Goal: Task Accomplishment & Management: Complete application form

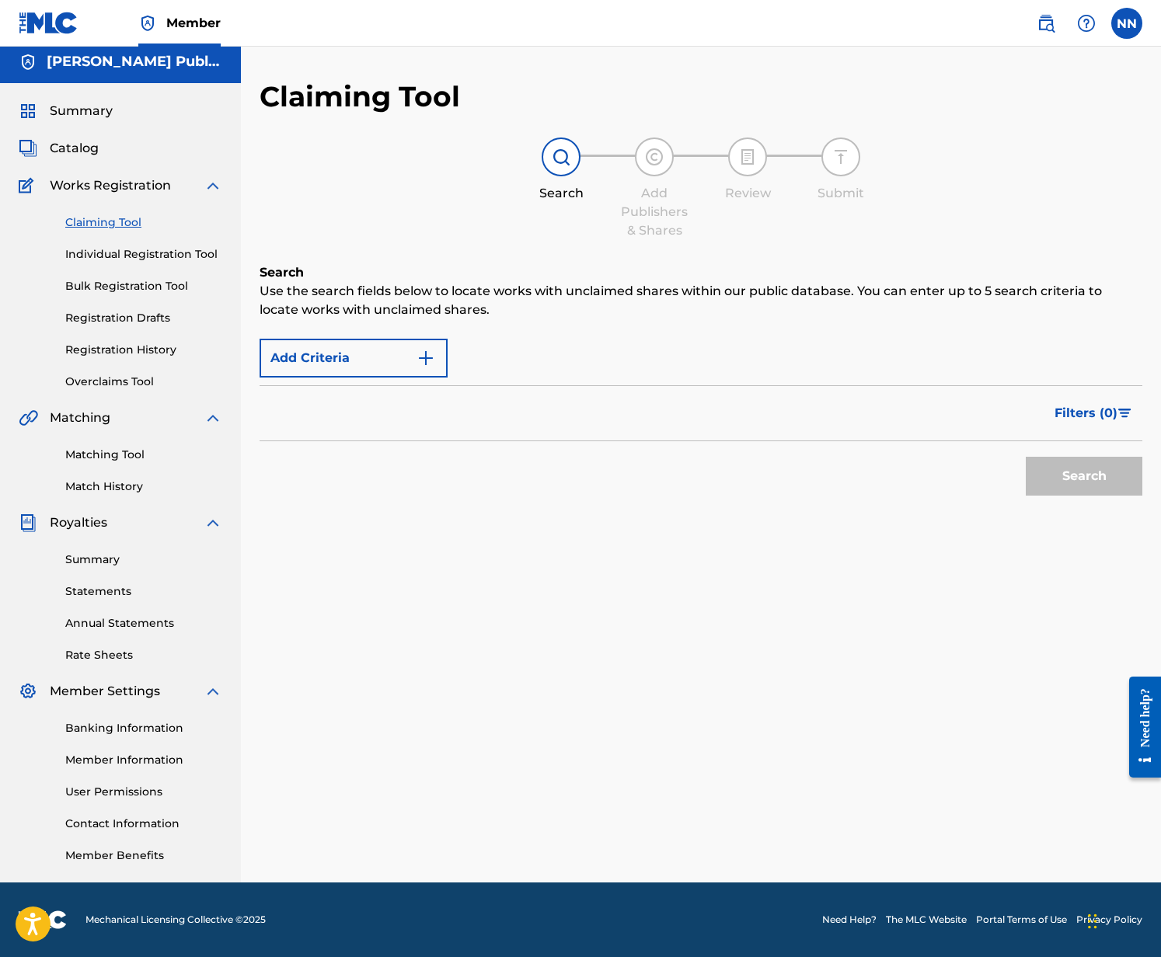
click at [318, 419] on div "Filters ( 0 )" at bounding box center [701, 413] width 883 height 56
click at [329, 371] on button "Add Criteria" at bounding box center [354, 358] width 188 height 39
click at [334, 347] on div "Max Criteria Reached" at bounding box center [354, 358] width 188 height 39
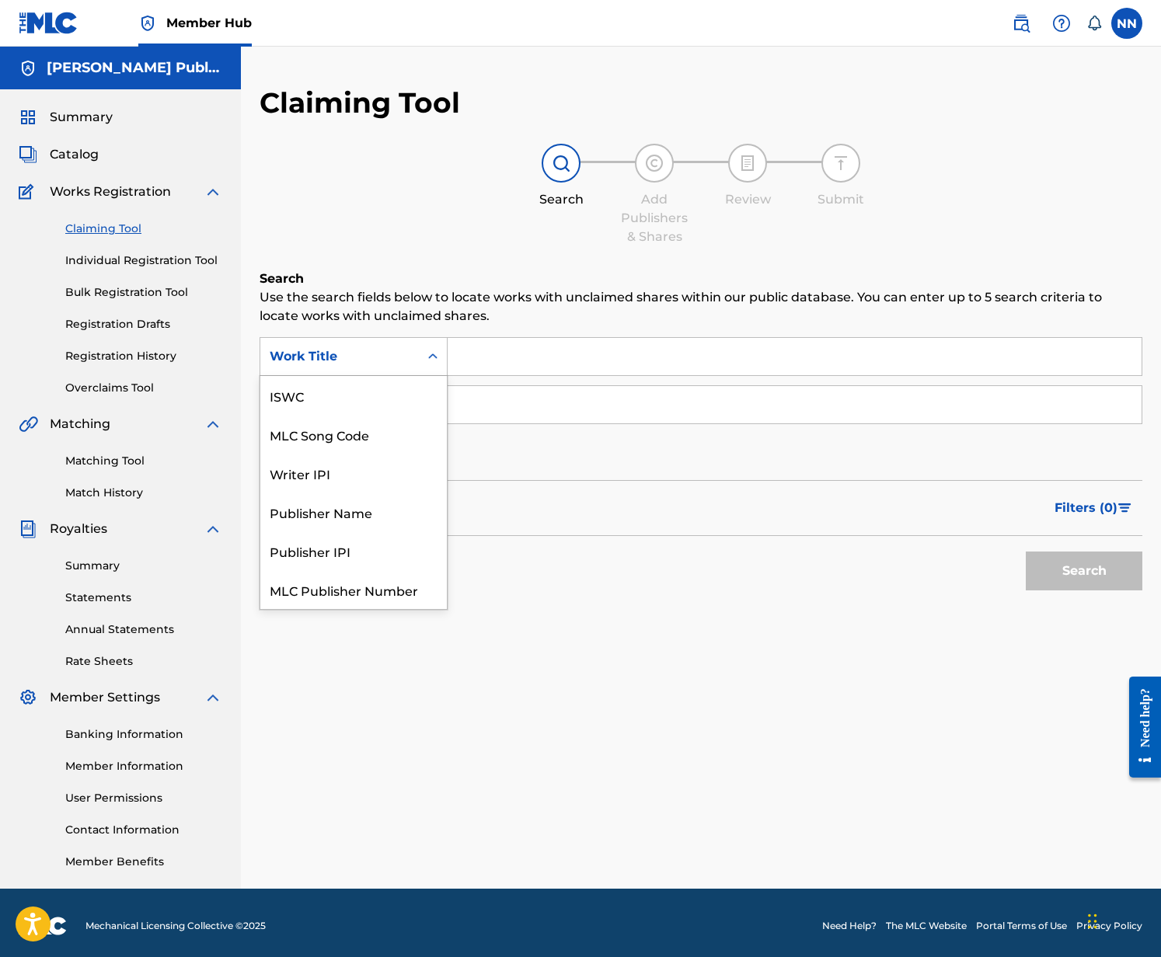
click at [427, 358] on icon "Search Form" at bounding box center [433, 357] width 16 height 16
drag, startPoint x: 303, startPoint y: 472, endPoint x: 315, endPoint y: 465, distance: 13.2
click at [303, 472] on div "Publisher Name" at bounding box center [353, 473] width 186 height 39
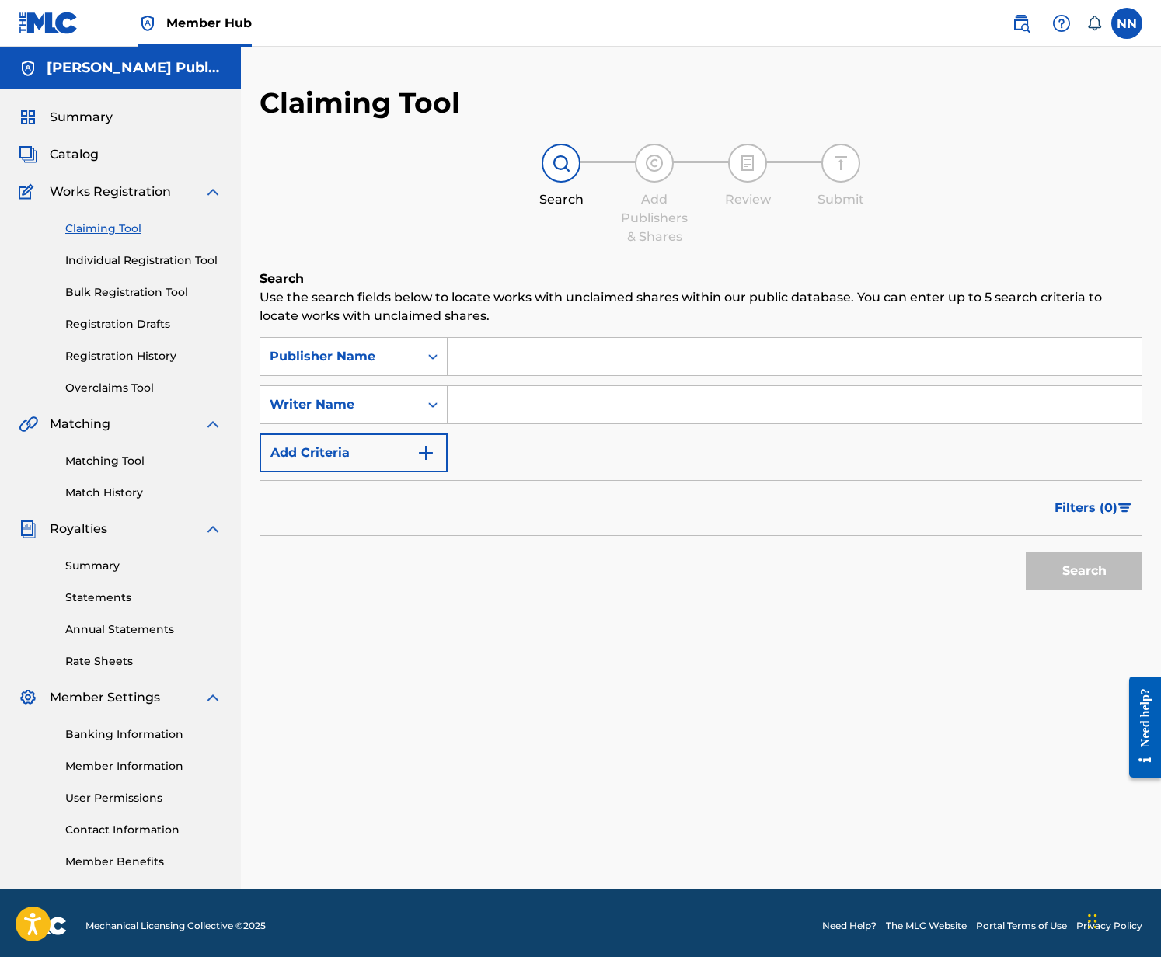
click at [524, 364] on input "Search Form" at bounding box center [795, 356] width 694 height 37
type input "[PERSON_NAME]"
click at [1065, 559] on button "Search" at bounding box center [1084, 571] width 117 height 39
drag, startPoint x: 571, startPoint y: 361, endPoint x: 412, endPoint y: 344, distance: 160.1
click at [412, 344] on div "SearchWithCriteria17712d2e-7b2b-4aea-9859-c3f59011fc94 Publisher Name [PERSON_N…" at bounding box center [701, 356] width 883 height 39
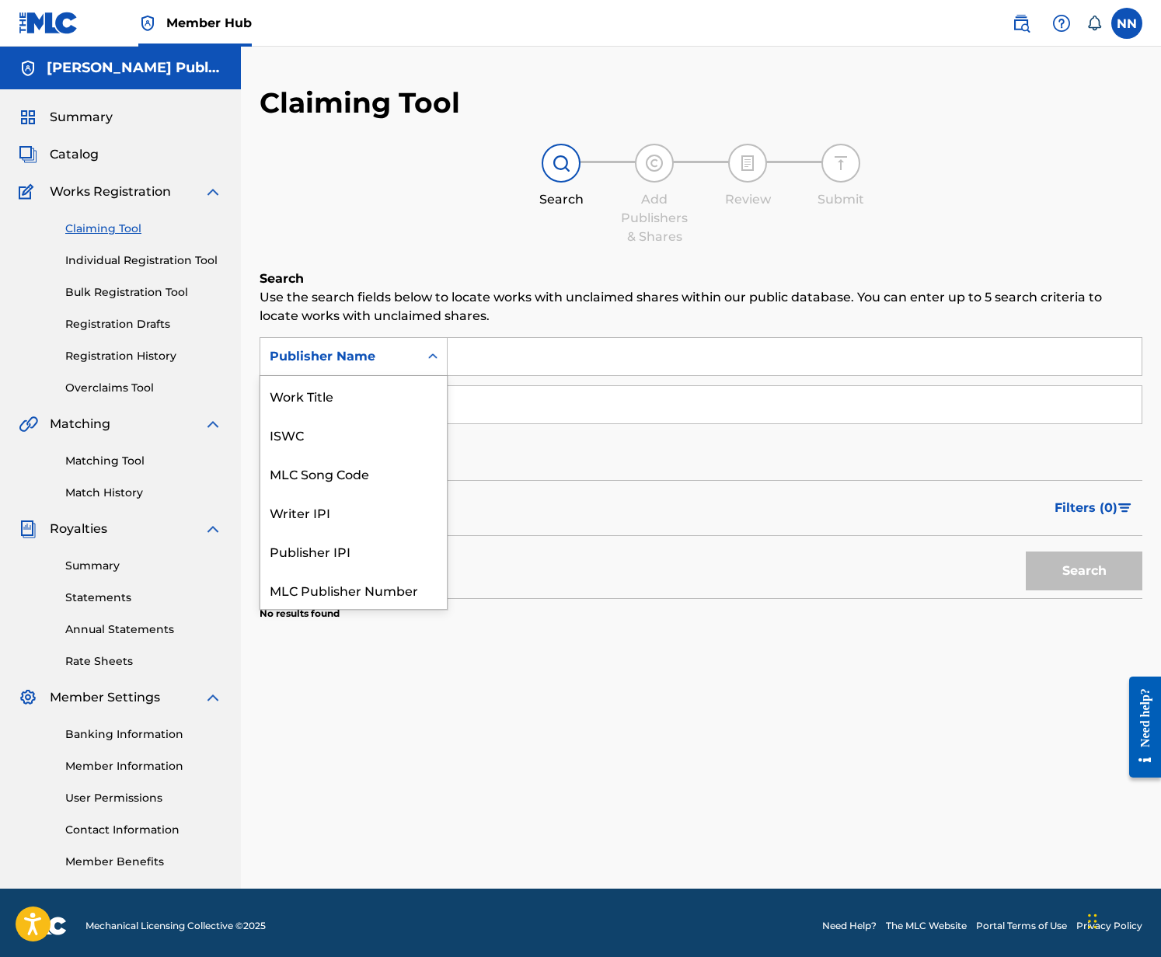
click at [404, 371] on div "Publisher Name" at bounding box center [354, 356] width 188 height 39
click at [284, 385] on div "ISWC" at bounding box center [353, 395] width 186 height 39
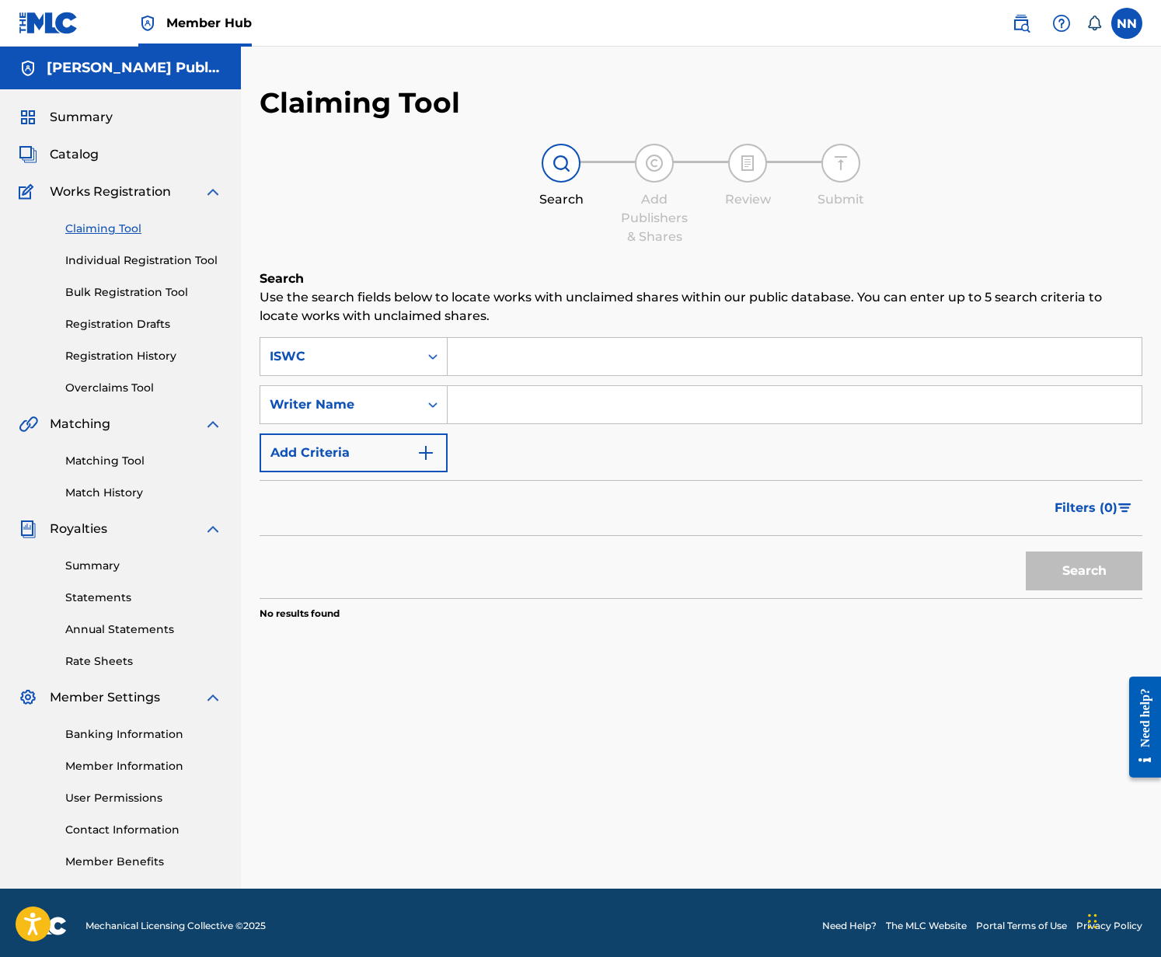
click at [577, 364] on input "Search Form" at bounding box center [795, 356] width 694 height 37
paste input "T3307699141"
type input "T3307699141"
click at [1114, 568] on button "Search" at bounding box center [1084, 571] width 117 height 39
click at [79, 155] on span "Catalog" at bounding box center [74, 154] width 49 height 19
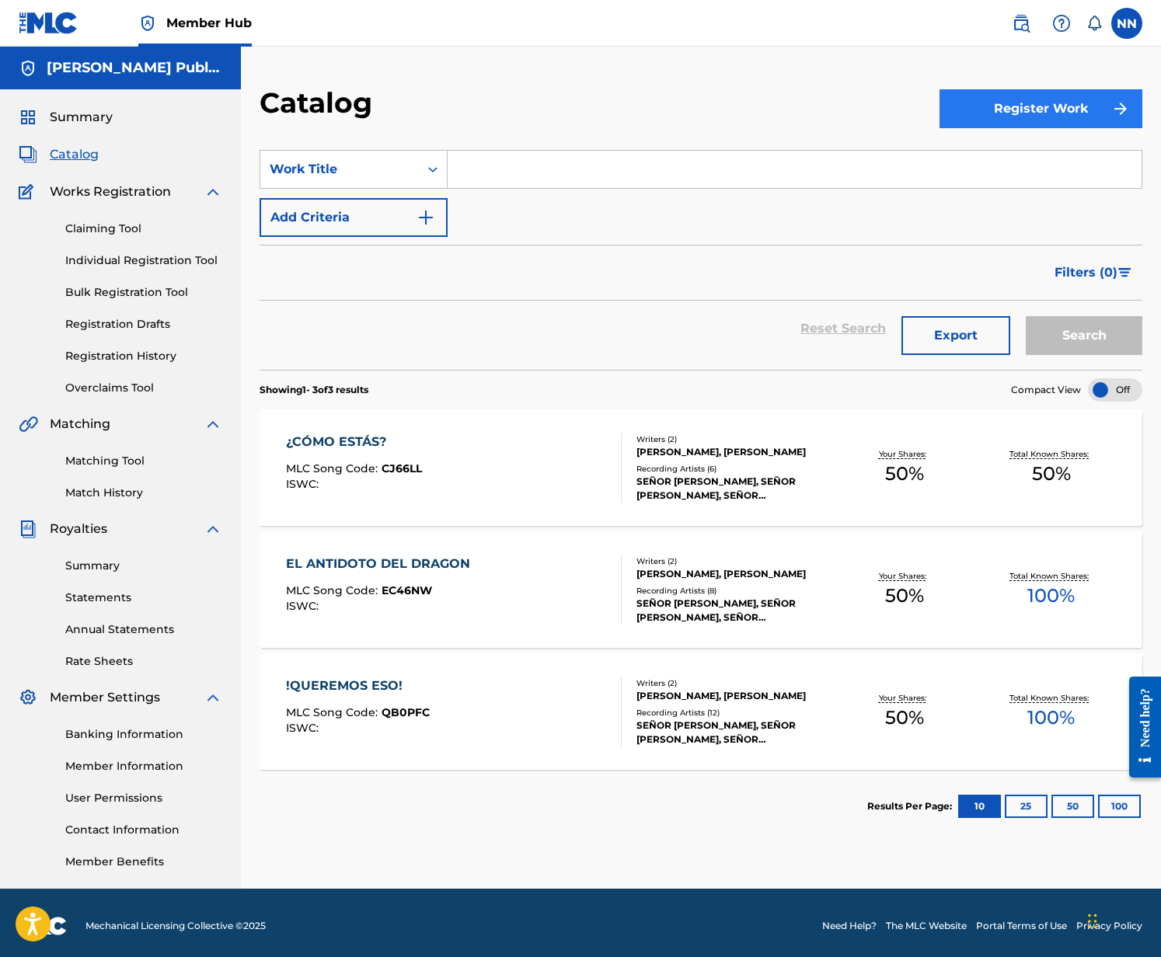
click at [1061, 119] on button "Register Work" at bounding box center [1040, 108] width 203 height 39
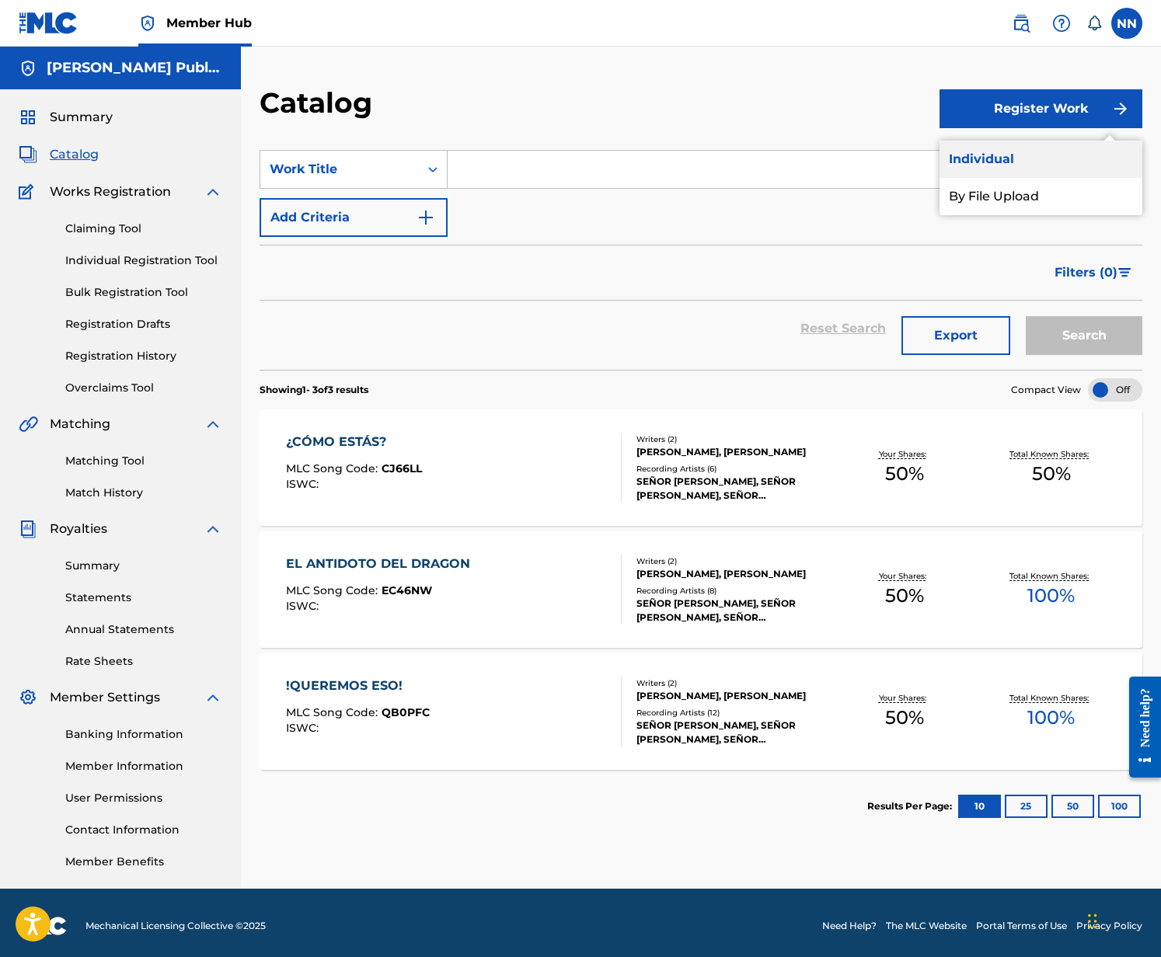
click at [978, 156] on link "Individual" at bounding box center [1040, 159] width 203 height 37
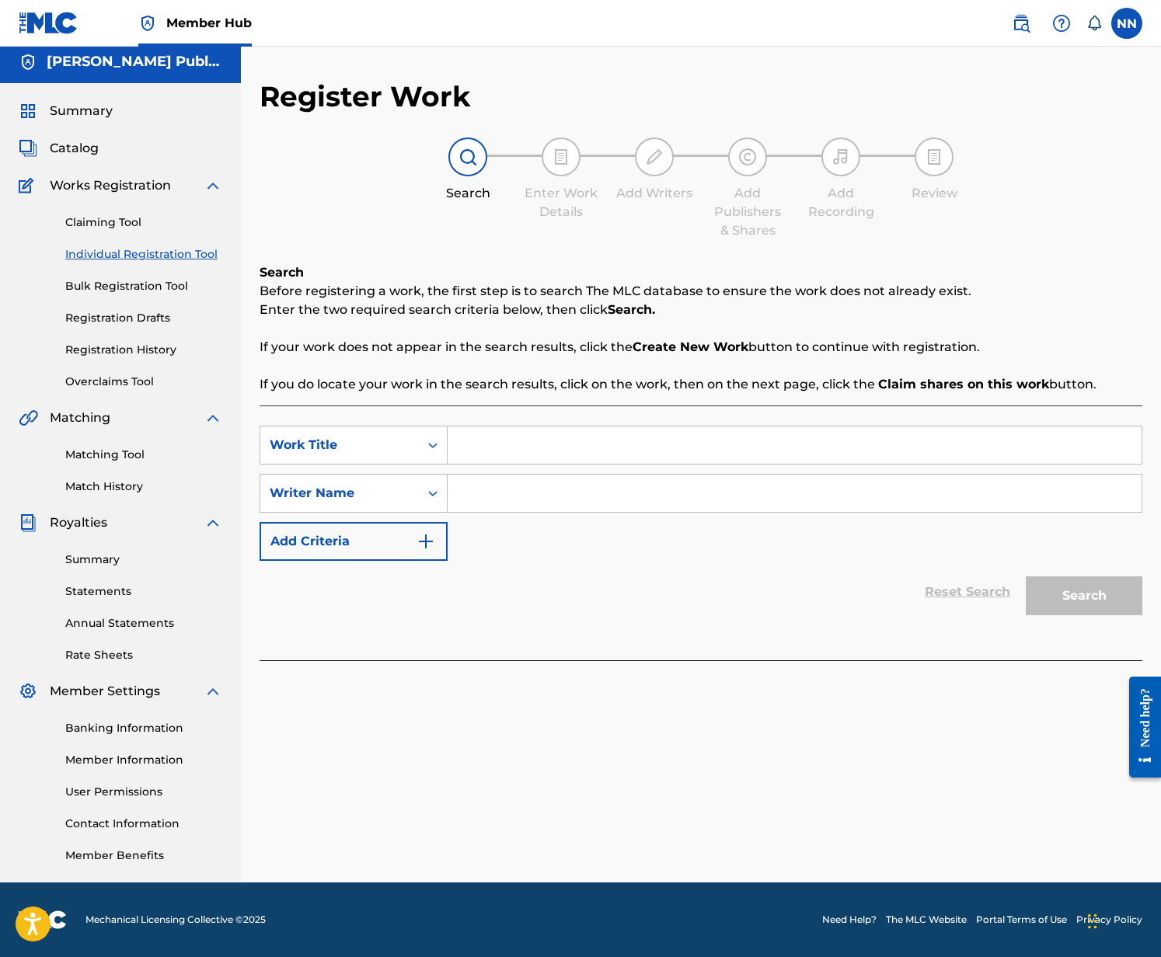
scroll to position [6, 0]
click at [375, 446] on div "Work Title" at bounding box center [340, 445] width 140 height 19
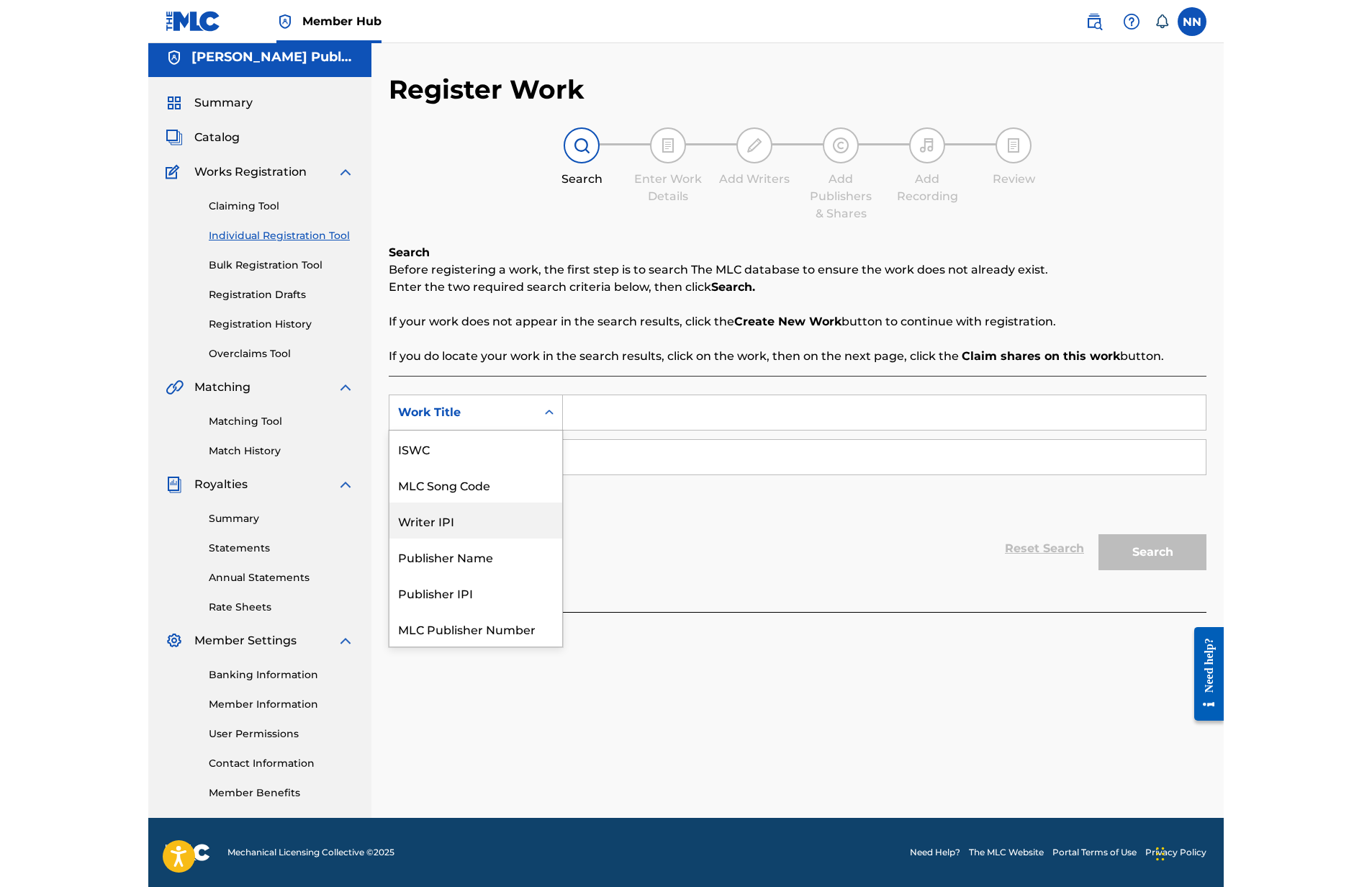
scroll to position [0, 0]
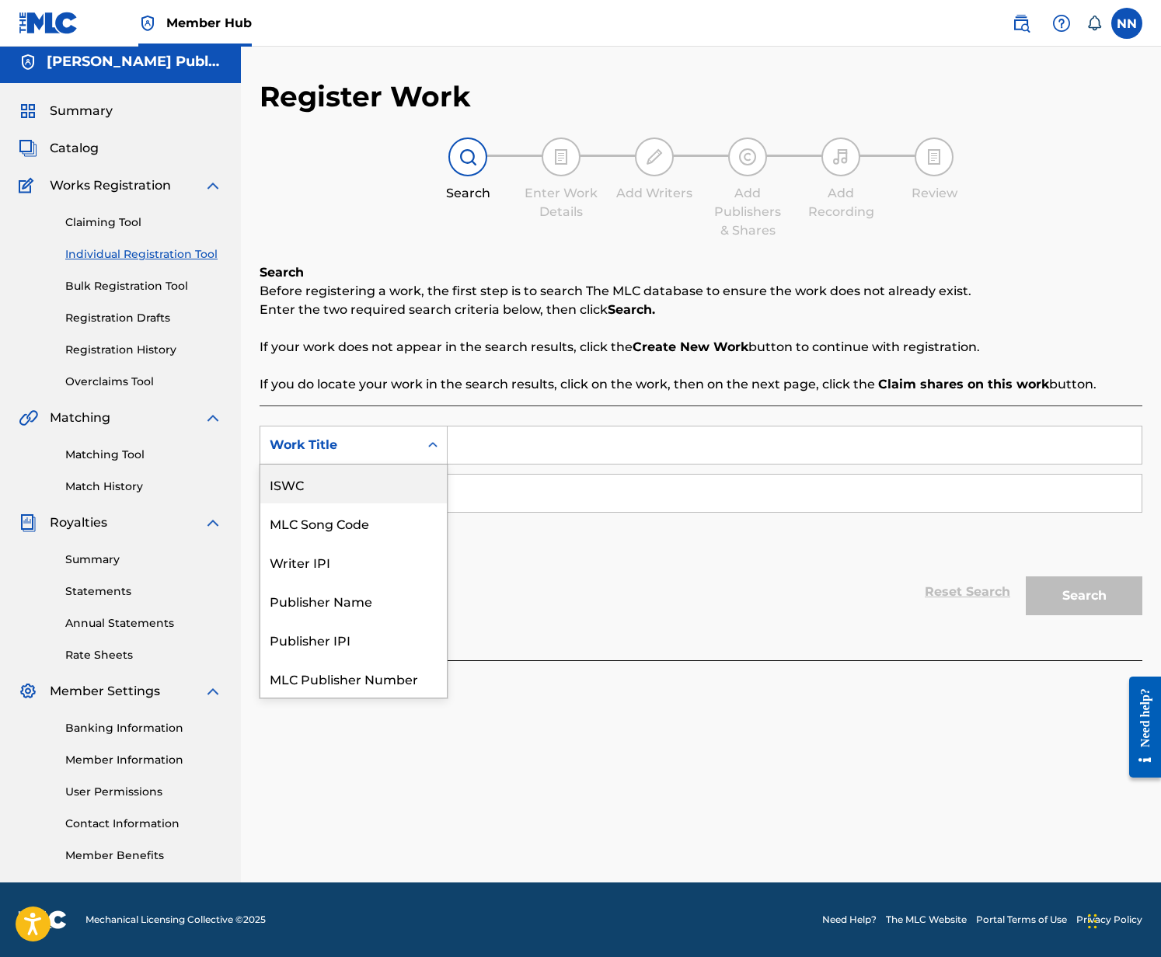
click at [295, 483] on div "ISWC" at bounding box center [353, 484] width 186 height 39
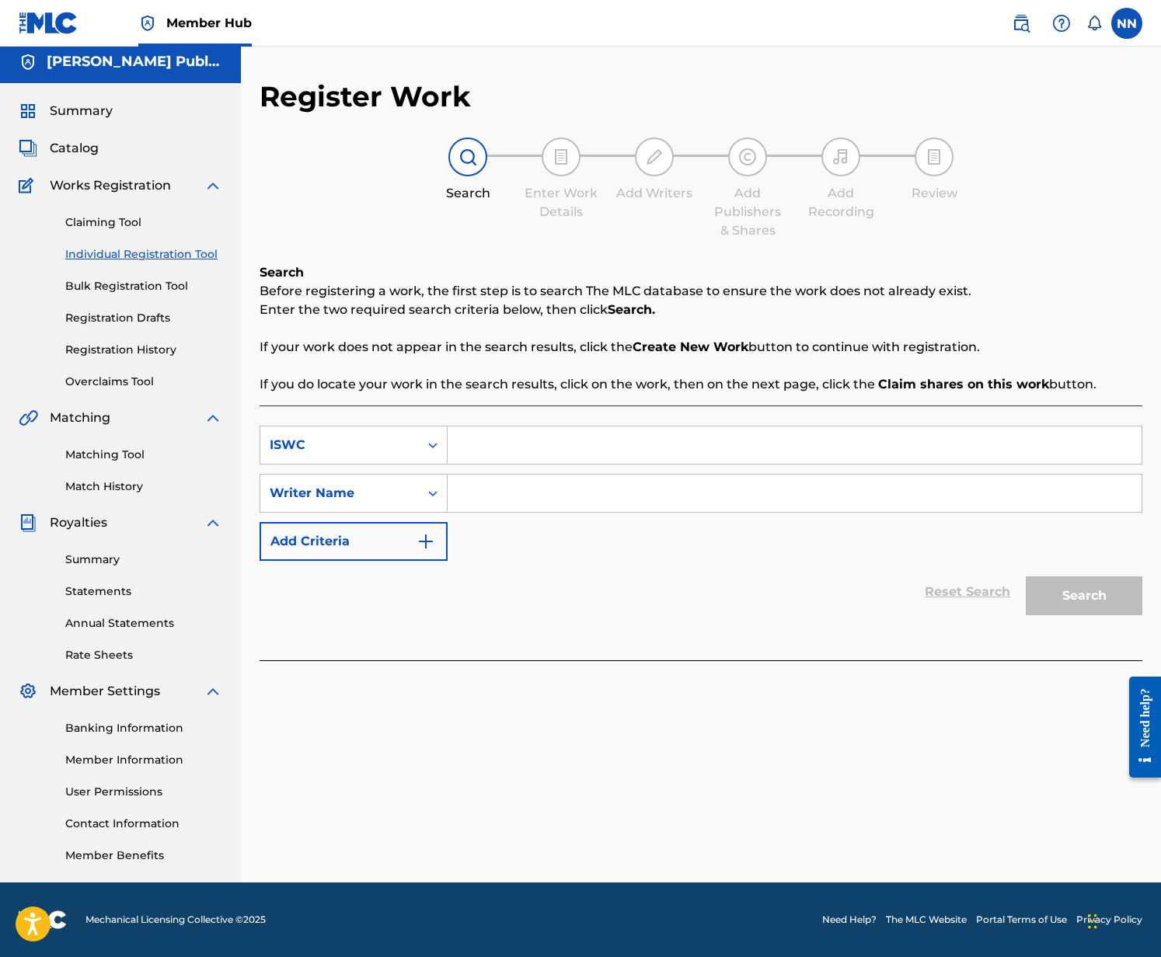
click at [598, 448] on input "Search Form" at bounding box center [795, 445] width 694 height 37
paste input "T3307699141"
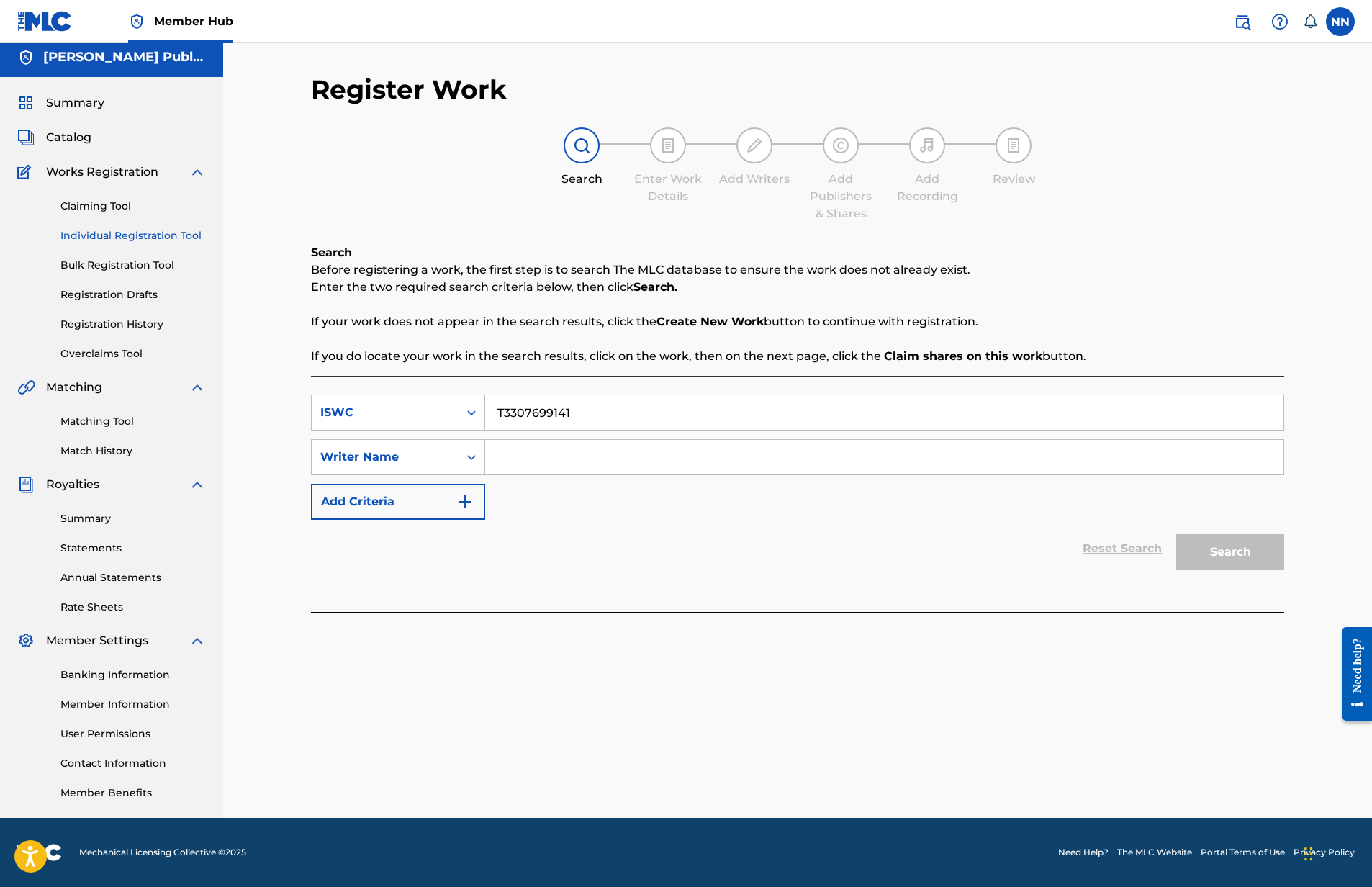
type input "T3307699141"
click at [1075, 557] on div "Search" at bounding box center [1227, 549] width 115 height 57
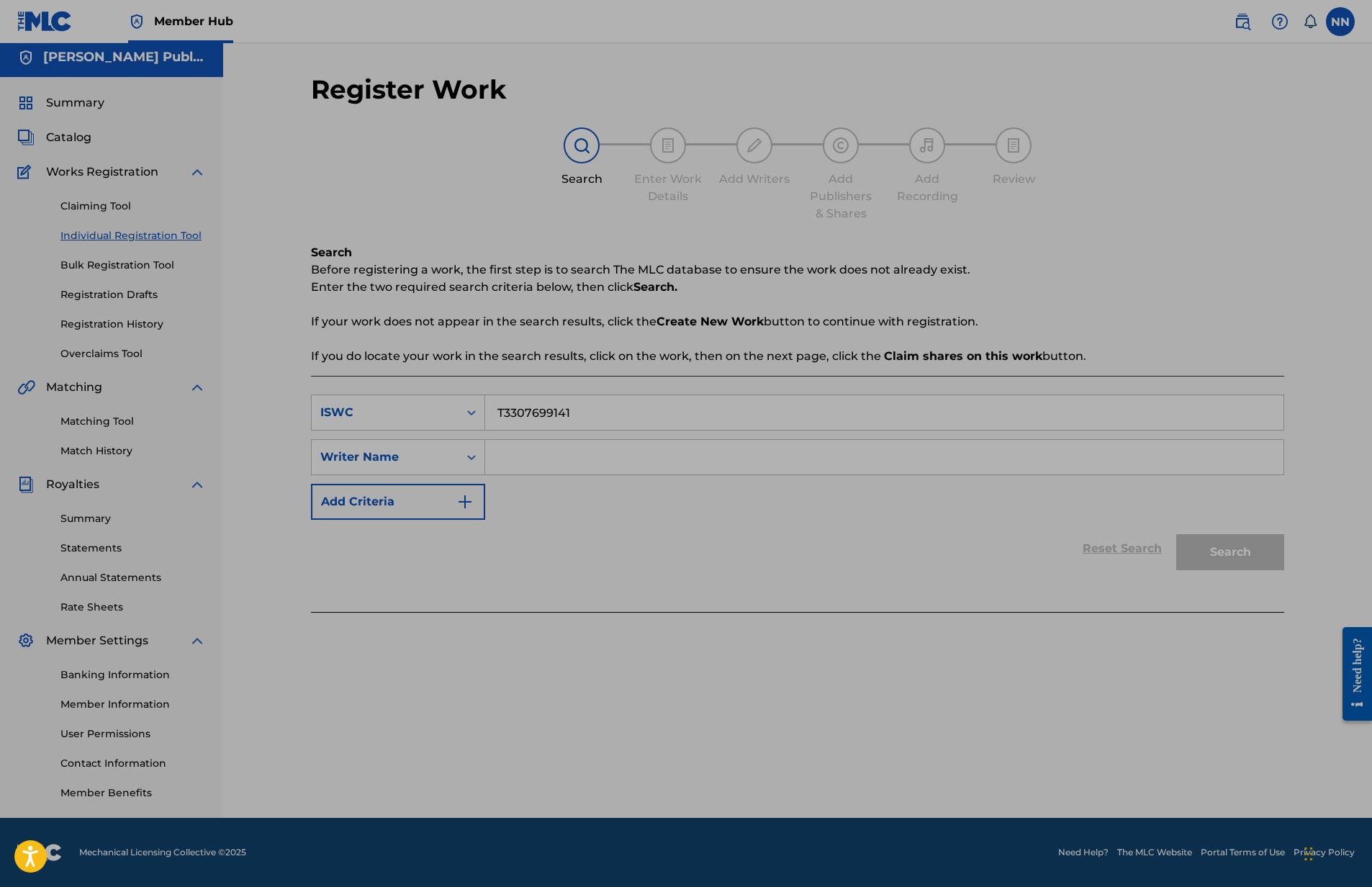
click at [396, 139] on div "Search Enter Work Details Add Writers Add Publishers & Shares Add Recording Rev…" at bounding box center [798, 175] width 974 height 95
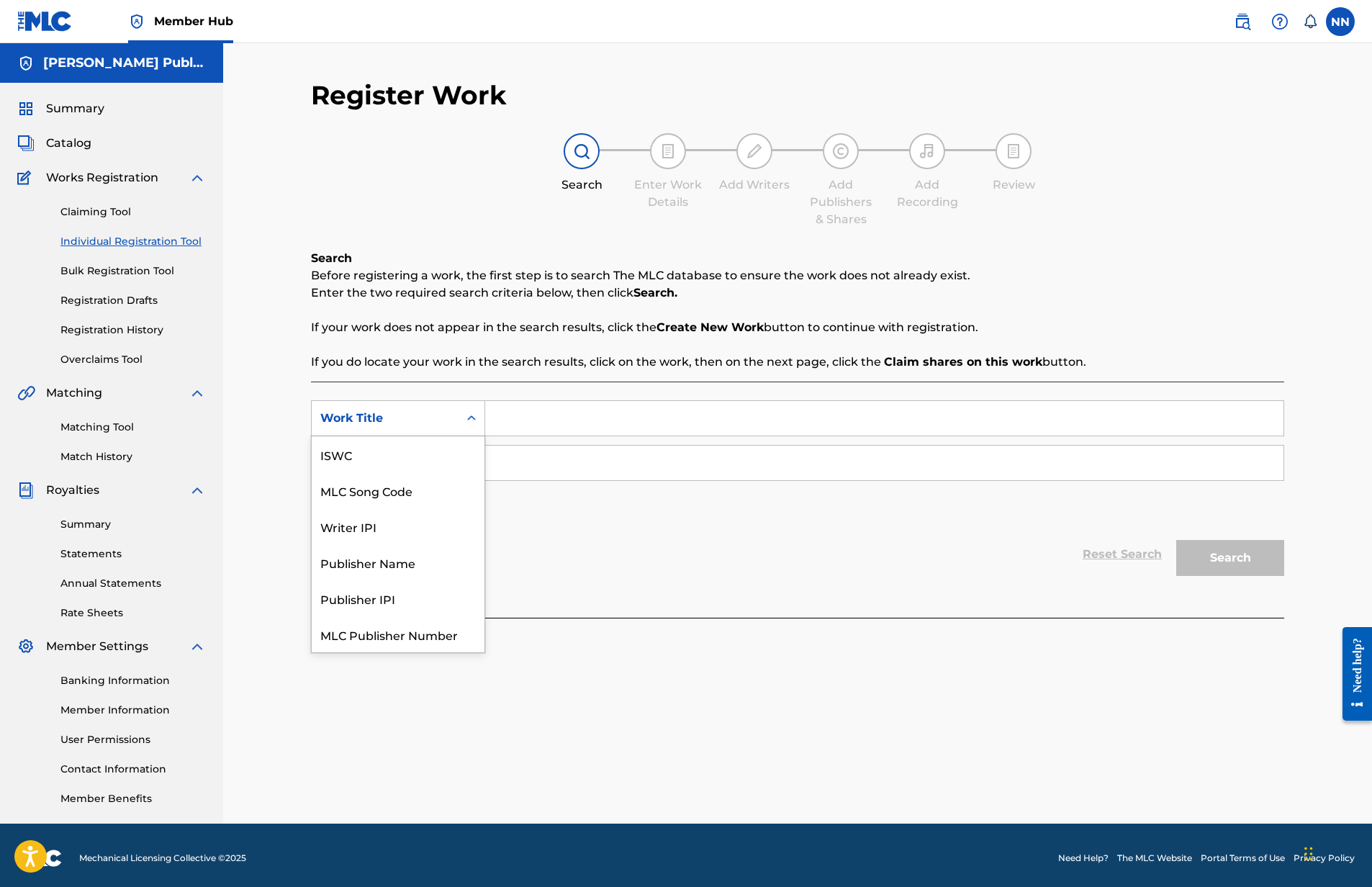
click at [444, 416] on div "Work Title" at bounding box center [385, 418] width 130 height 18
drag, startPoint x: 361, startPoint y: 458, endPoint x: 396, endPoint y: 452, distance: 35.5
click at [361, 458] on div "ISWC" at bounding box center [397, 454] width 172 height 36
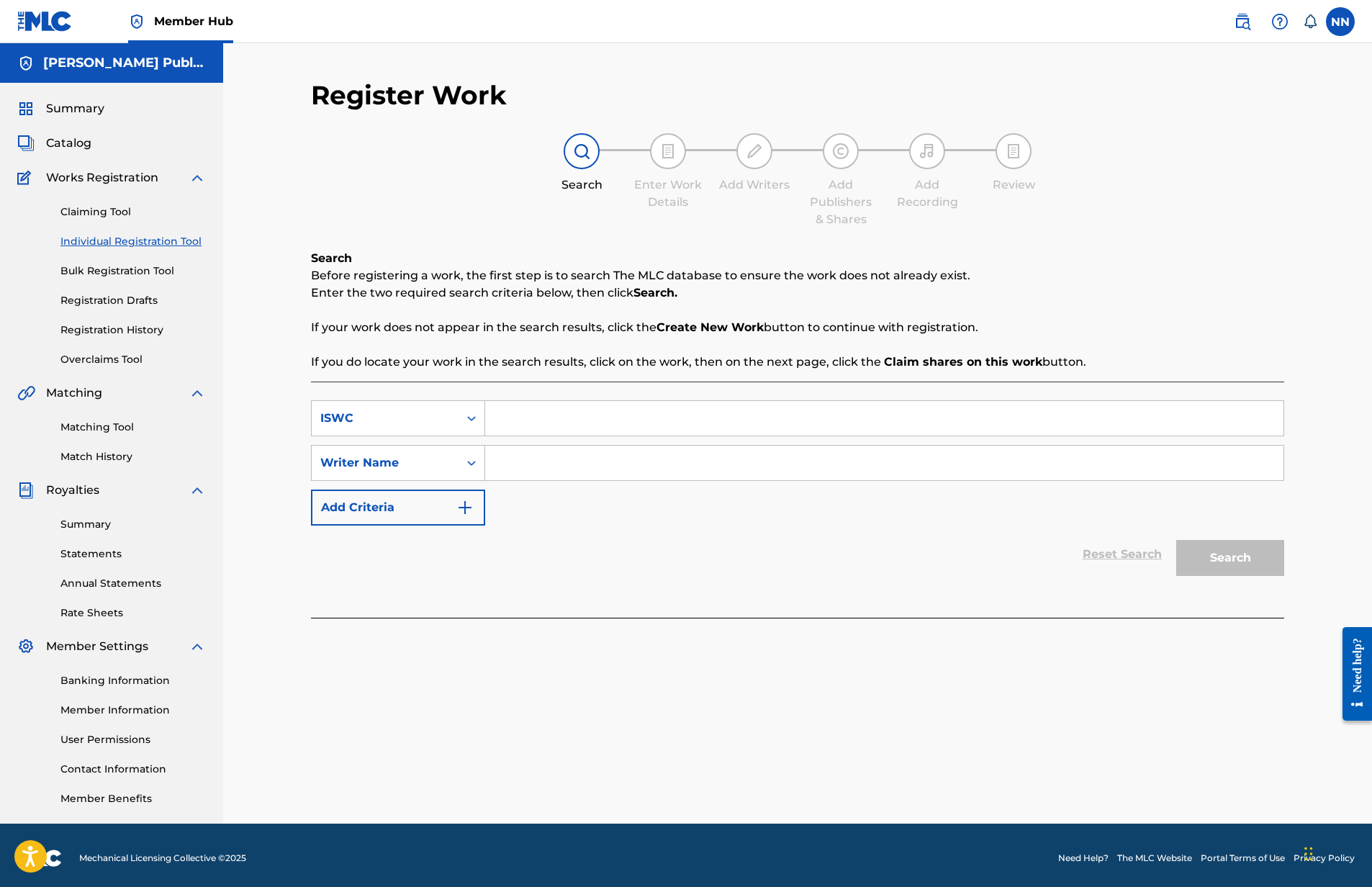
click at [554, 417] on input "Search Form" at bounding box center [885, 418] width 799 height 34
paste input "T3307699141"
type input "T3307699141"
click at [783, 577] on div "Reset Search Search" at bounding box center [798, 554] width 974 height 57
drag, startPoint x: 592, startPoint y: 486, endPoint x: 583, endPoint y: 465, distance: 22.8
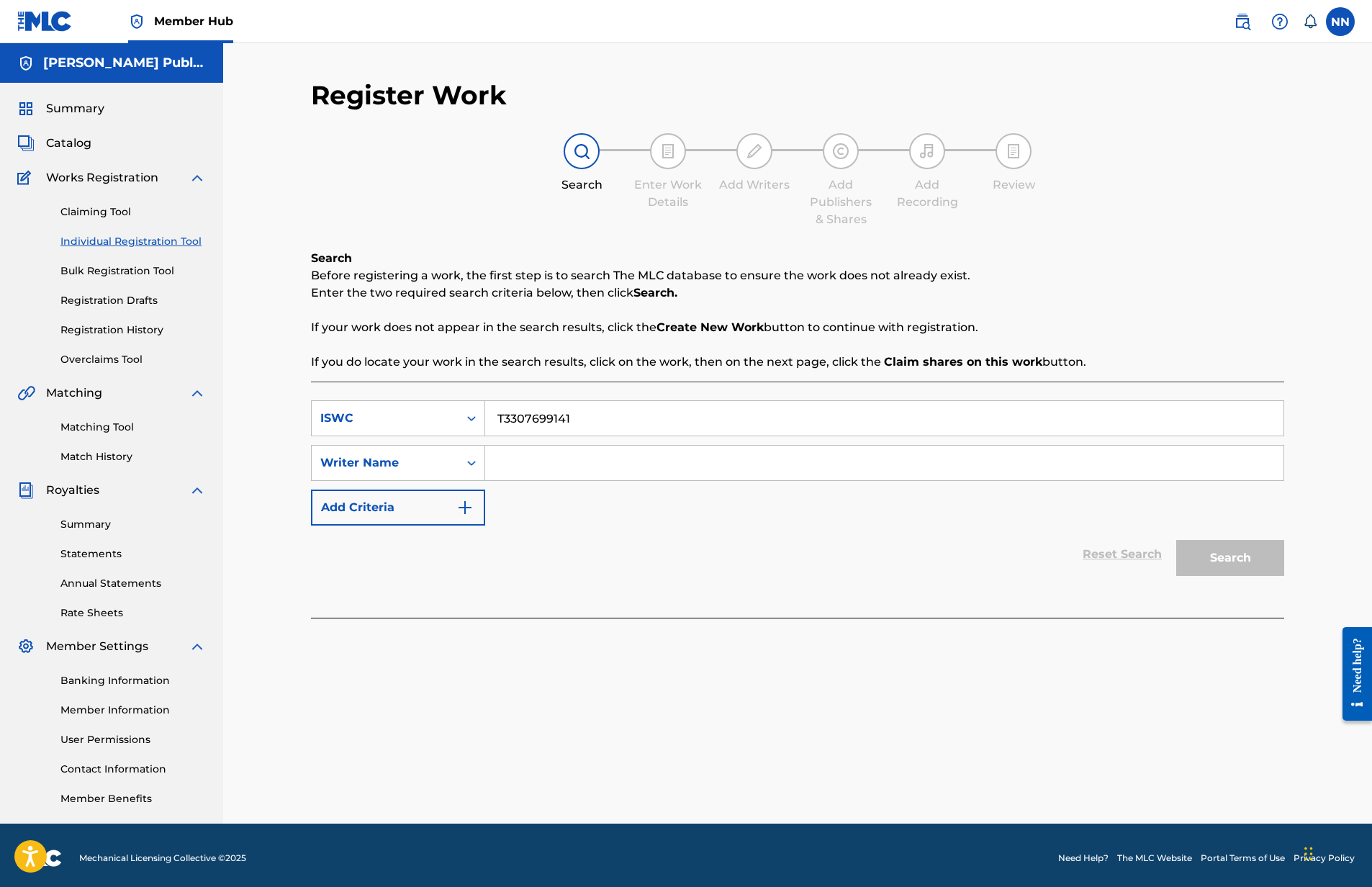
click at [592, 486] on div "SearchWithCriteria12f7101c-6f66-48fe-9d0b-3687ce01ceac ISWC T3307699141 SearchW…" at bounding box center [798, 463] width 974 height 125
click at [580, 458] on input "Search Form" at bounding box center [885, 463] width 799 height 34
drag, startPoint x: 557, startPoint y: 548, endPoint x: 641, endPoint y: 539, distance: 84.5
click at [557, 548] on div "Reset Search Search" at bounding box center [798, 554] width 974 height 57
click at [1230, 557] on div "Search" at bounding box center [1227, 554] width 115 height 57
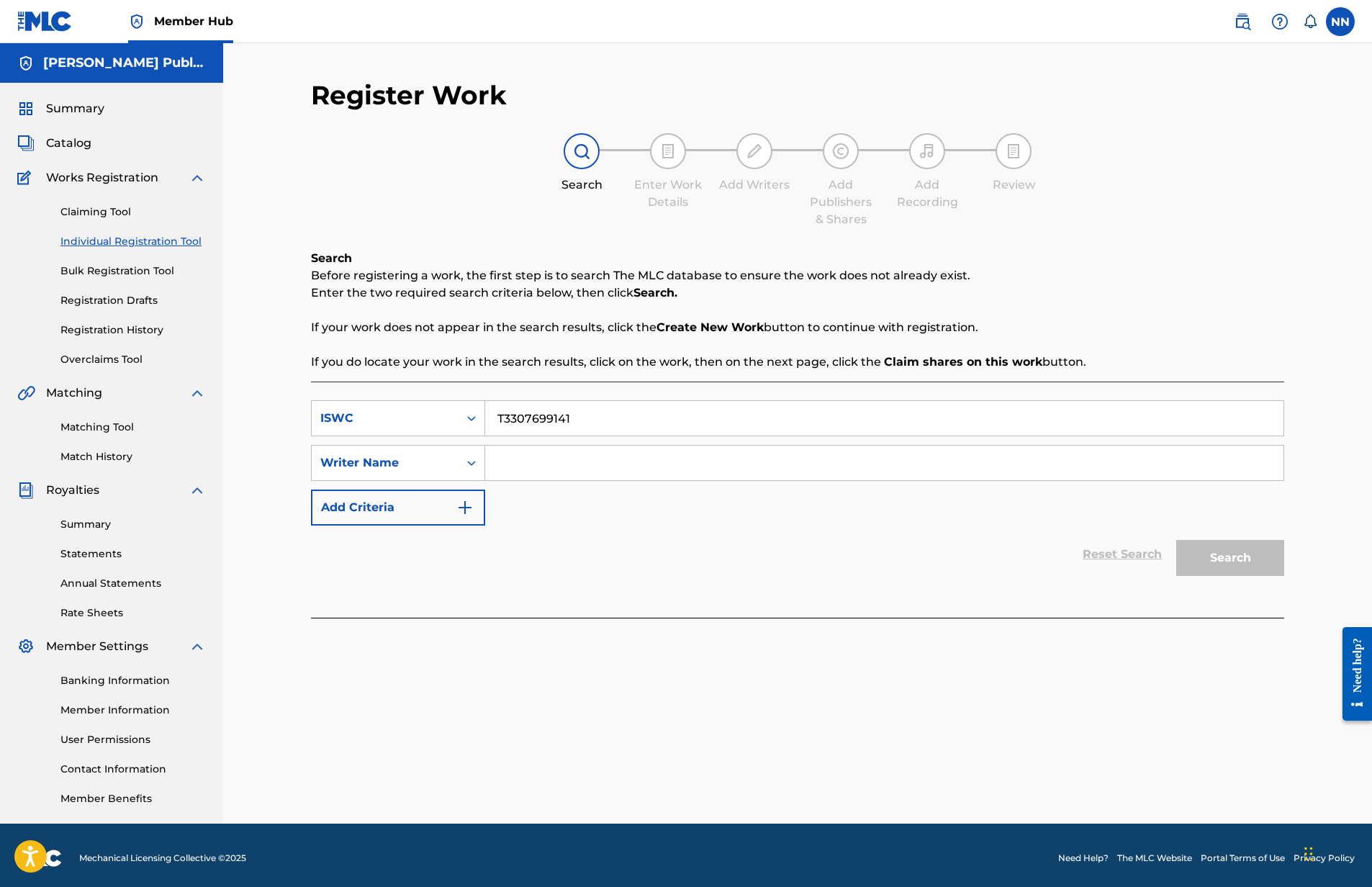
drag, startPoint x: 1230, startPoint y: 557, endPoint x: 980, endPoint y: 495, distance: 257.6
click at [1230, 557] on div "Search" at bounding box center [1227, 554] width 115 height 57
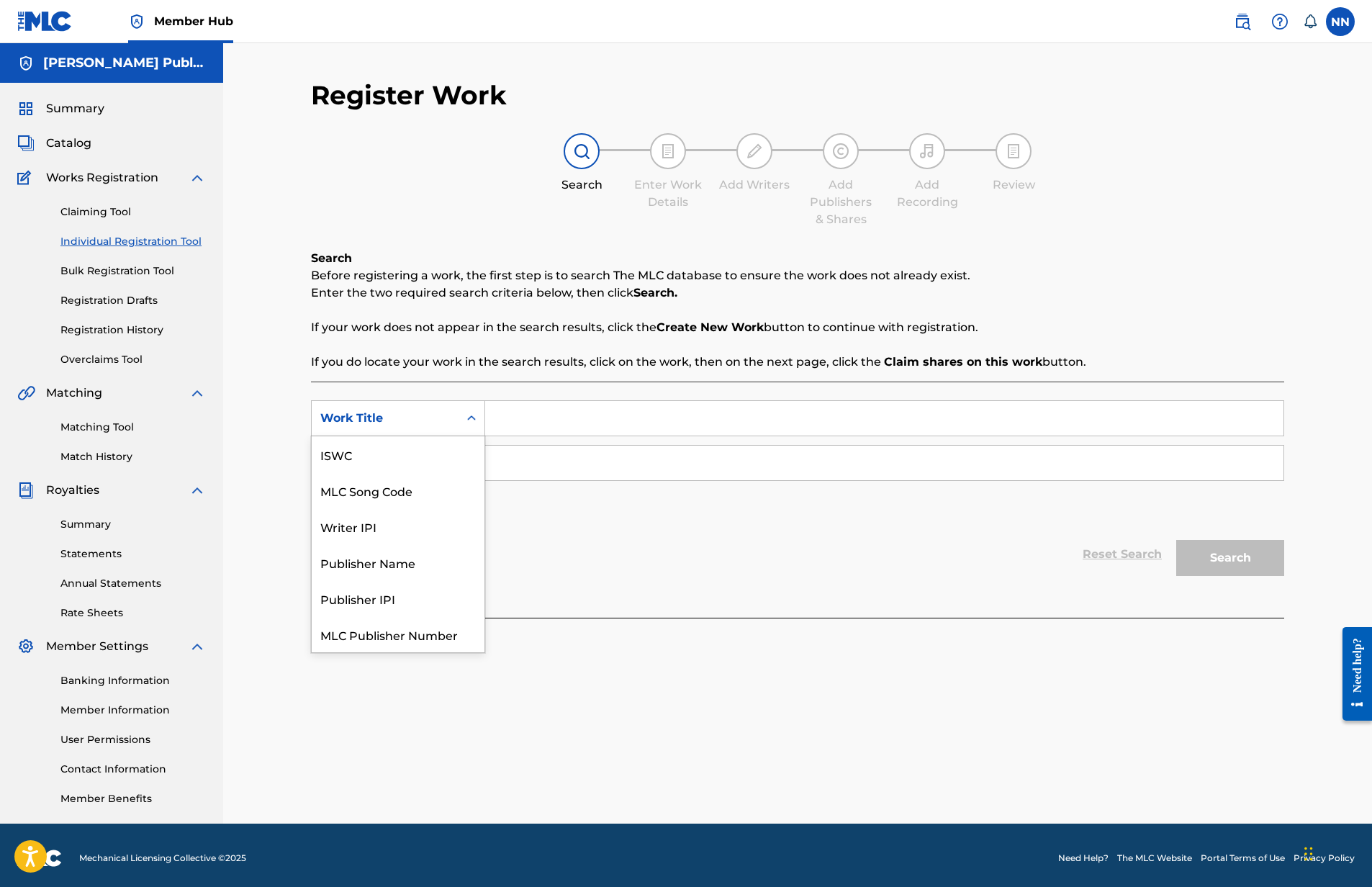
click at [434, 417] on div "Work Title" at bounding box center [385, 418] width 130 height 18
click at [337, 448] on div "ISWC" at bounding box center [397, 449] width 172 height 36
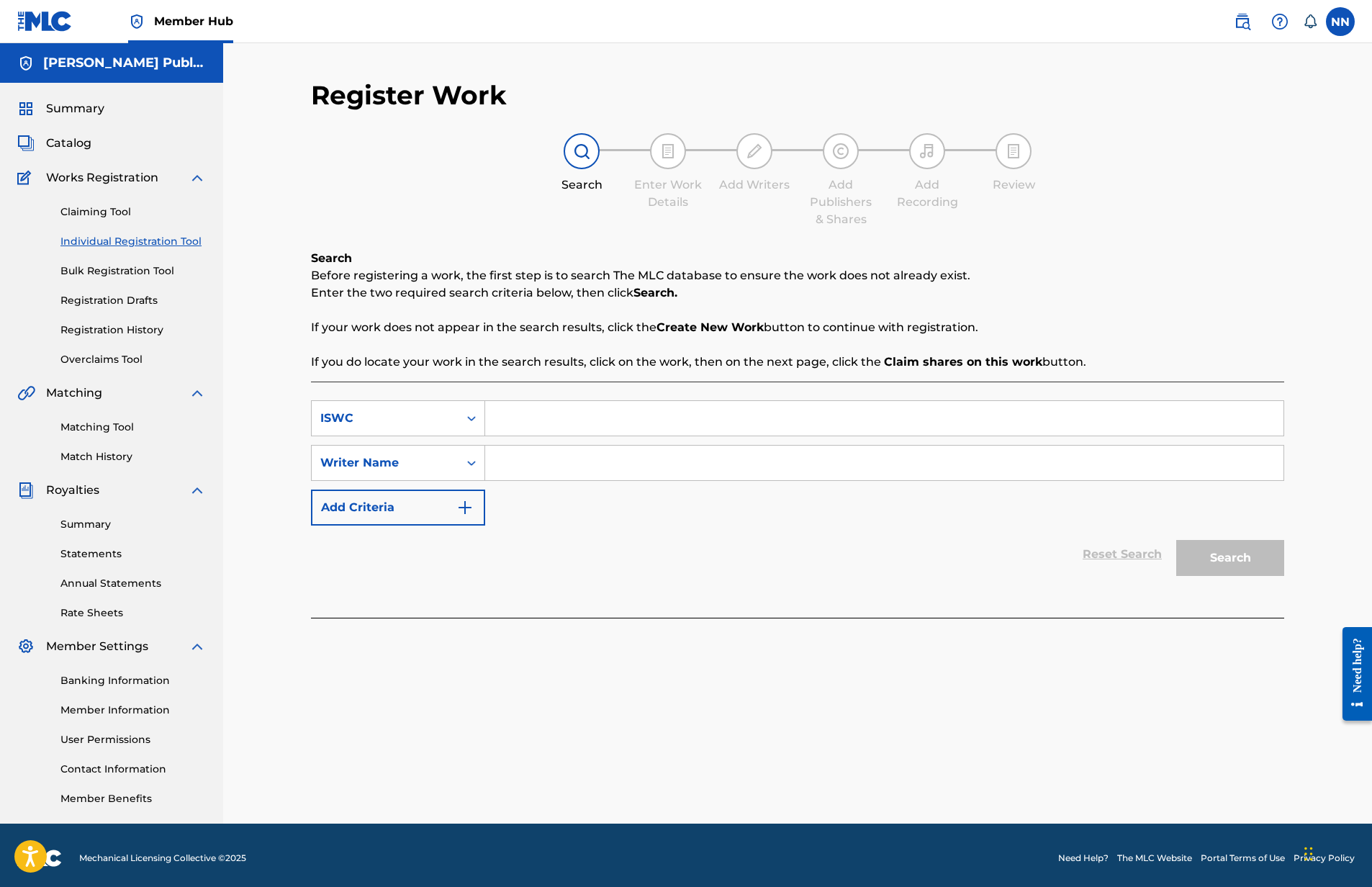
click at [613, 418] on input "Search Form" at bounding box center [885, 418] width 799 height 34
type input "T3307699141"
click at [499, 453] on input "Search Form" at bounding box center [885, 463] width 799 height 34
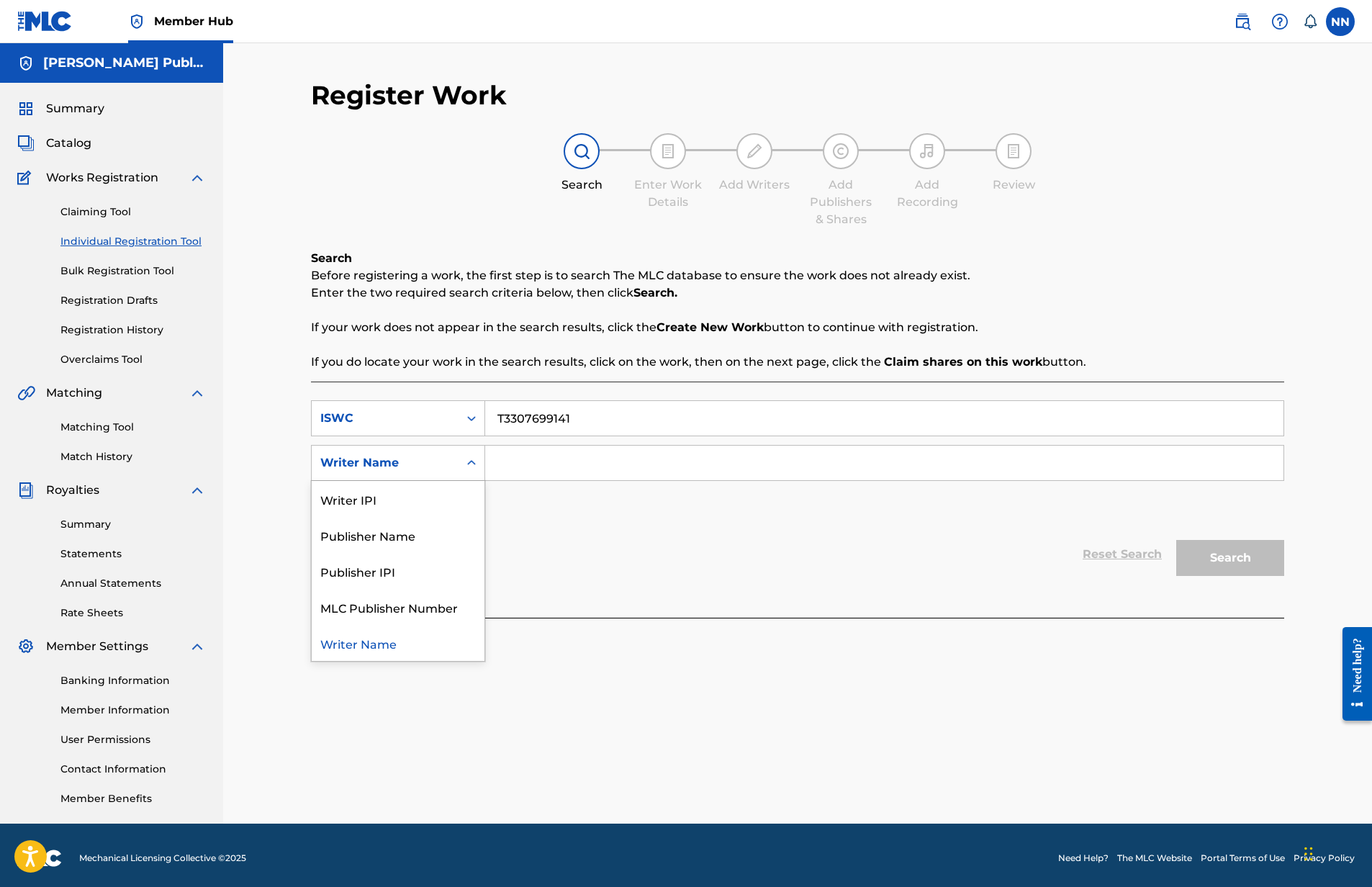
click at [450, 463] on div "Writer Name" at bounding box center [384, 463] width 147 height 28
click at [408, 422] on div "ISWC" at bounding box center [385, 418] width 130 height 18
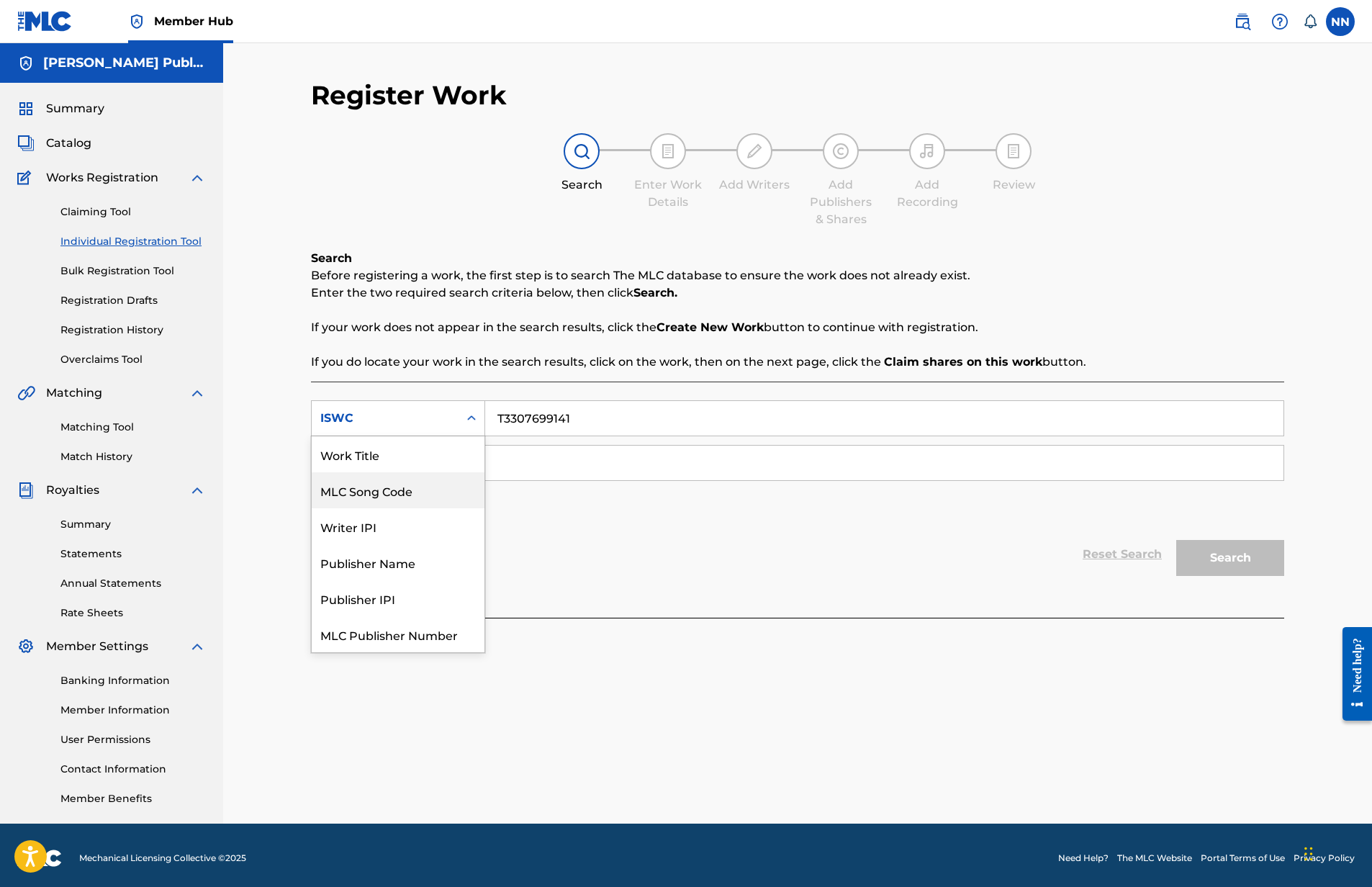
scroll to position [0, 0]
click at [377, 455] on div "Work Title" at bounding box center [397, 454] width 172 height 36
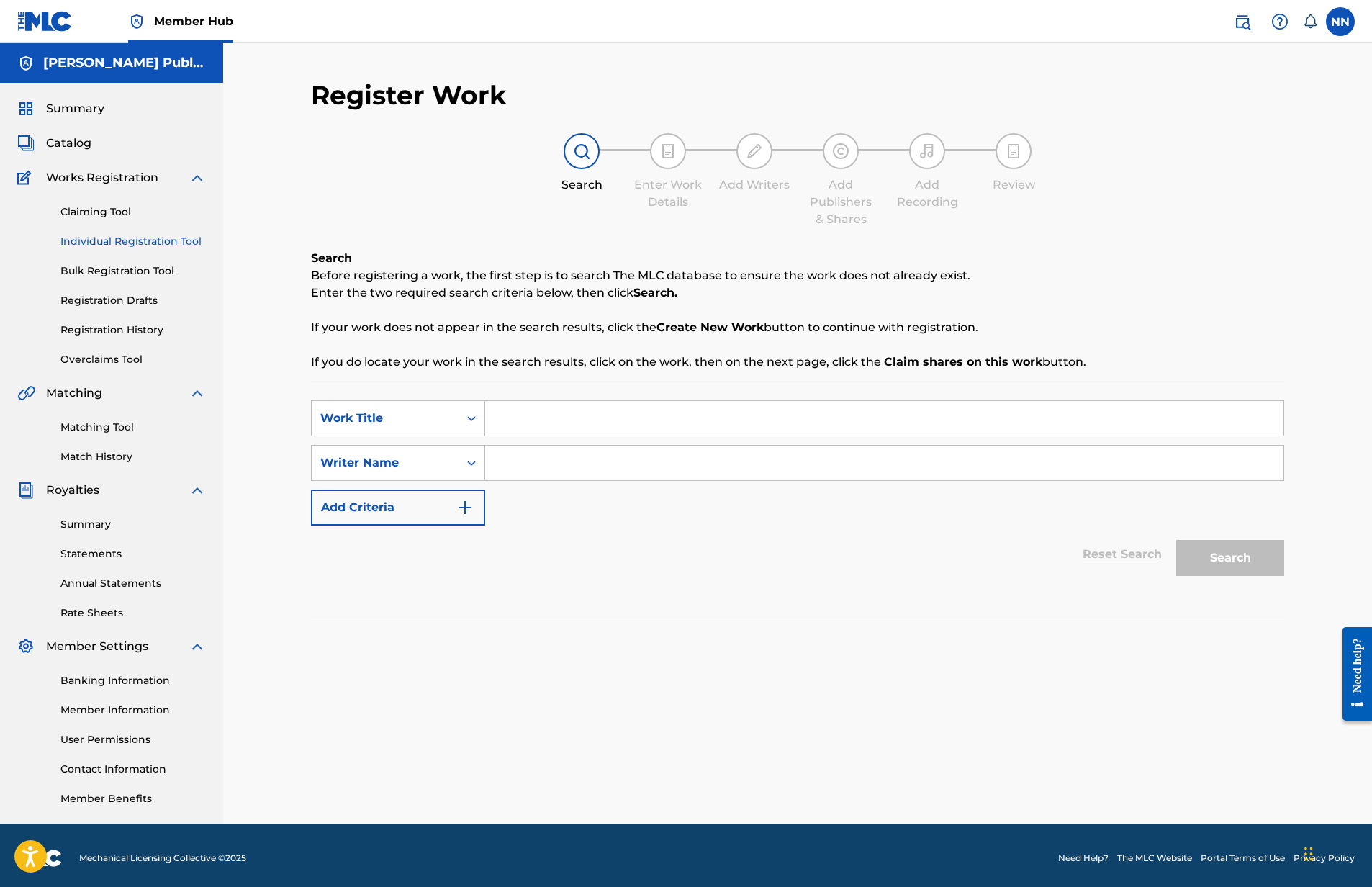
click at [573, 421] on input "Search Form" at bounding box center [885, 418] width 799 height 34
type input "FEO"
click at [451, 460] on div "Writer Name" at bounding box center [384, 463] width 147 height 28
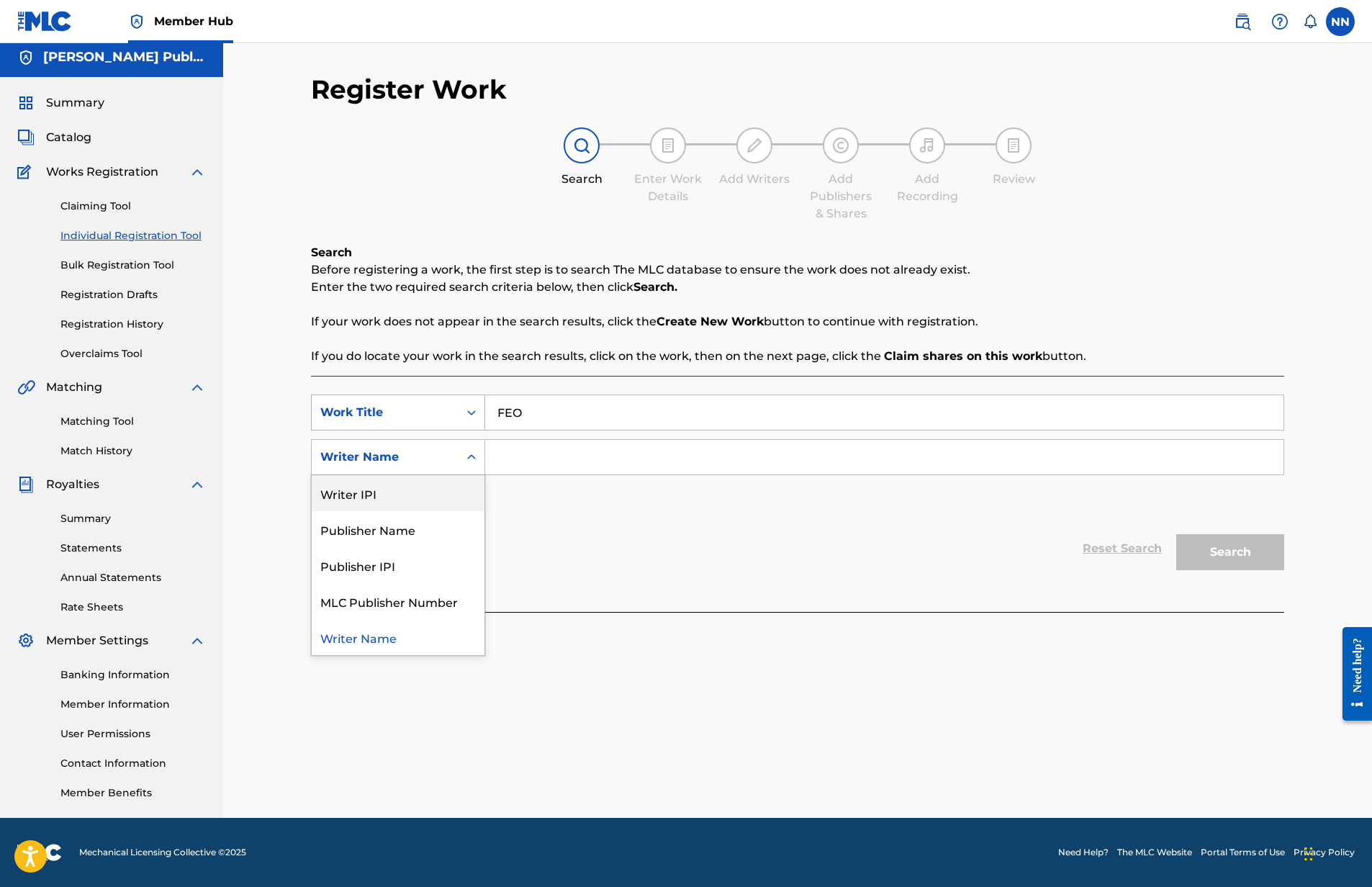
scroll to position [6, 0]
click at [560, 454] on input "Search Form" at bounding box center [885, 457] width 799 height 34
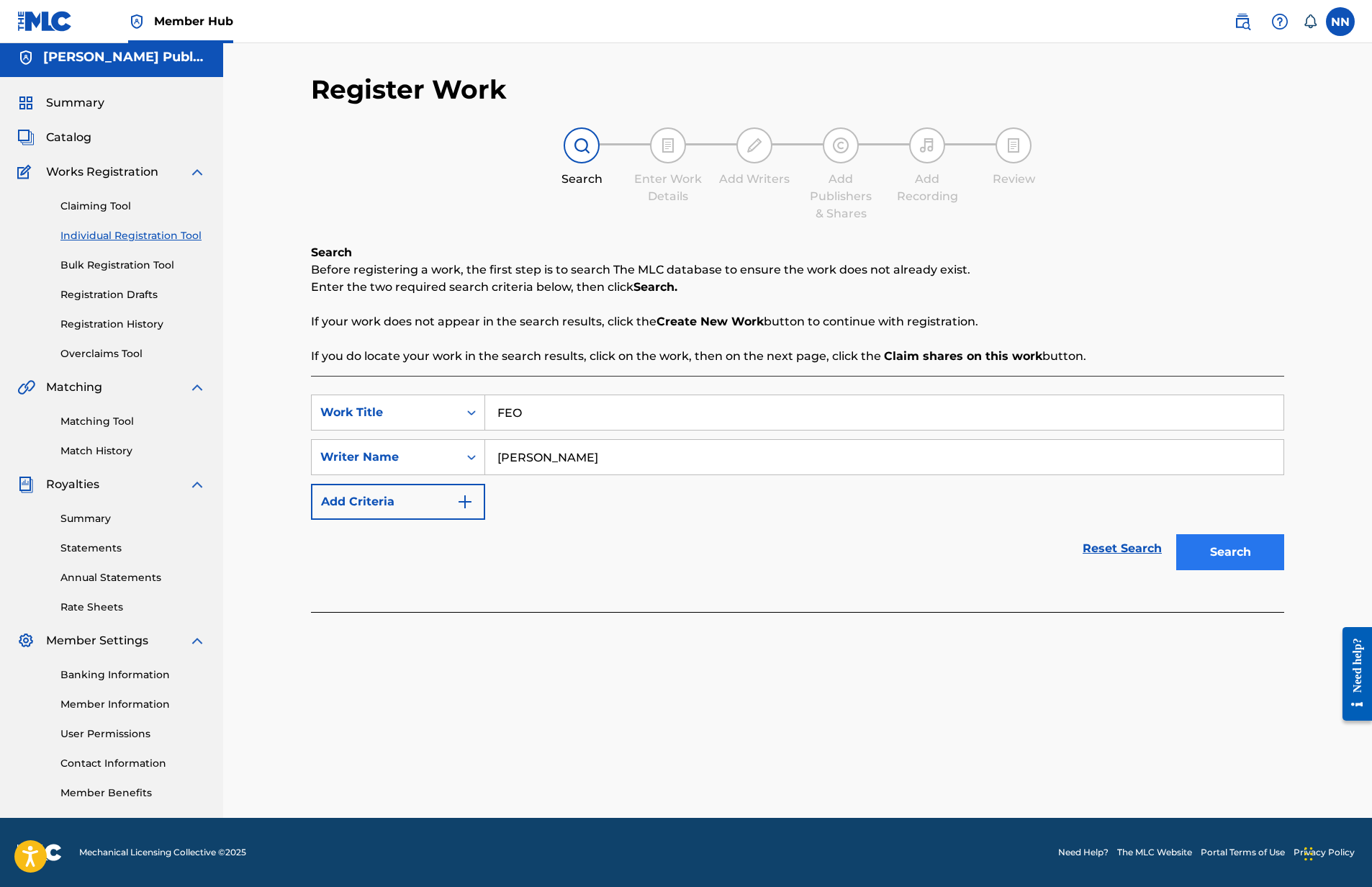
type input "NIEDERKORN"
click at [1213, 537] on button "Search" at bounding box center [1230, 552] width 108 height 36
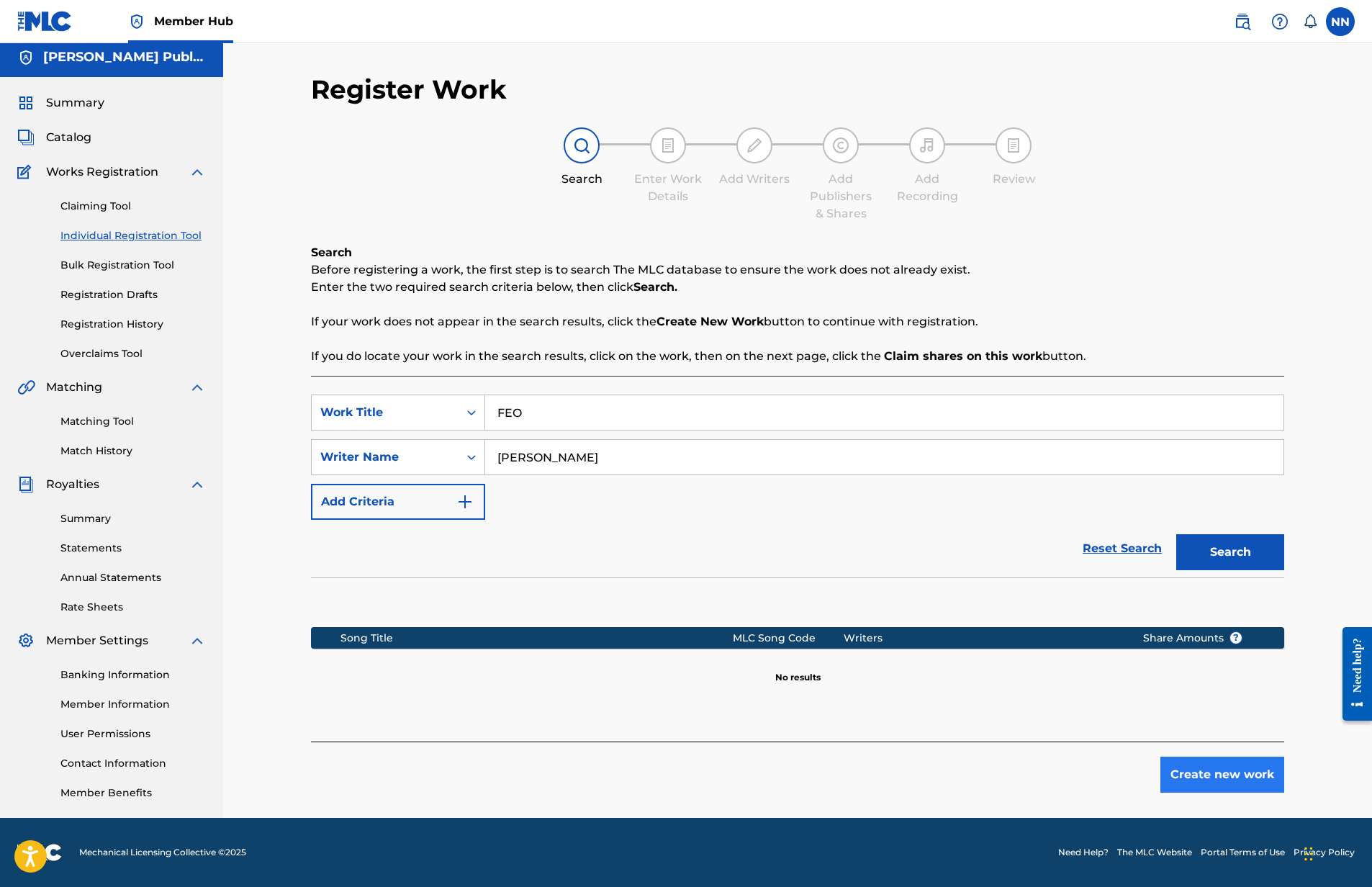
click at [1185, 783] on button "Create new work" at bounding box center [1223, 775] width 124 height 36
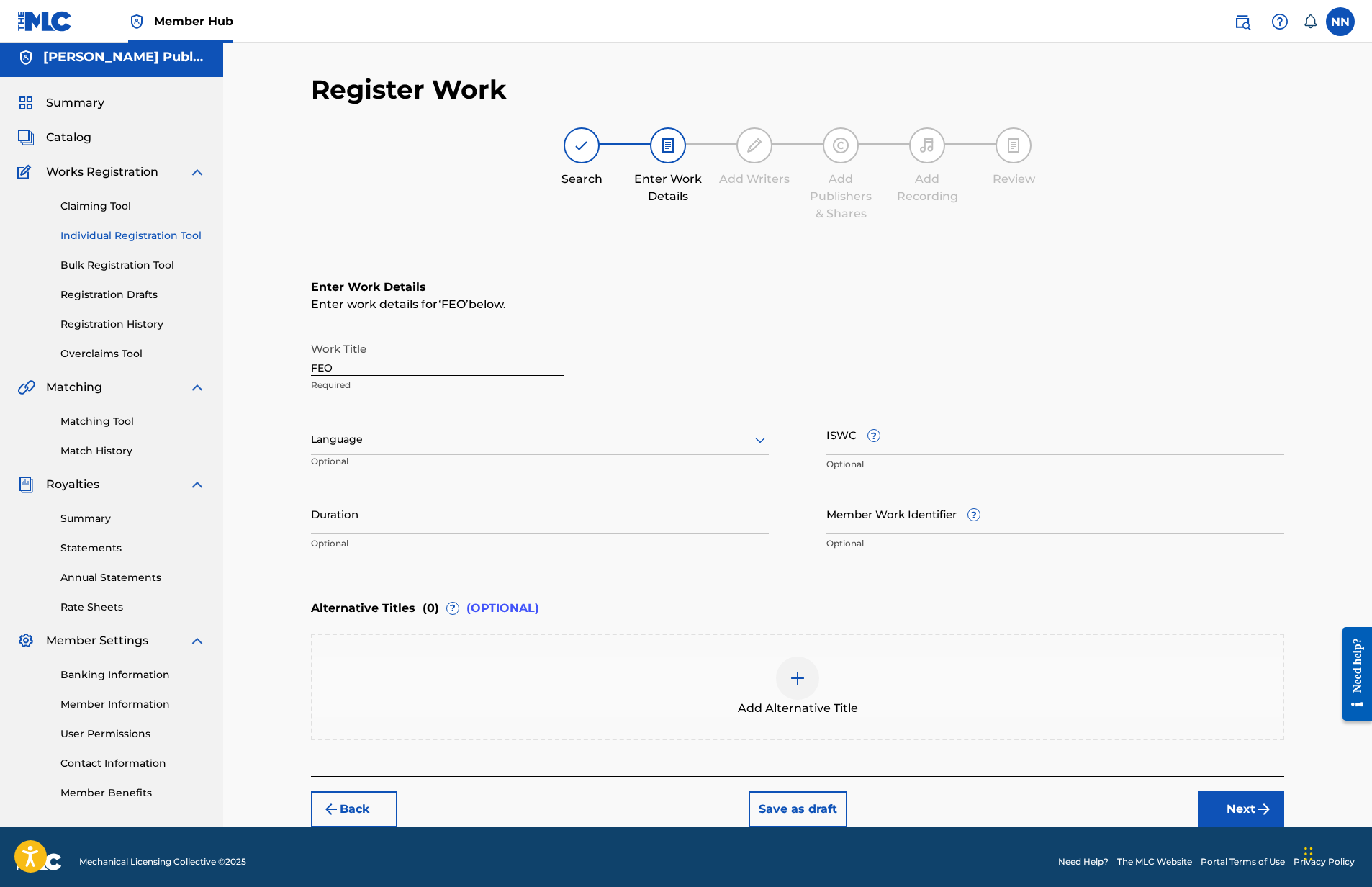
click at [370, 441] on div at bounding box center [540, 439] width 458 height 18
click at [340, 500] on div "Spanish" at bounding box center [539, 503] width 457 height 32
click at [850, 436] on input "ISWC ?" at bounding box center [1055, 435] width 458 height 41
paste input "T3307699141"
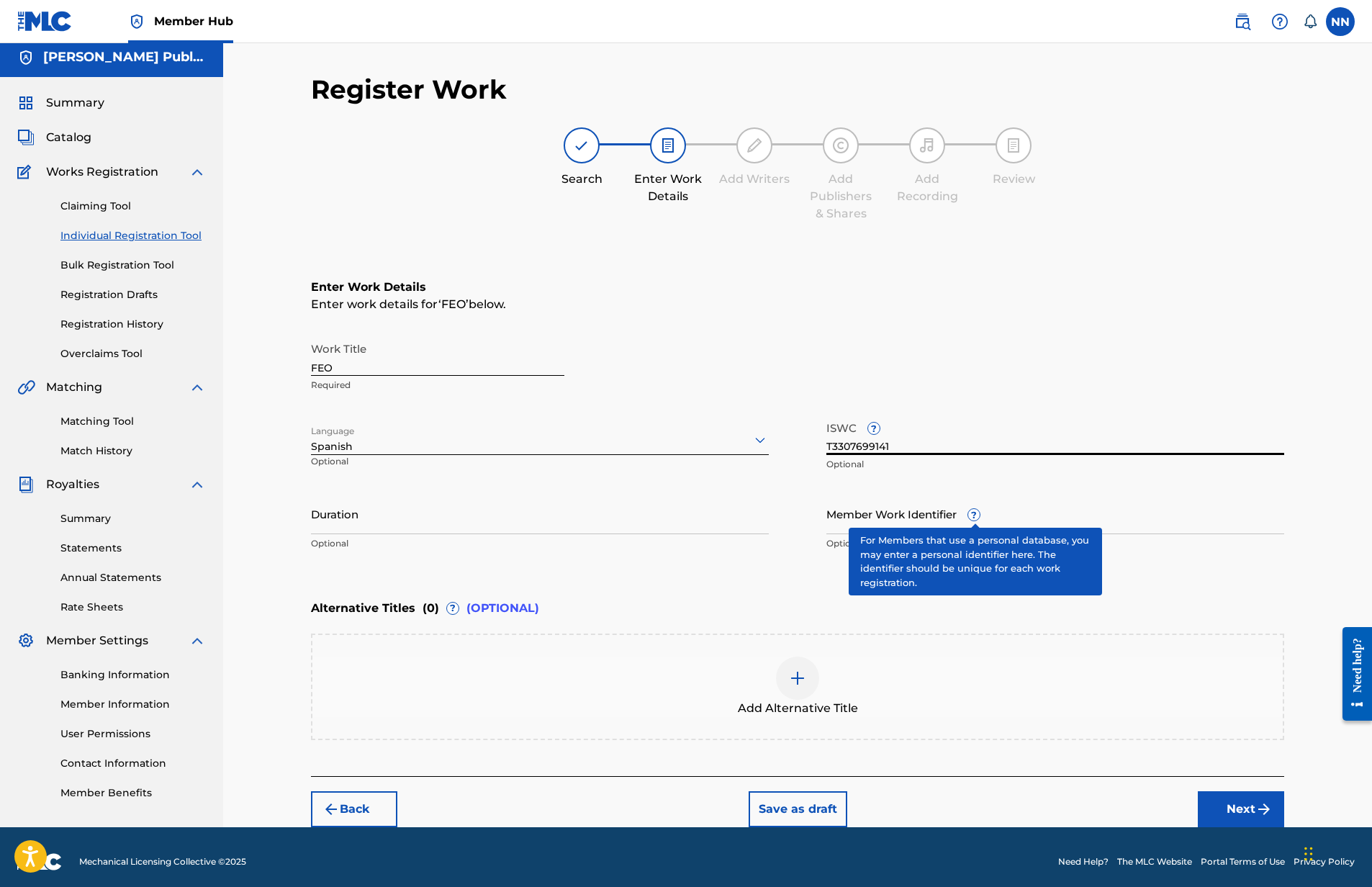
type input "T3307699141"
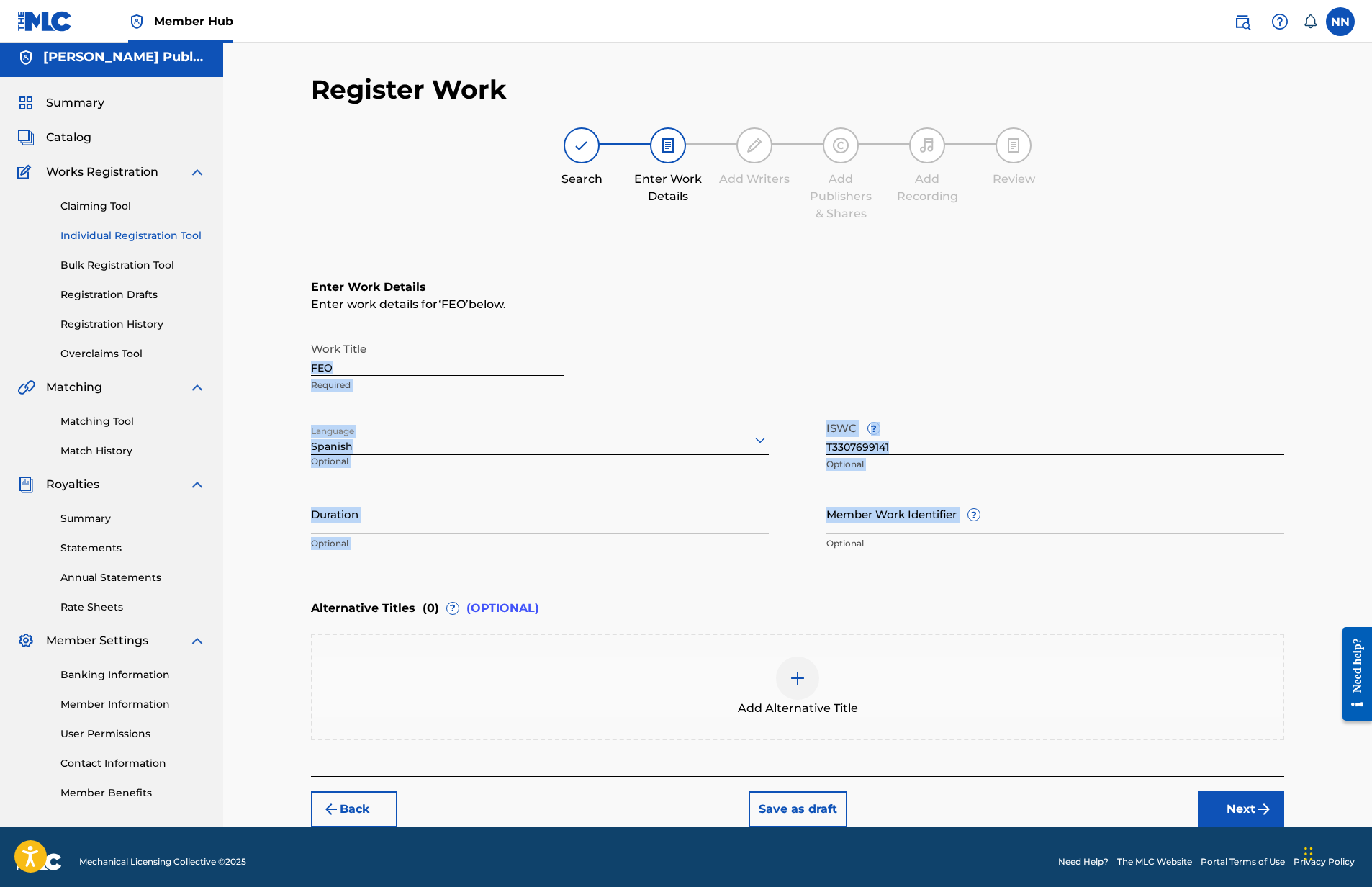
drag, startPoint x: 975, startPoint y: 513, endPoint x: 971, endPoint y: 348, distance: 165.0
click at [972, 348] on div "Work Title FEO Required Language Spanish Optional ISWC ? T3307699141 Optional D…" at bounding box center [798, 446] width 974 height 223
click at [971, 348] on div "Work Title FEO Required" at bounding box center [798, 367] width 974 height 65
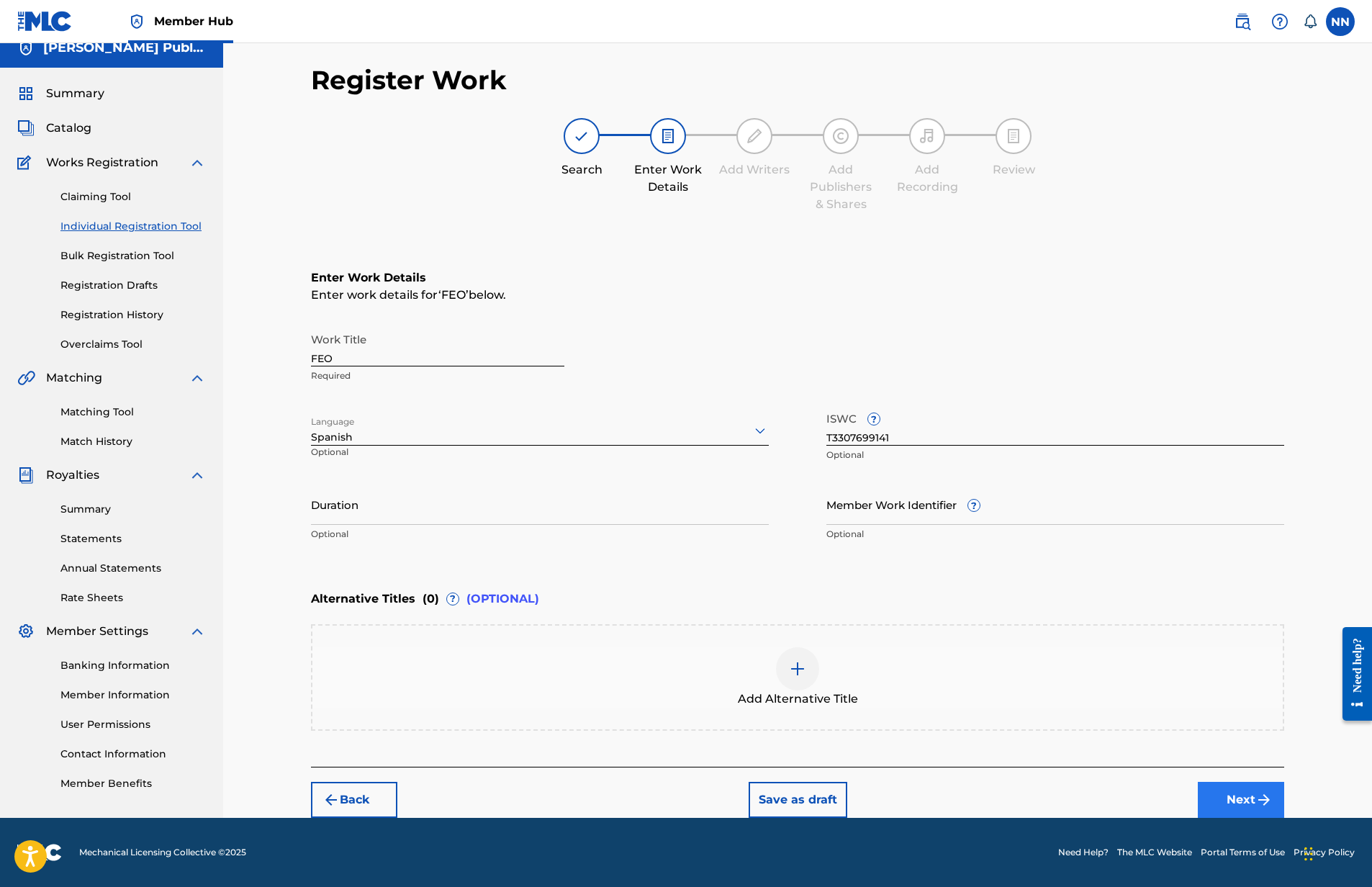
click at [1252, 803] on button "Next" at bounding box center [1240, 800] width 86 height 36
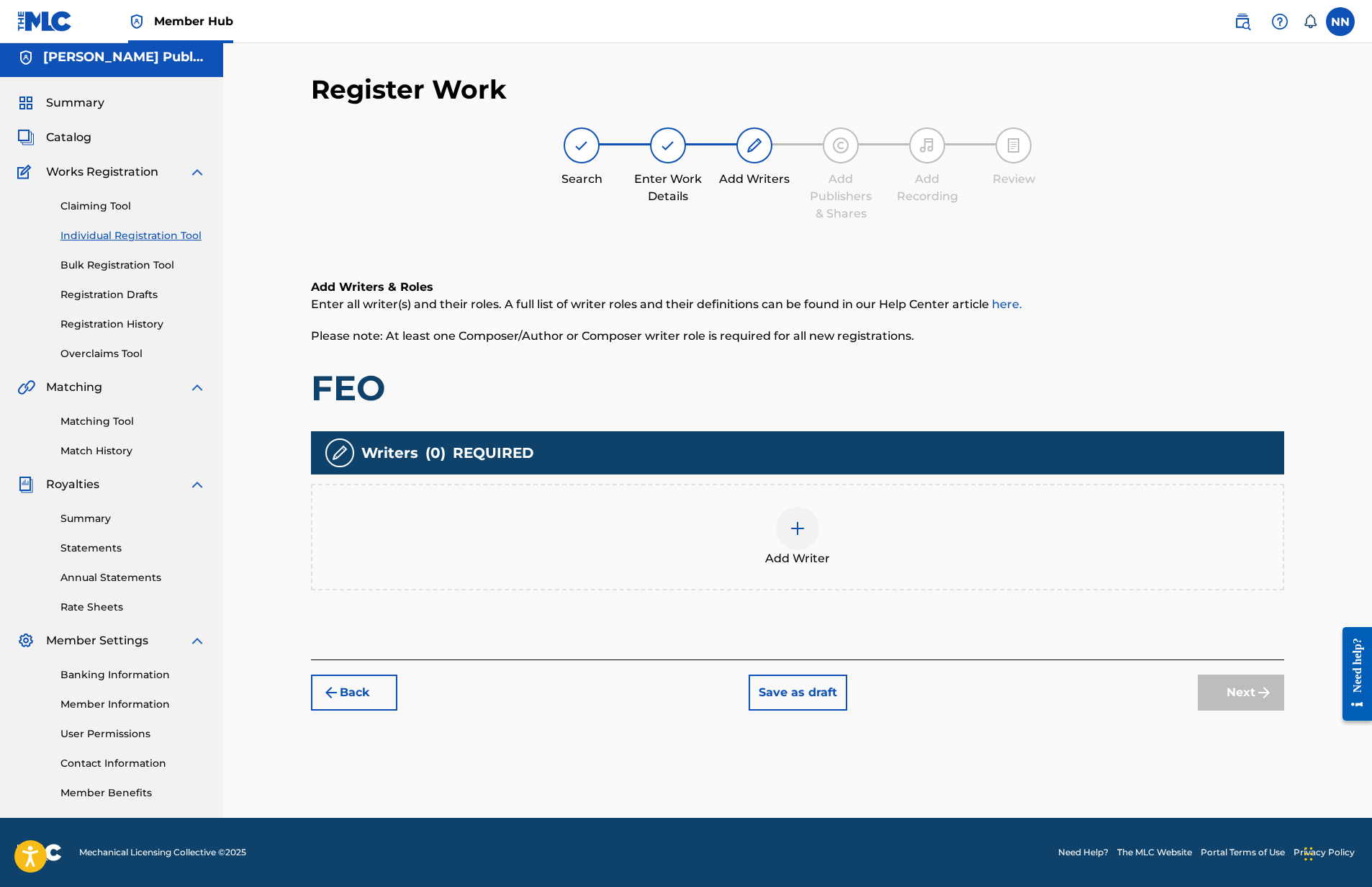
click at [804, 532] on img at bounding box center [798, 528] width 18 height 18
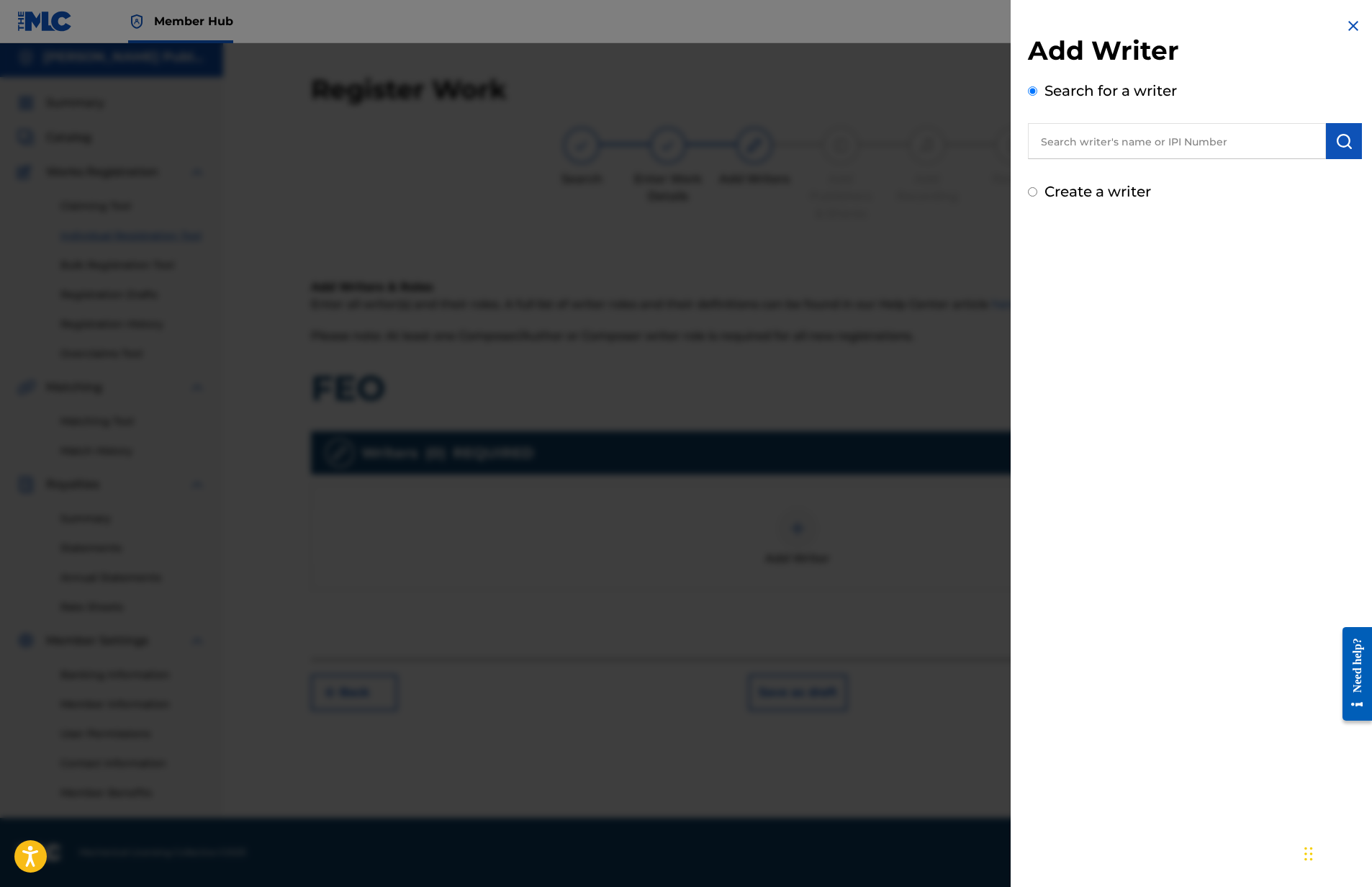
click at [1202, 146] on input "text" at bounding box center [1177, 141] width 298 height 36
click at [1335, 144] on img "submit" at bounding box center [1343, 141] width 18 height 18
click at [1154, 148] on input "709761226" at bounding box center [1177, 141] width 298 height 36
drag, startPoint x: 1149, startPoint y: 146, endPoint x: 1039, endPoint y: 140, distance: 110.2
click at [1039, 140] on input "709761226" at bounding box center [1177, 141] width 298 height 36
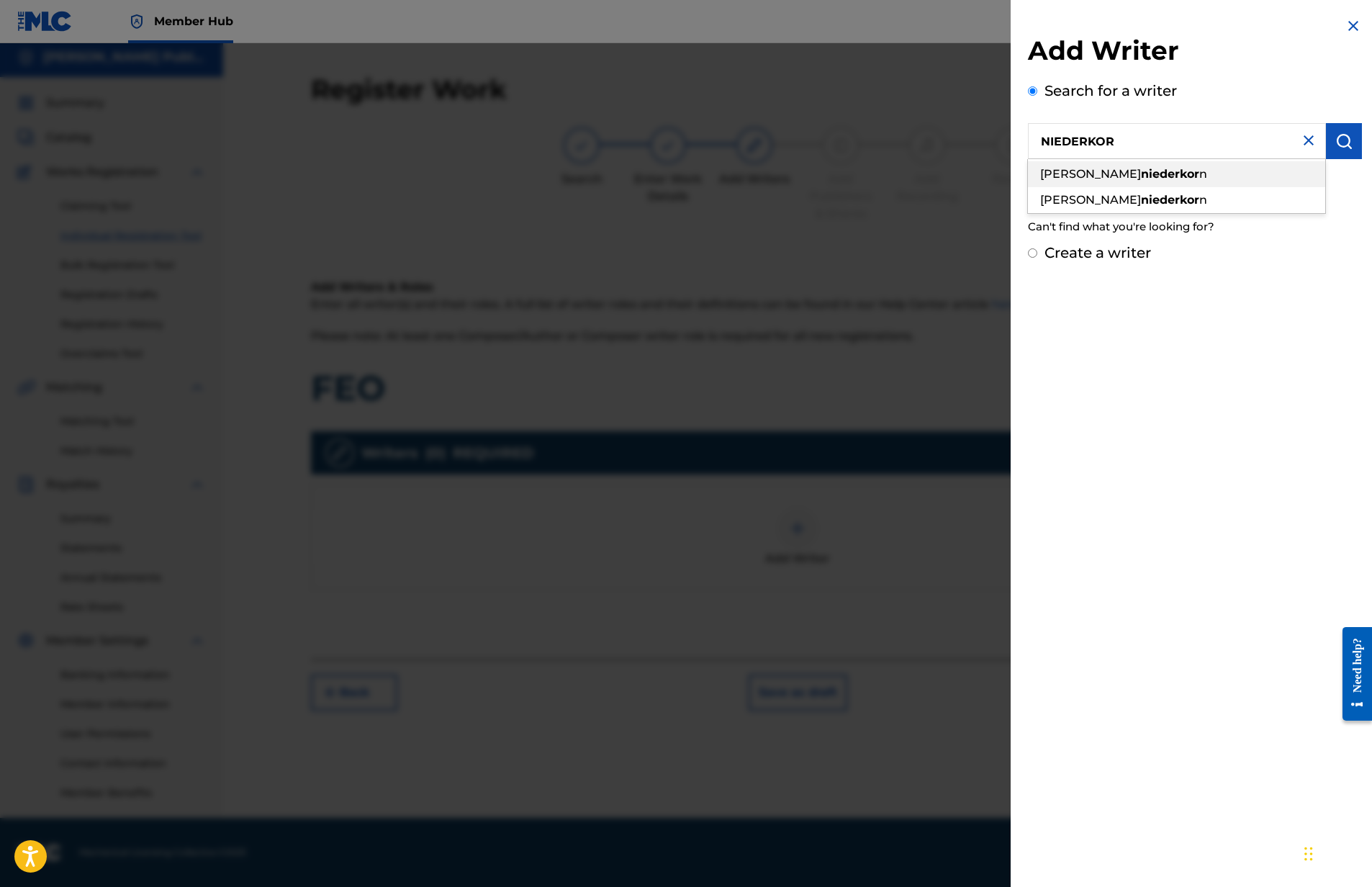
click at [1060, 178] on span "nathan" at bounding box center [1090, 173] width 101 height 14
type input "nathan niederkorn"
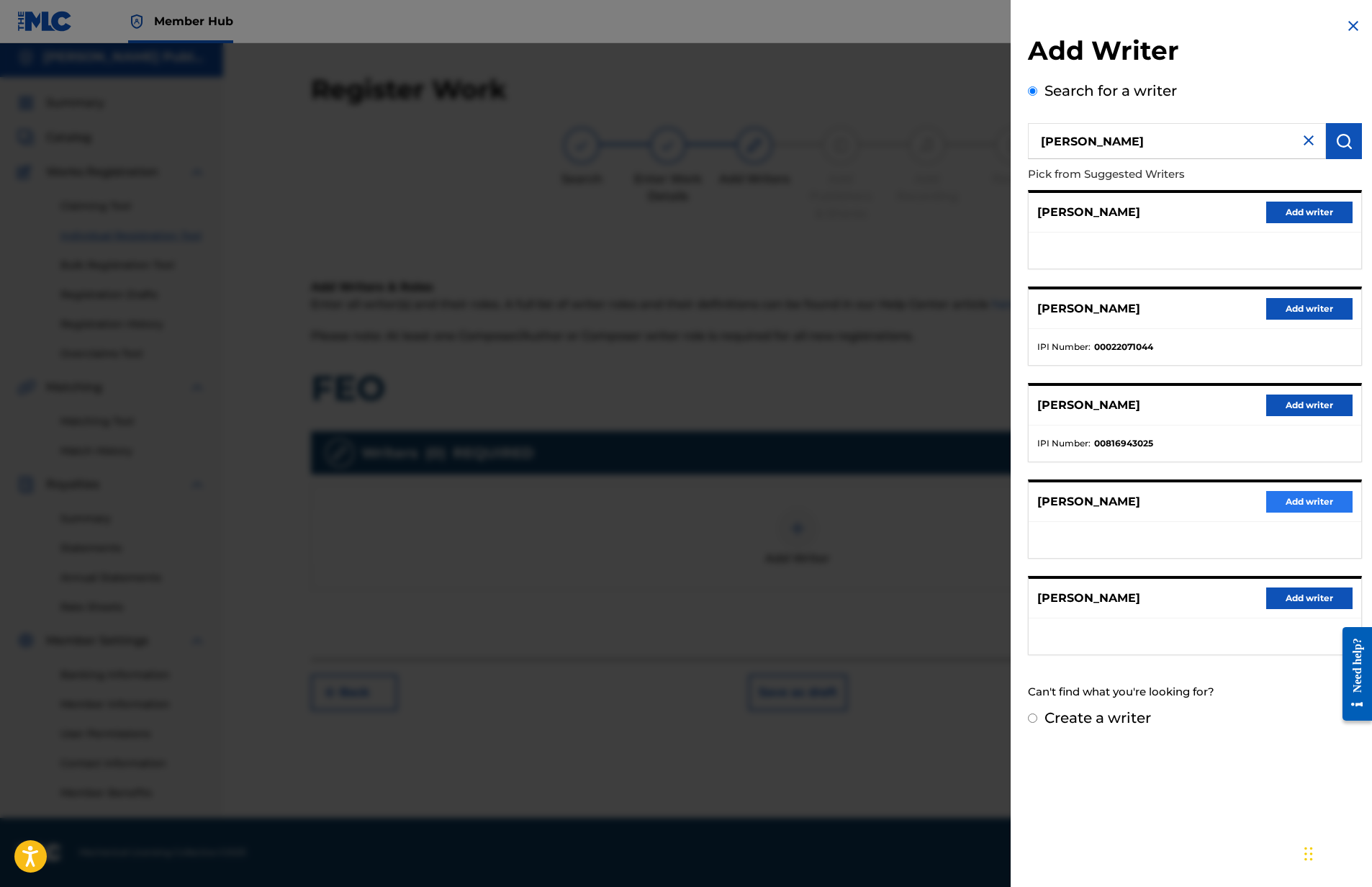
click at [1292, 500] on button "Add writer" at bounding box center [1309, 501] width 86 height 21
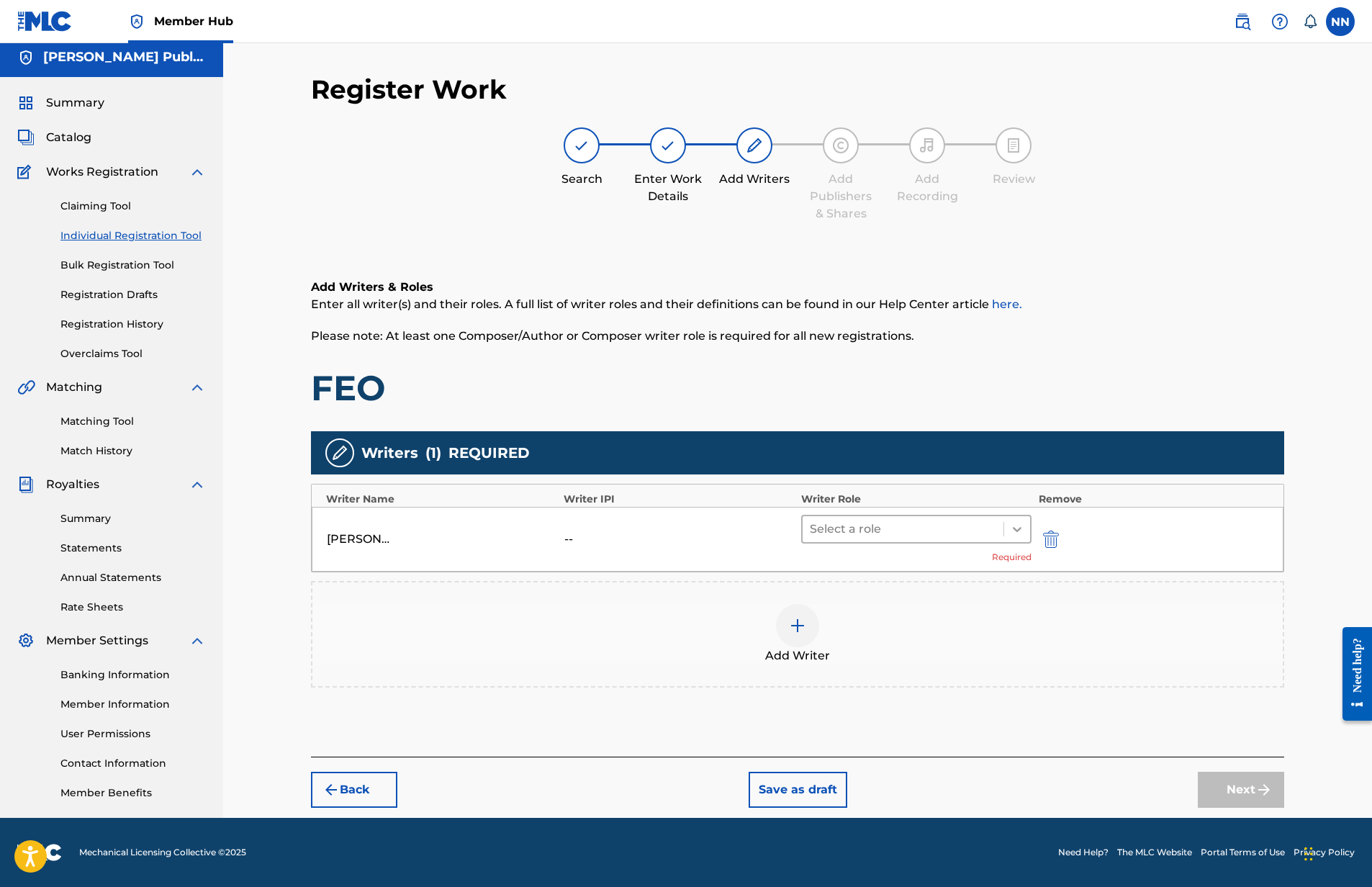
click at [1022, 529] on icon at bounding box center [1017, 529] width 15 height 15
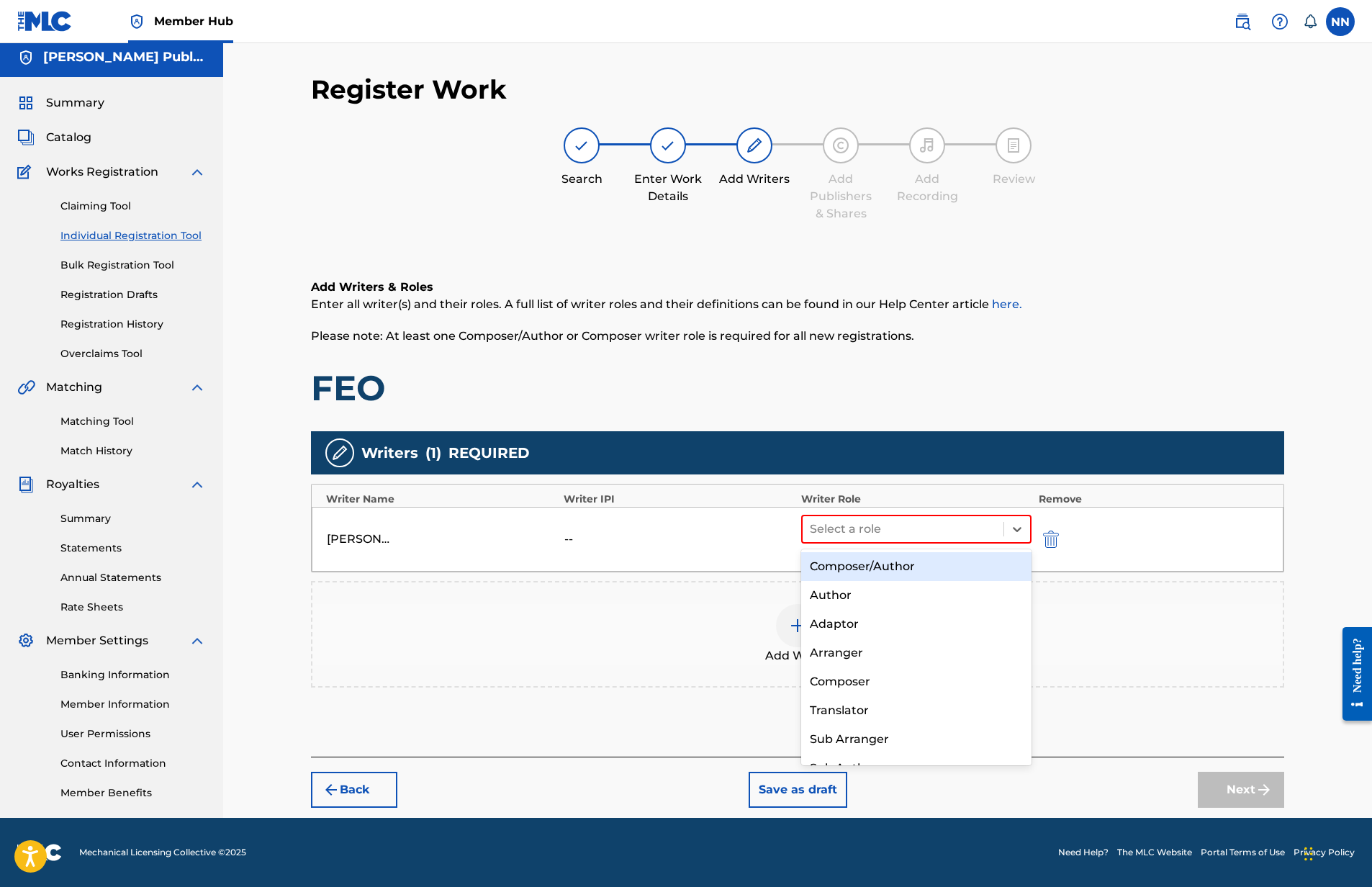
click at [954, 565] on div "Composer/Author" at bounding box center [916, 566] width 231 height 29
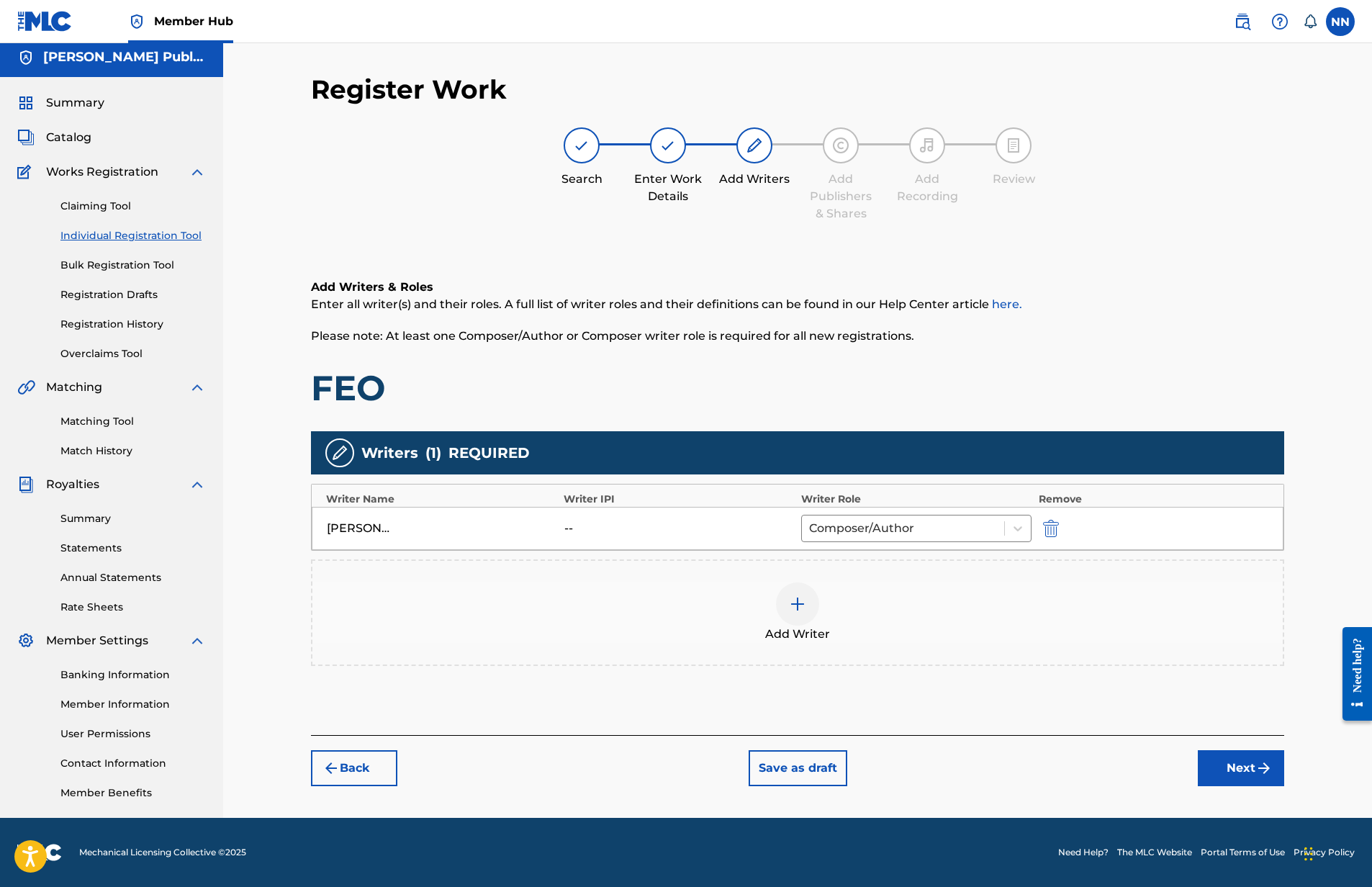
click at [378, 527] on div "NATHAN NIEDERKORN" at bounding box center [359, 528] width 65 height 18
click at [806, 608] on div at bounding box center [798, 604] width 44 height 44
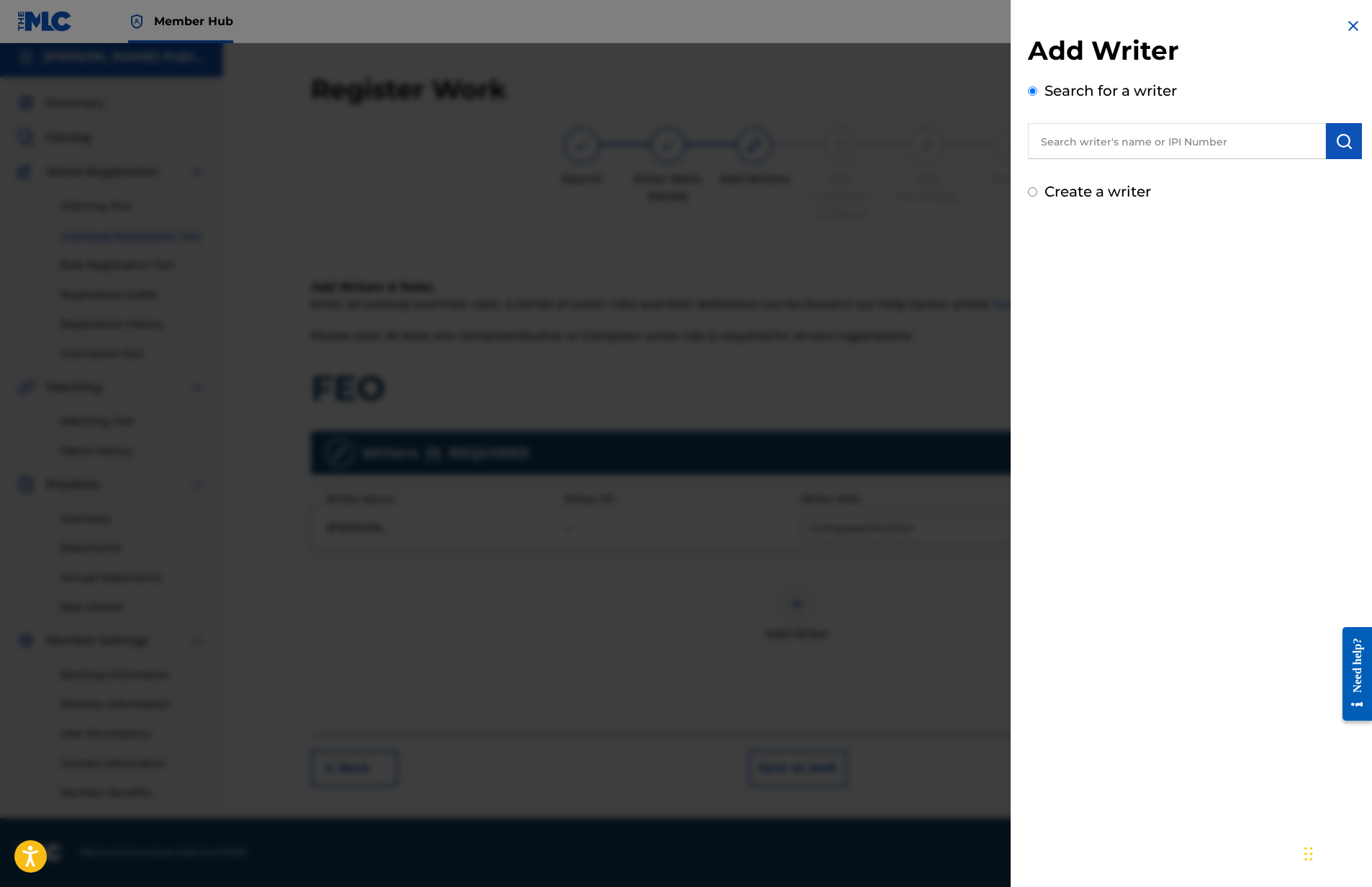
click at [1112, 144] on input "text" at bounding box center [1177, 141] width 298 height 36
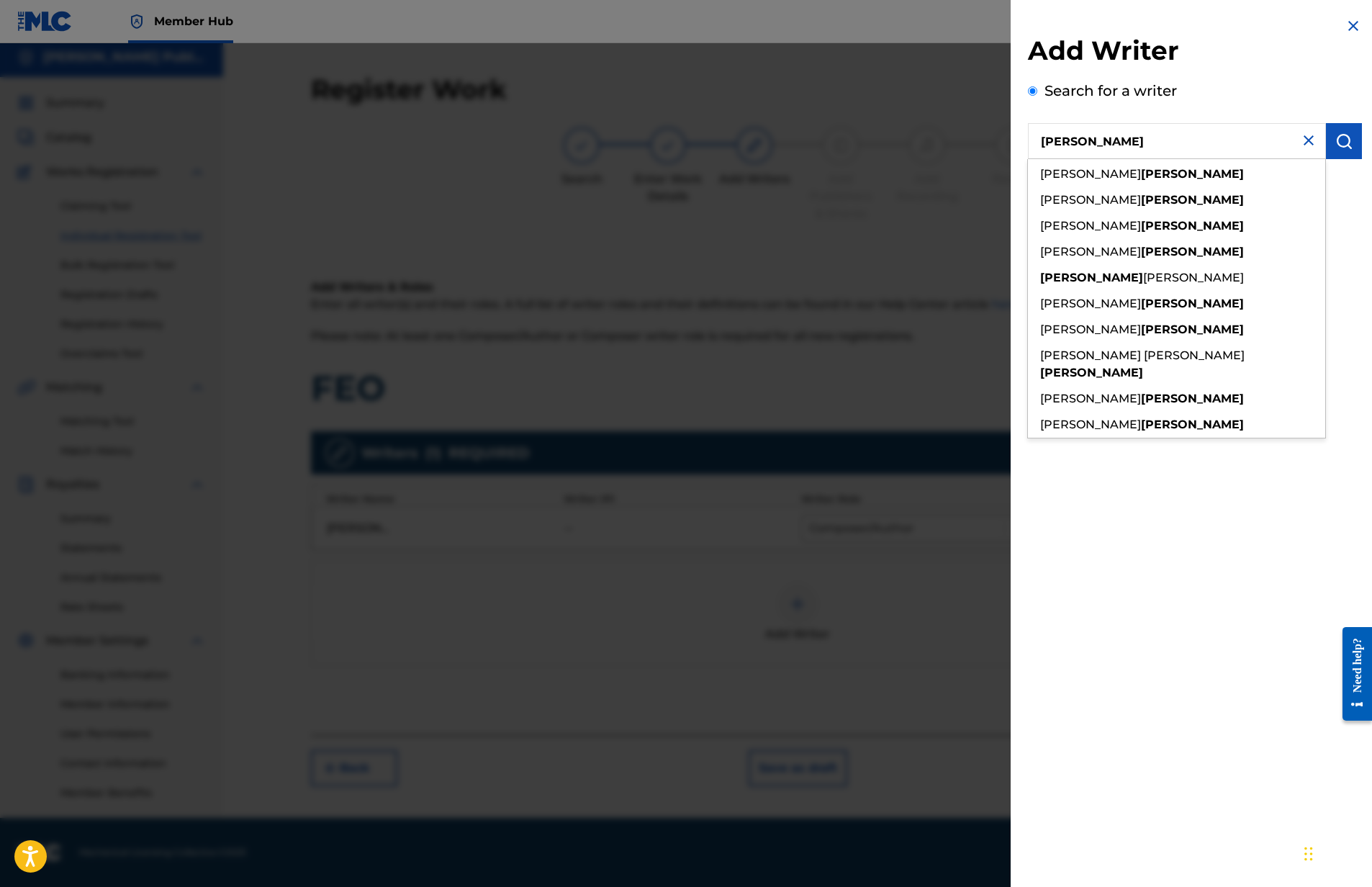
type input "WOOLDRIDGE"
drag, startPoint x: 1295, startPoint y: 140, endPoint x: 1279, endPoint y: 153, distance: 20.6
click at [1300, 140] on img at bounding box center [1308, 140] width 18 height 18
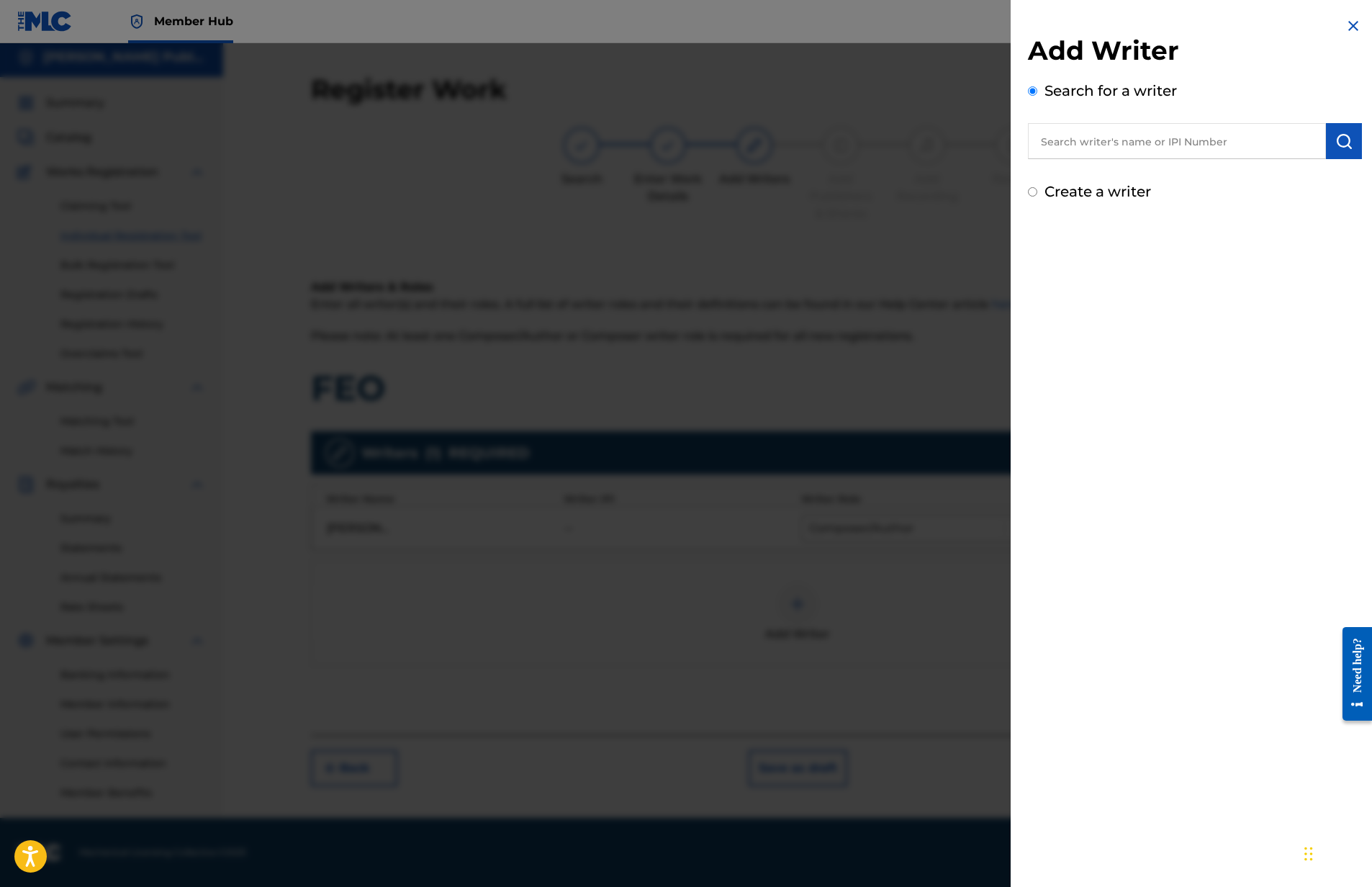
click at [1152, 159] on div "Add Writer Search for a writer Create a writer" at bounding box center [1195, 118] width 334 height 168
click at [1154, 147] on input "text" at bounding box center [1177, 141] width 298 height 36
type input "NATHAN MARK NIEDERKORN"
click at [1335, 136] on img "submit" at bounding box center [1343, 141] width 18 height 18
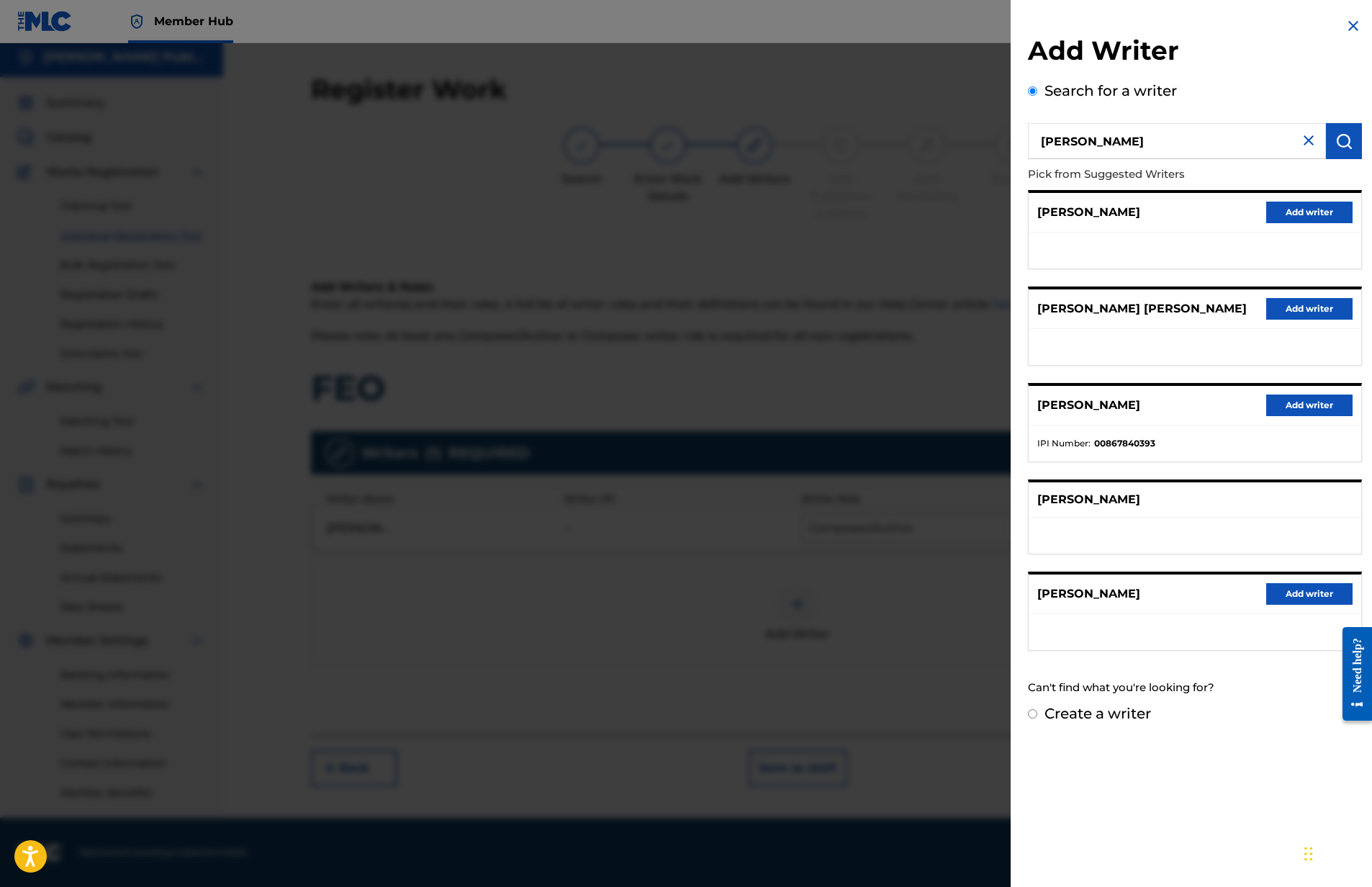
click at [1303, 140] on img at bounding box center [1308, 140] width 18 height 18
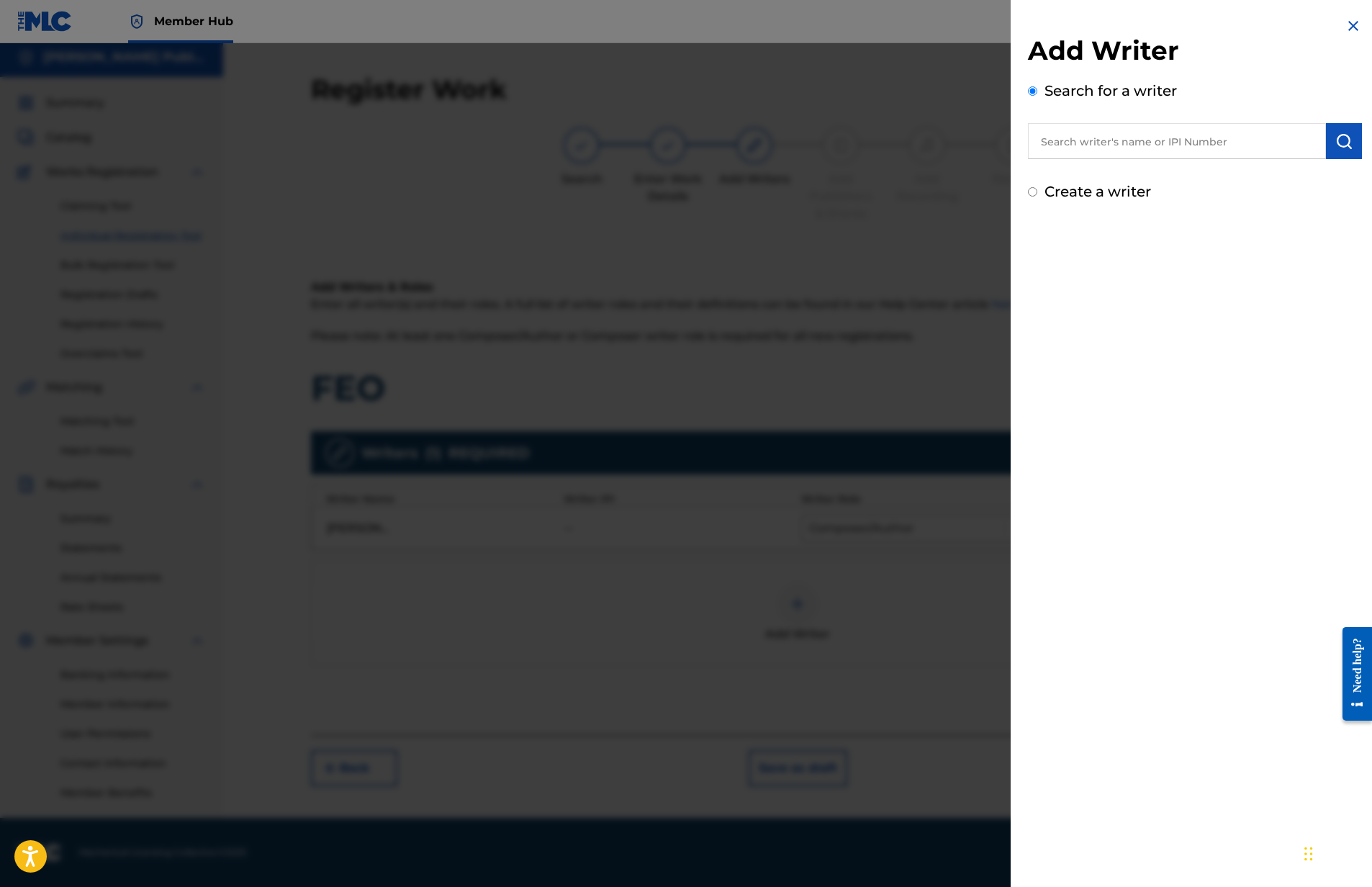
click at [1204, 143] on input "text" at bounding box center [1177, 141] width 298 height 36
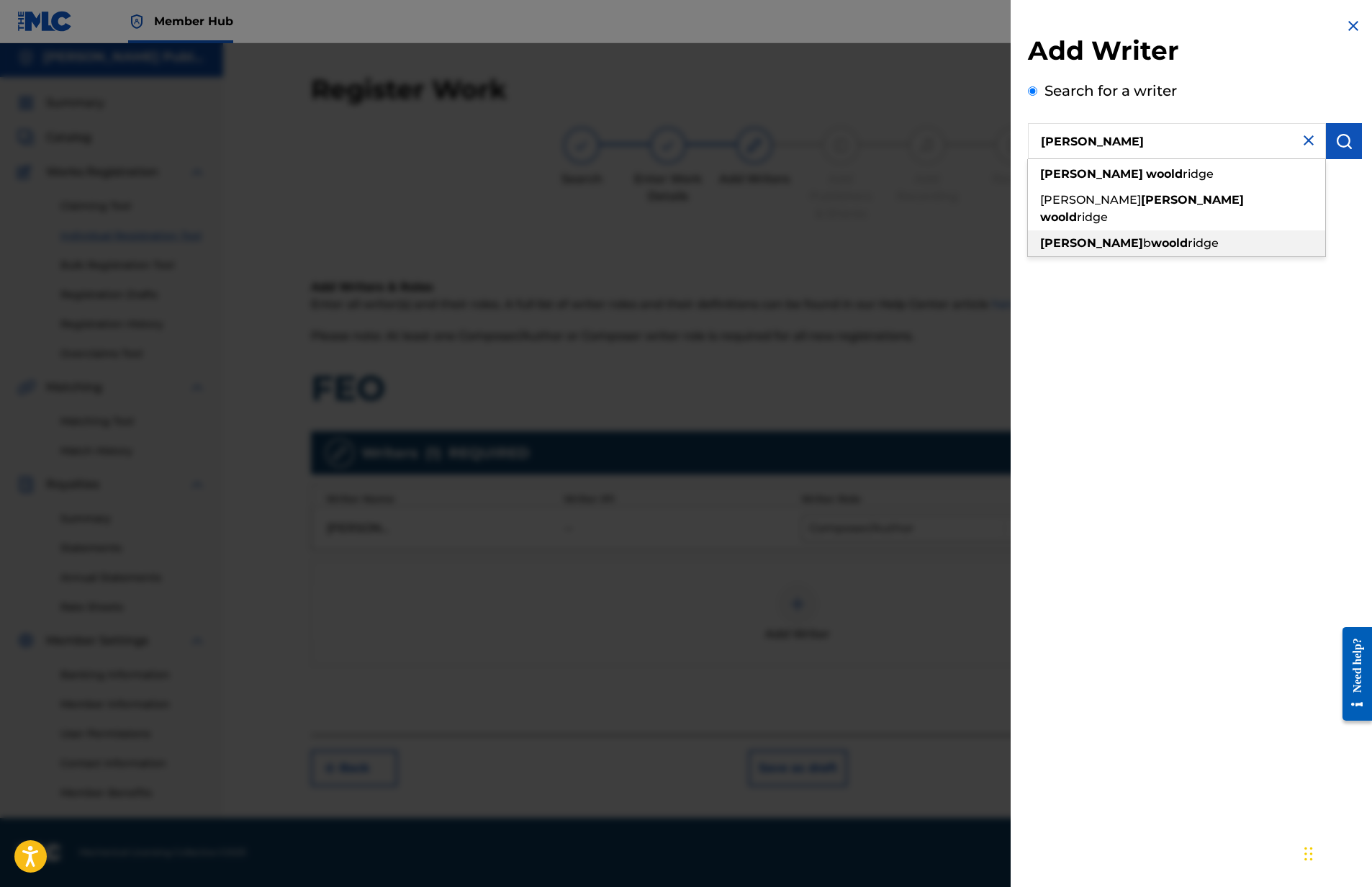
click at [1188, 236] on span "ridge" at bounding box center [1202, 243] width 31 height 14
type input "james b wooldridge"
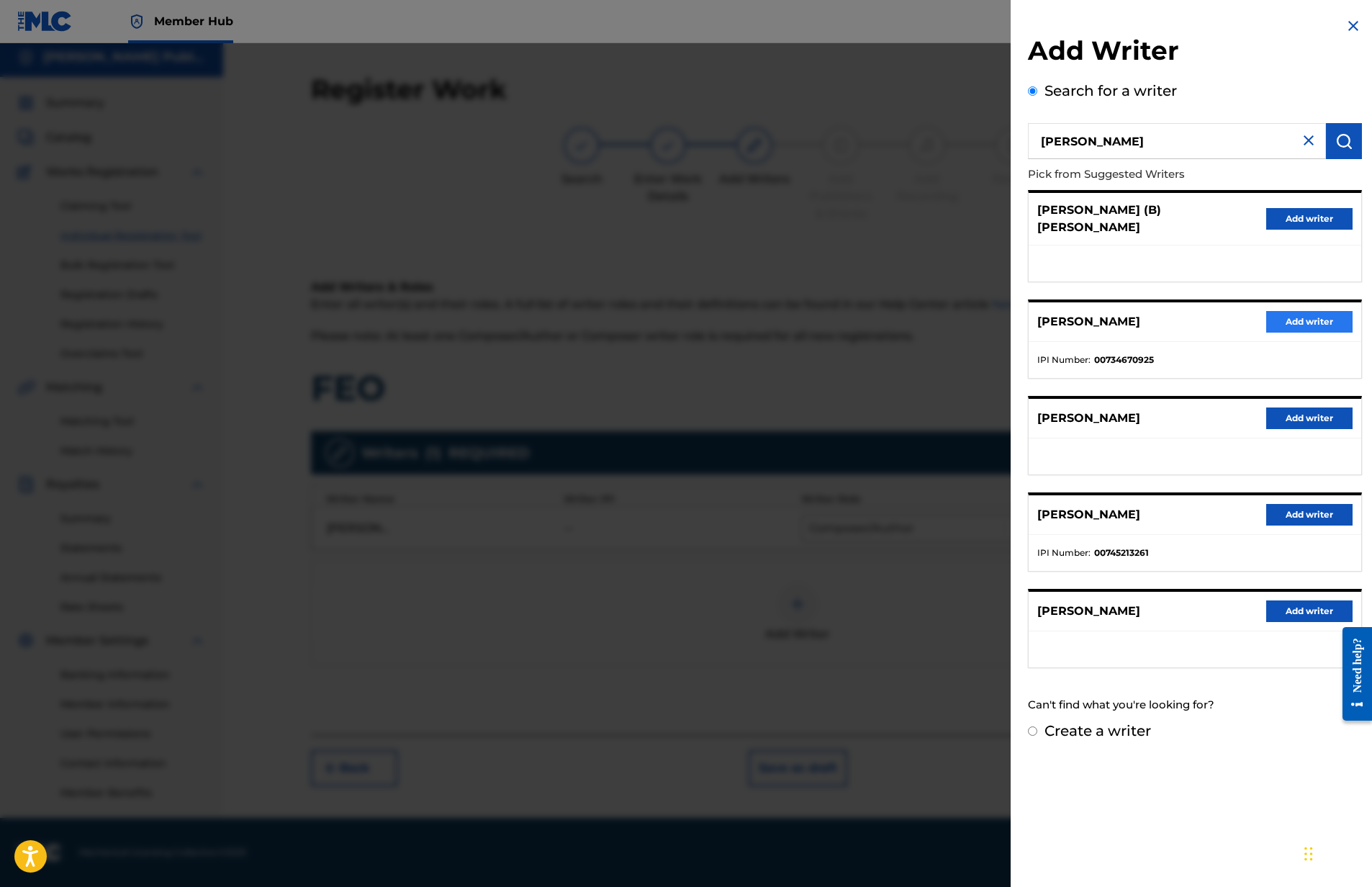
click at [1313, 311] on button "Add writer" at bounding box center [1309, 322] width 86 height 21
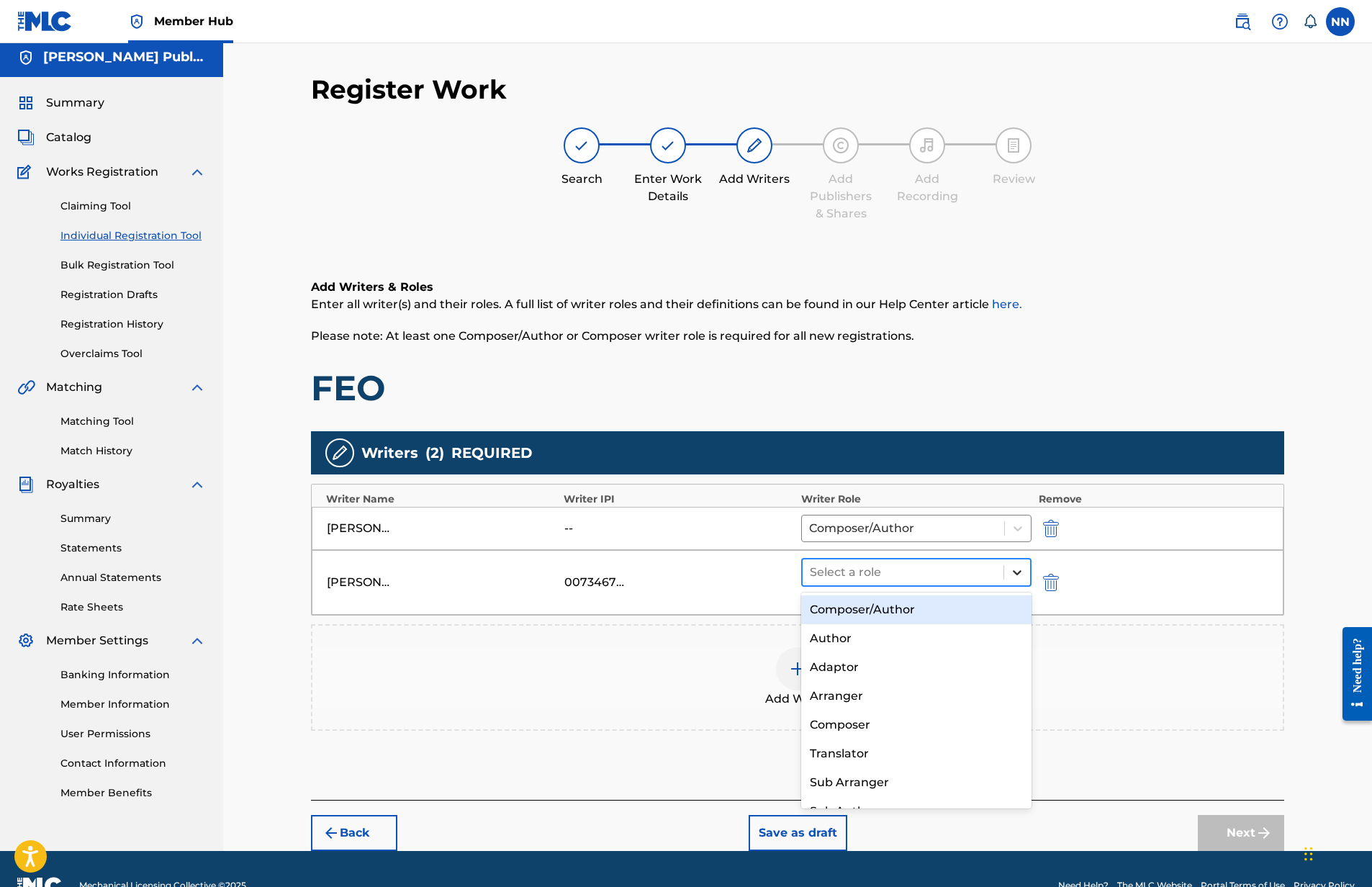
click at [1011, 570] on icon at bounding box center [1017, 573] width 15 height 15
click at [915, 613] on div "Composer/Author" at bounding box center [916, 610] width 231 height 29
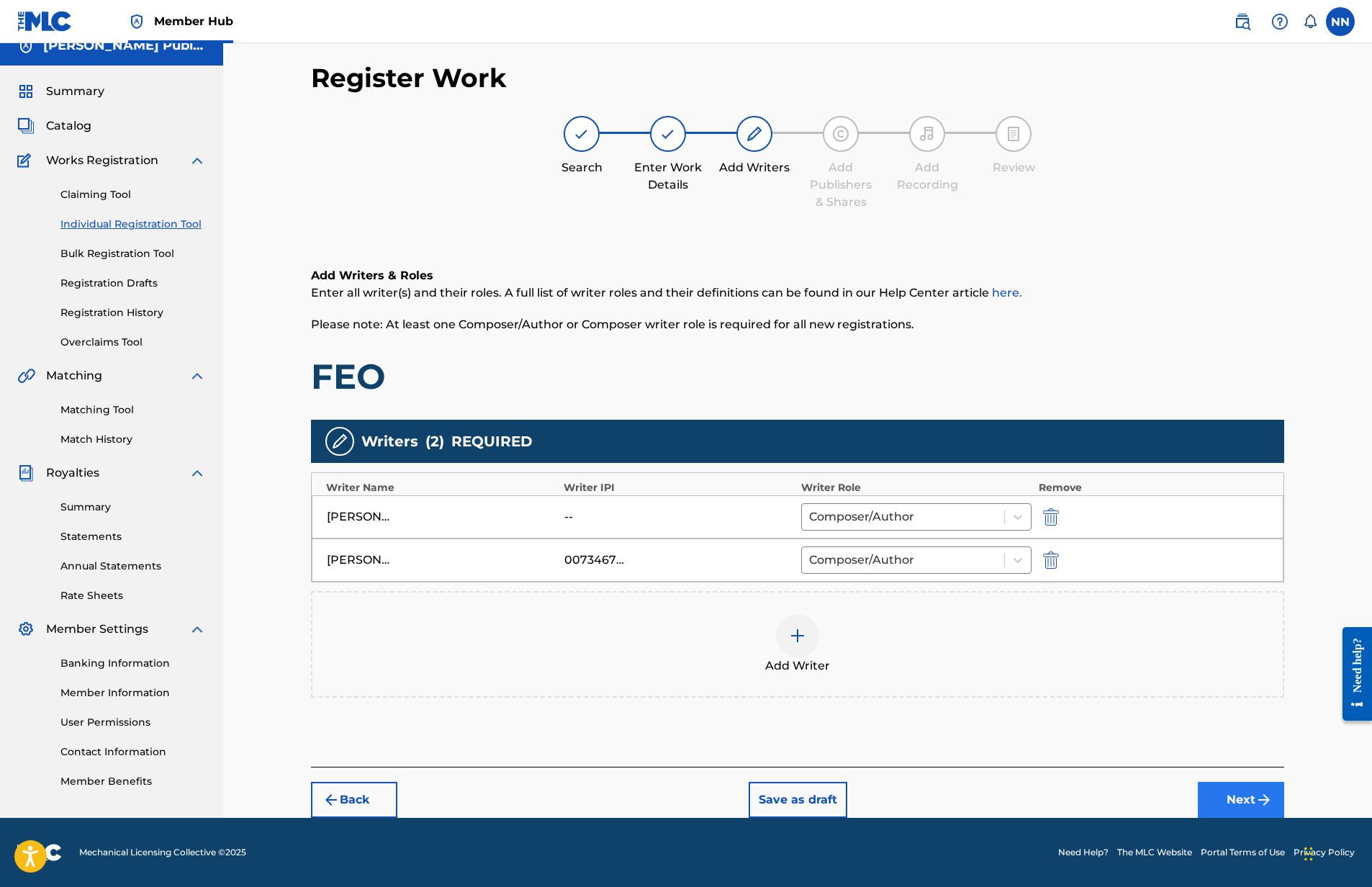
scroll to position [18, 0]
click at [1055, 519] on img "submit" at bounding box center [1051, 517] width 16 height 18
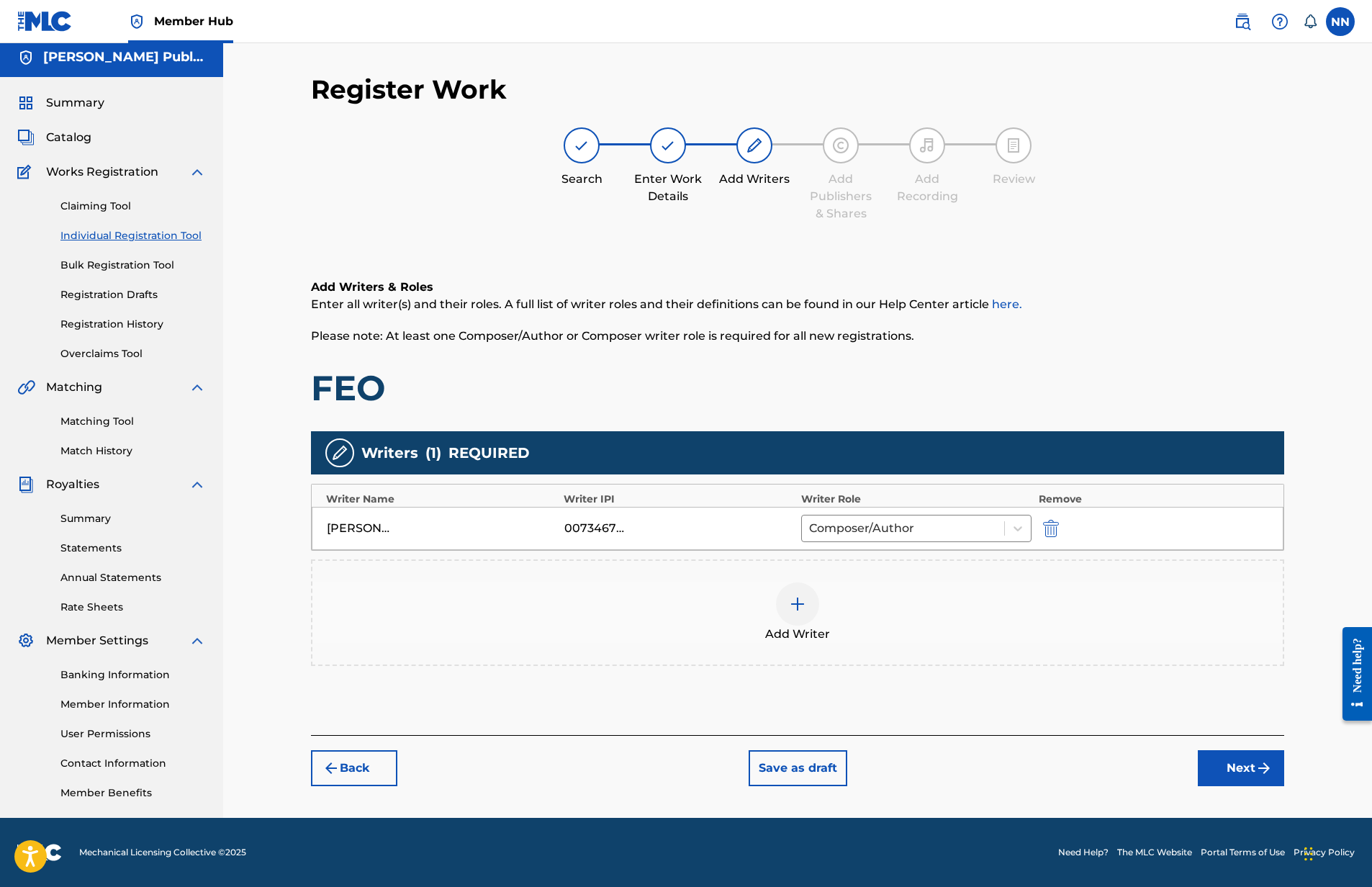
scroll to position [6, 0]
click at [784, 621] on div at bounding box center [798, 604] width 44 height 44
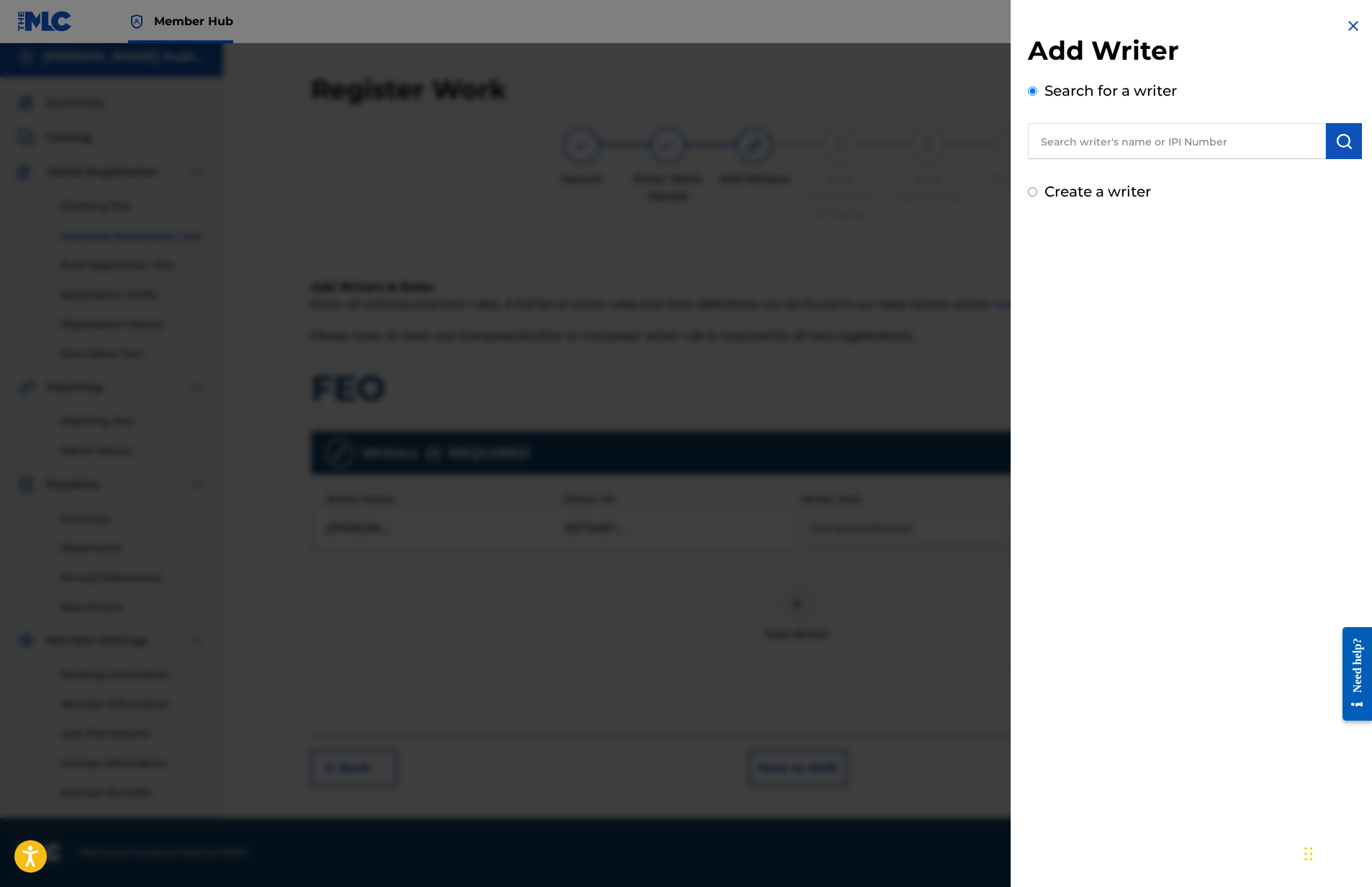
click at [1189, 154] on input "text" at bounding box center [1177, 141] width 298 height 36
type input "00709761226"
drag, startPoint x: 1309, startPoint y: 141, endPoint x: 1282, endPoint y: 144, distance: 27.2
click at [1308, 141] on img at bounding box center [1308, 140] width 18 height 18
click at [1218, 140] on input "text" at bounding box center [1177, 141] width 298 height 36
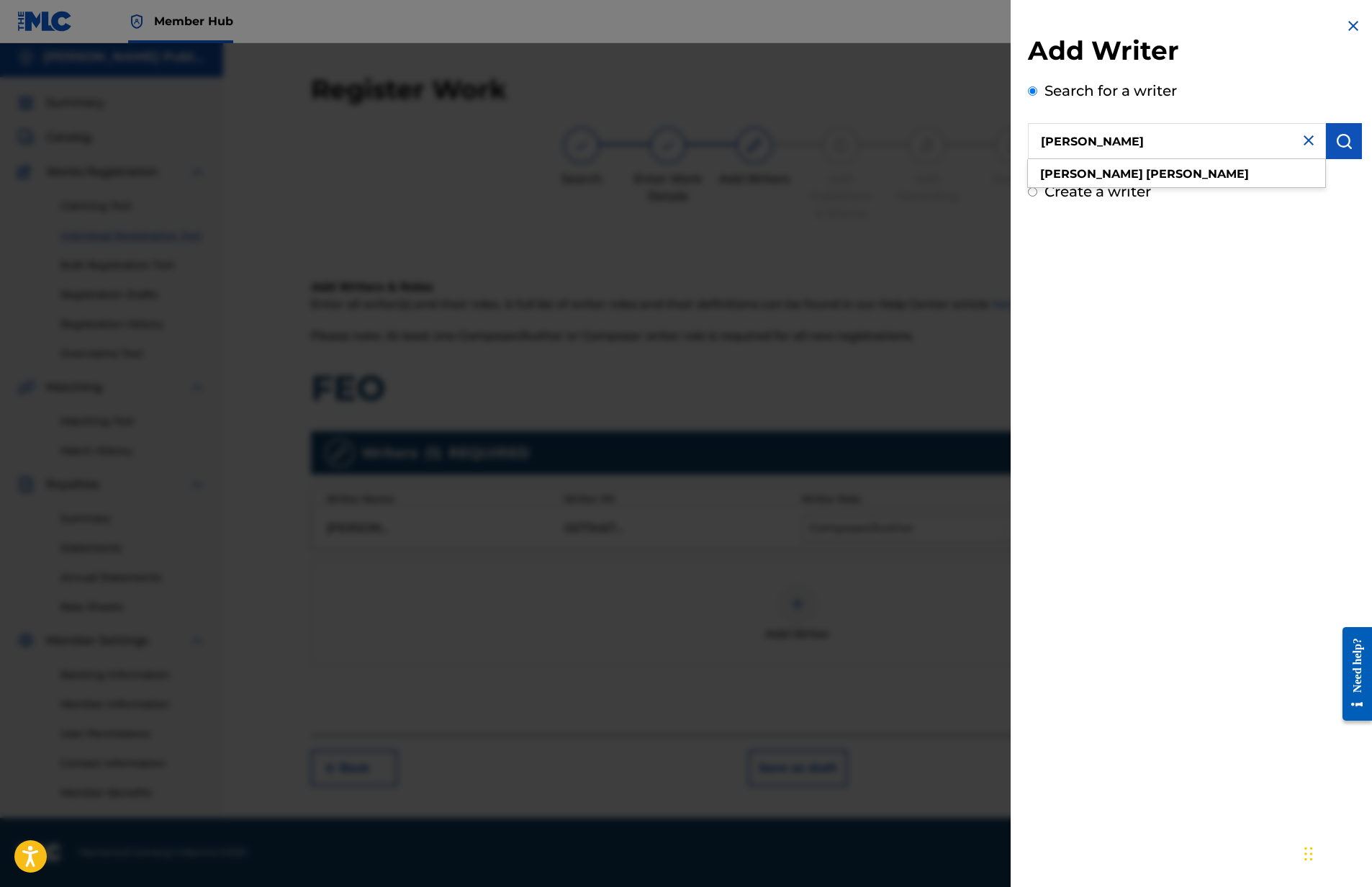
type input "NATHAN NIEDERKORN"
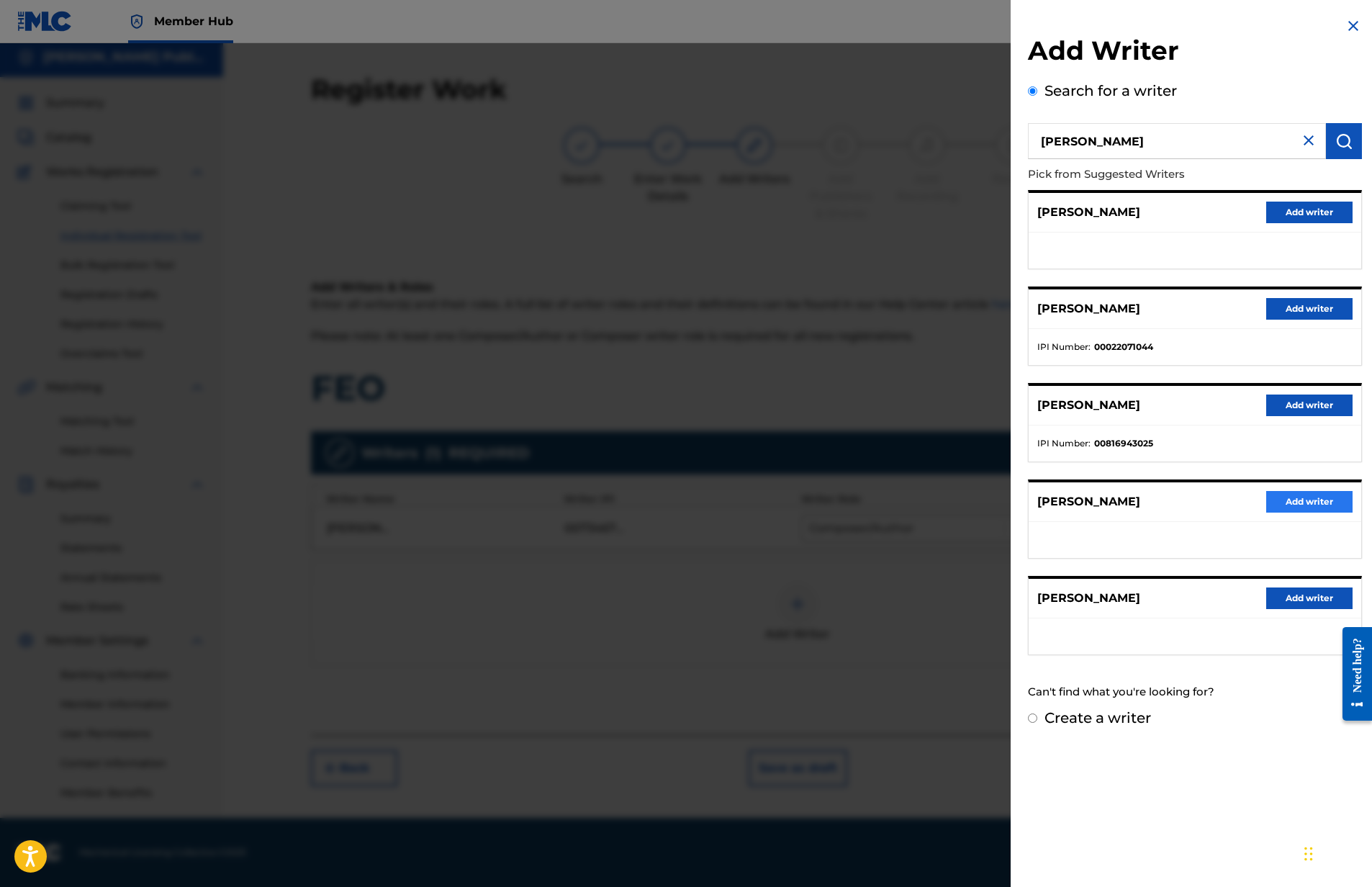
click at [1317, 512] on button "Add writer" at bounding box center [1309, 501] width 86 height 21
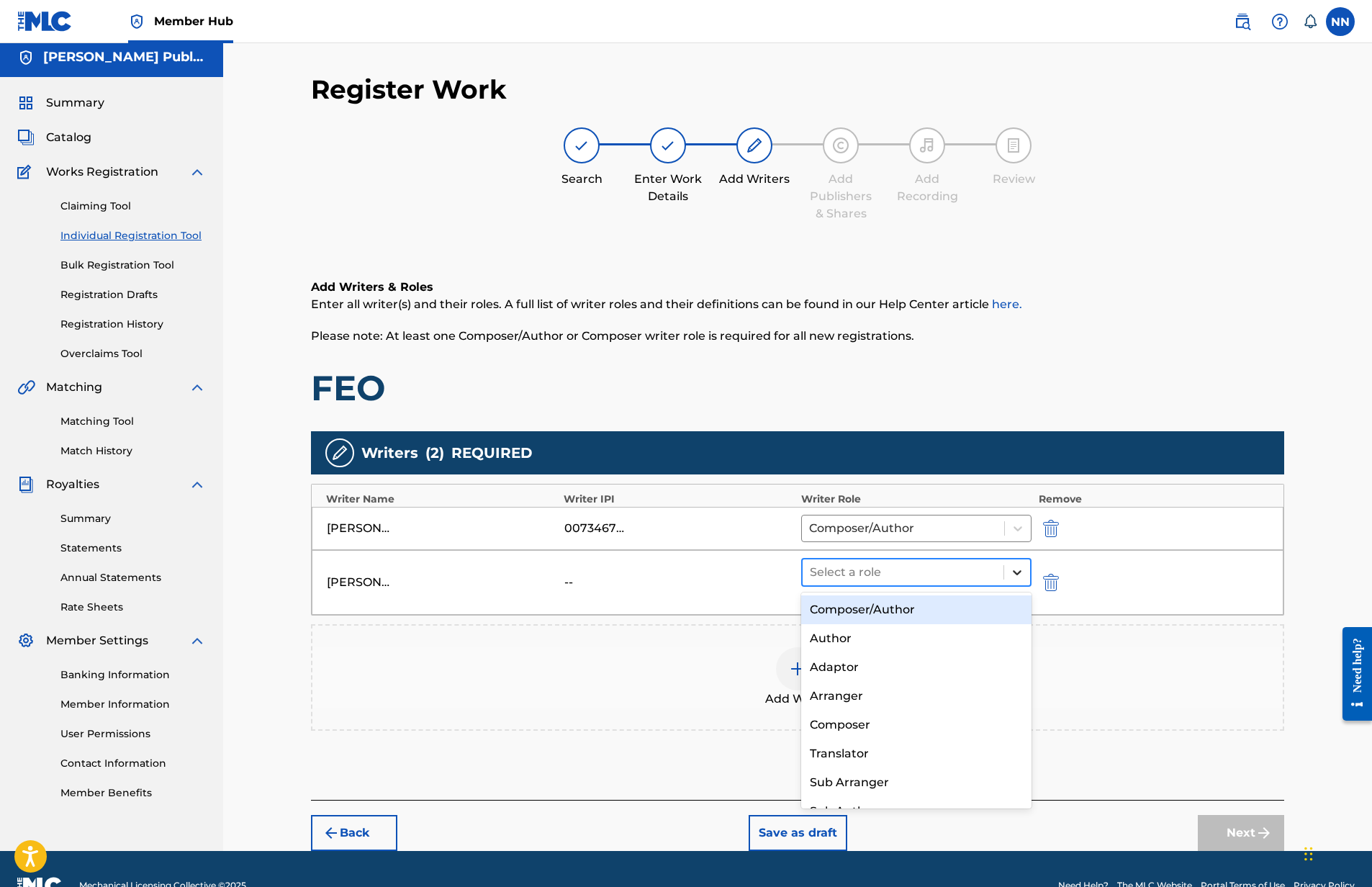
click at [1015, 579] on icon at bounding box center [1017, 573] width 15 height 15
click at [925, 615] on div "Composer/Author" at bounding box center [916, 610] width 231 height 29
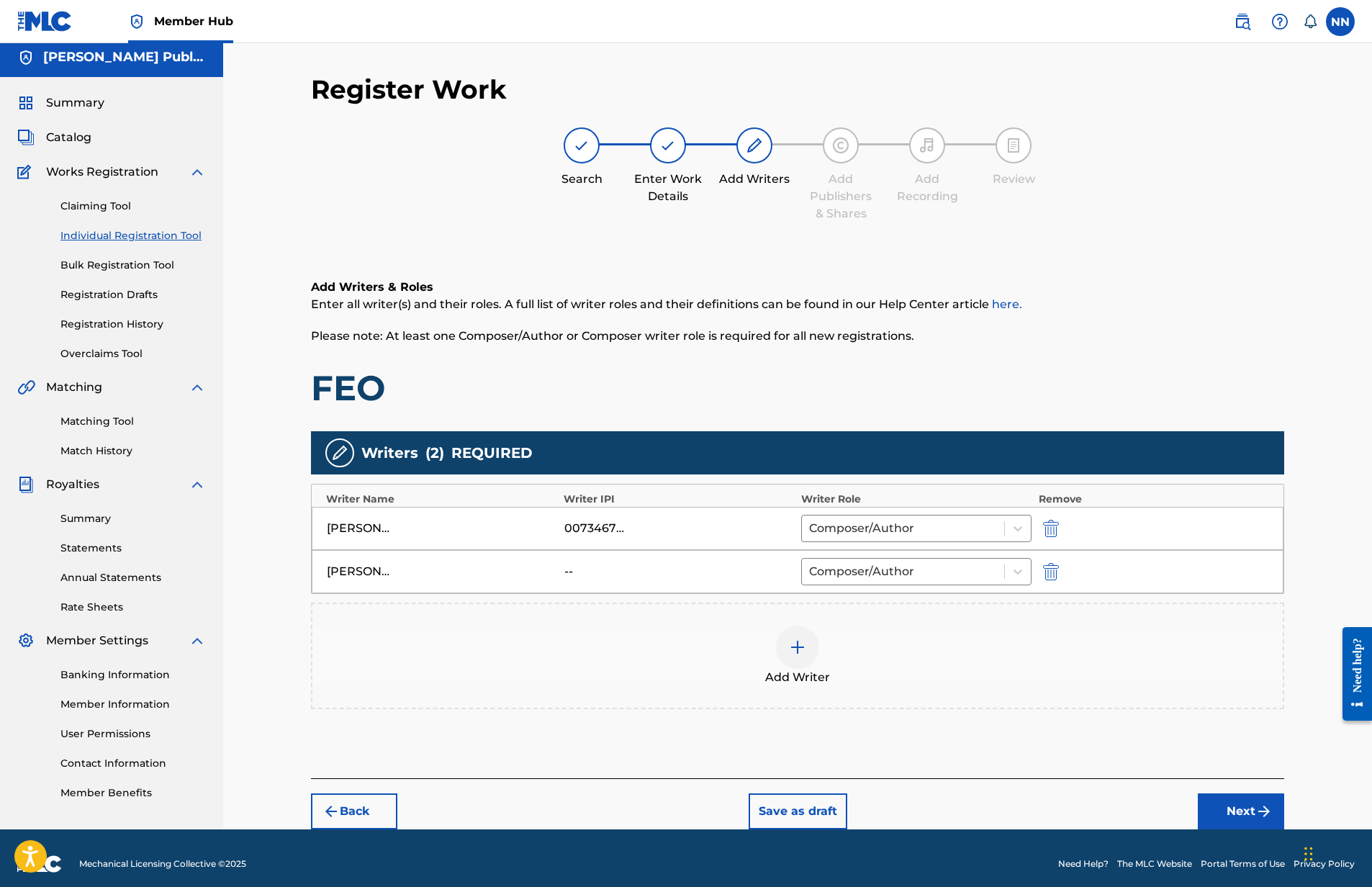
click at [1245, 814] on button "Next" at bounding box center [1240, 811] width 86 height 36
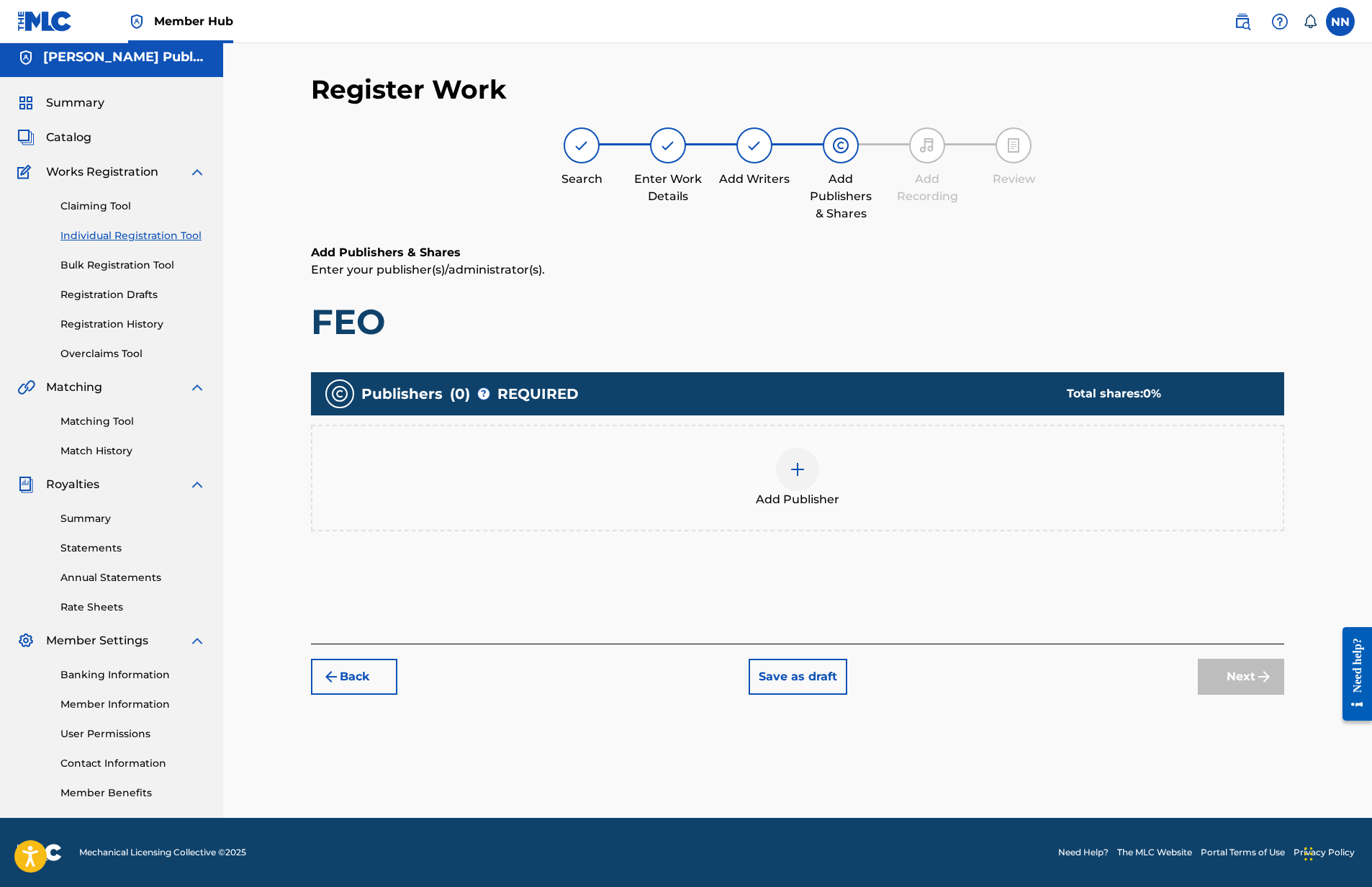
click at [789, 473] on img at bounding box center [798, 469] width 18 height 18
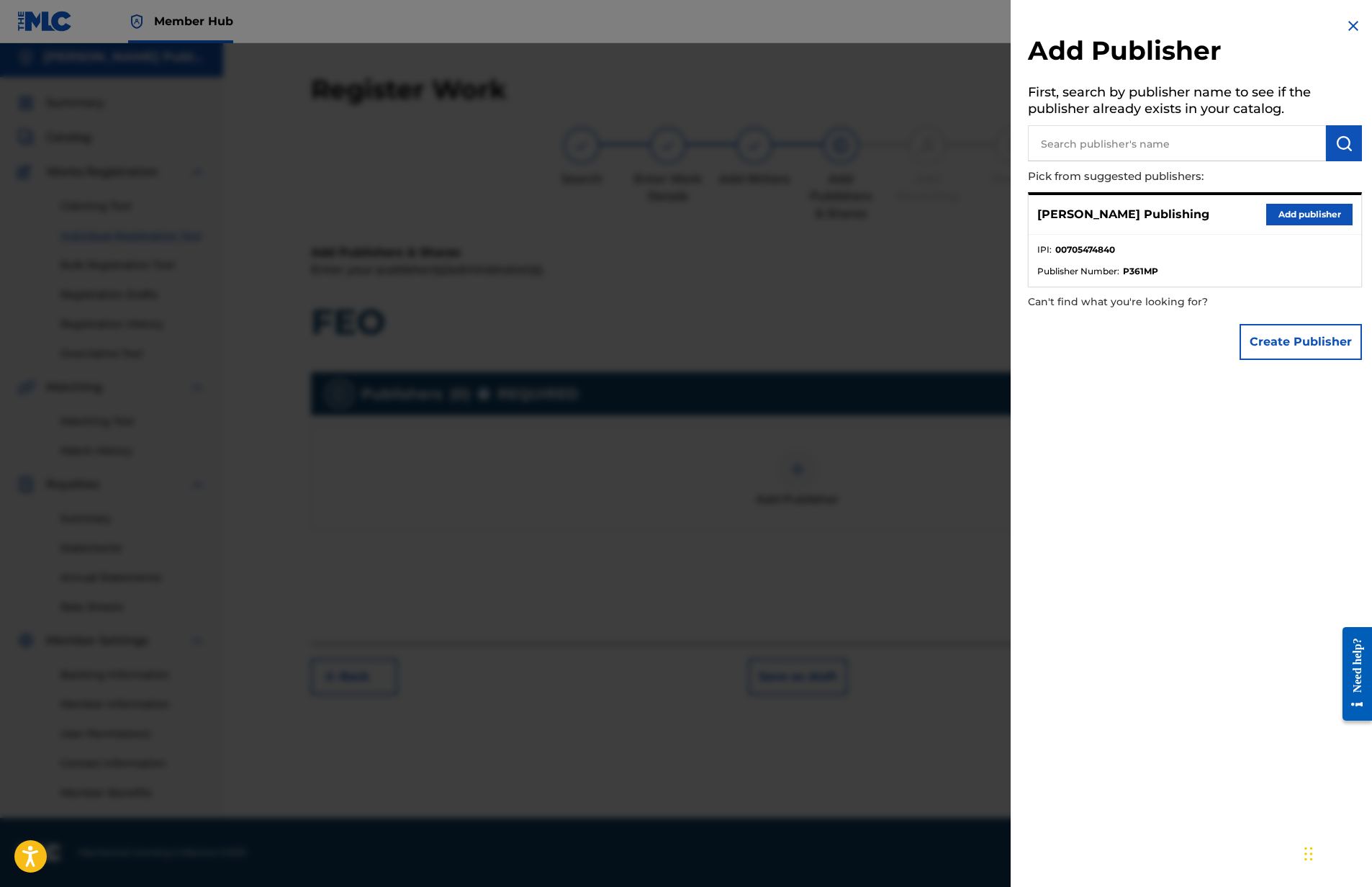
click at [1287, 209] on button "Add publisher" at bounding box center [1309, 214] width 86 height 21
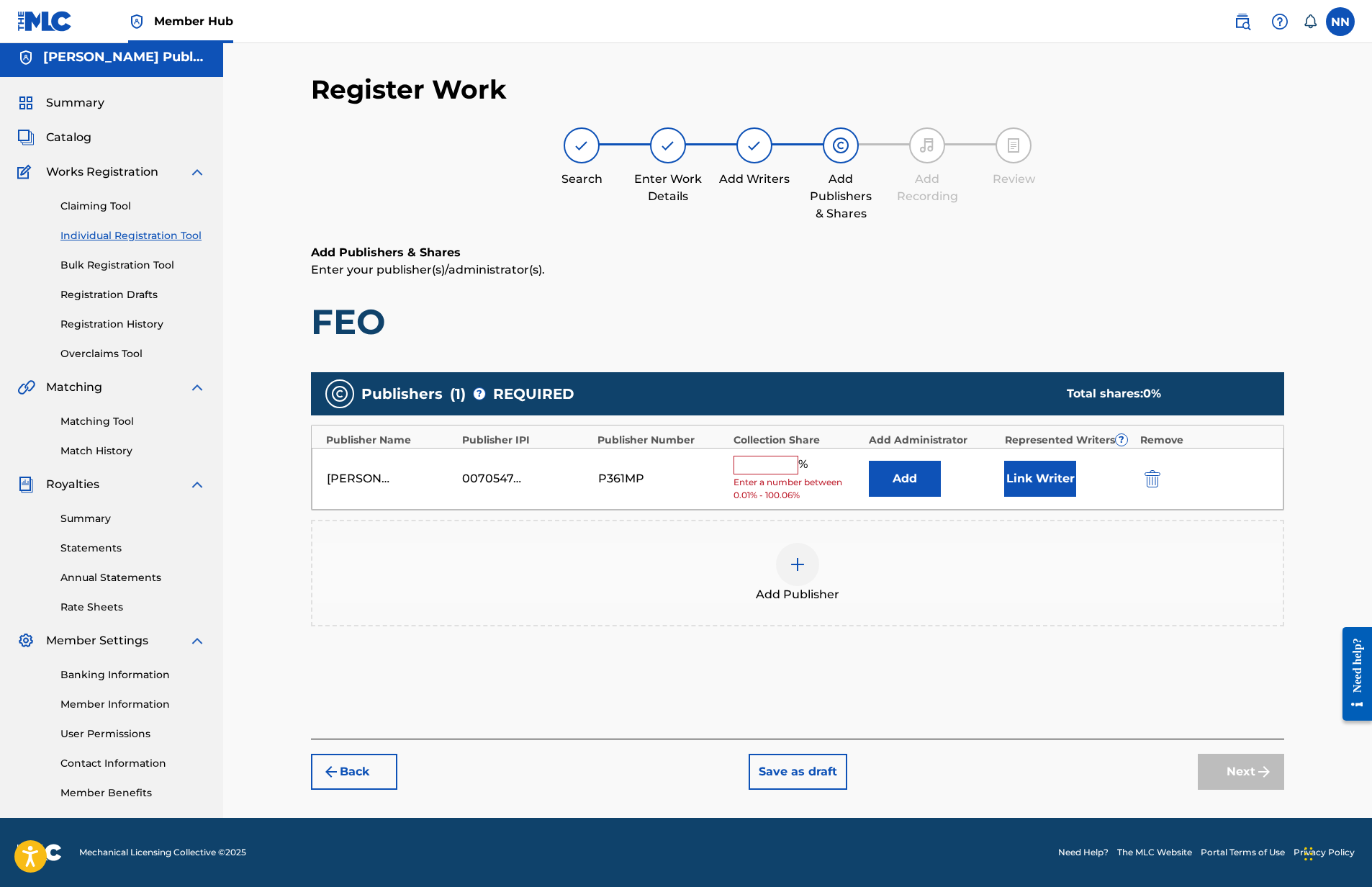
click at [789, 469] on input "text" at bounding box center [766, 465] width 65 height 19
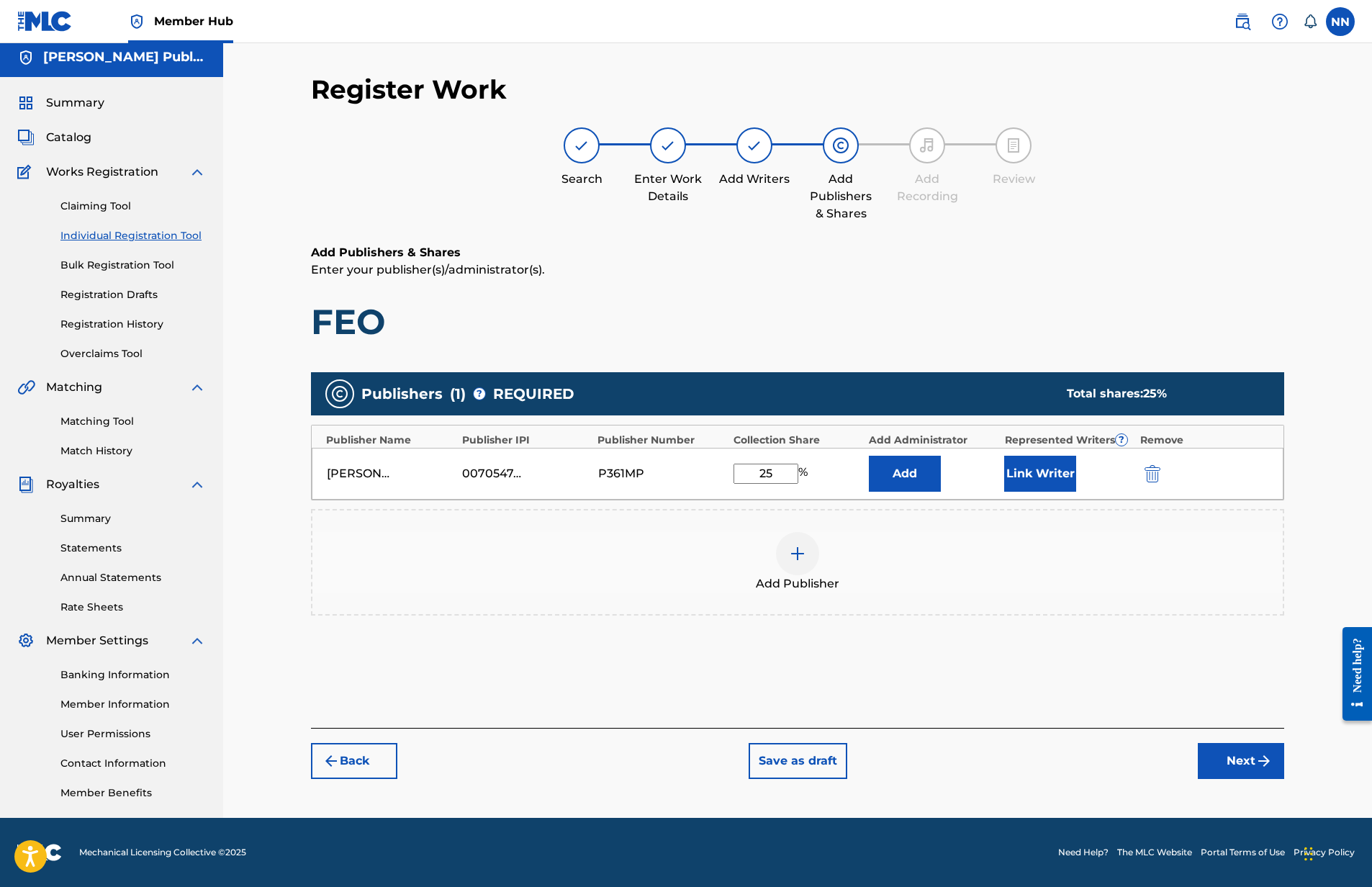
type input "25"
click at [803, 558] on img at bounding box center [798, 553] width 18 height 18
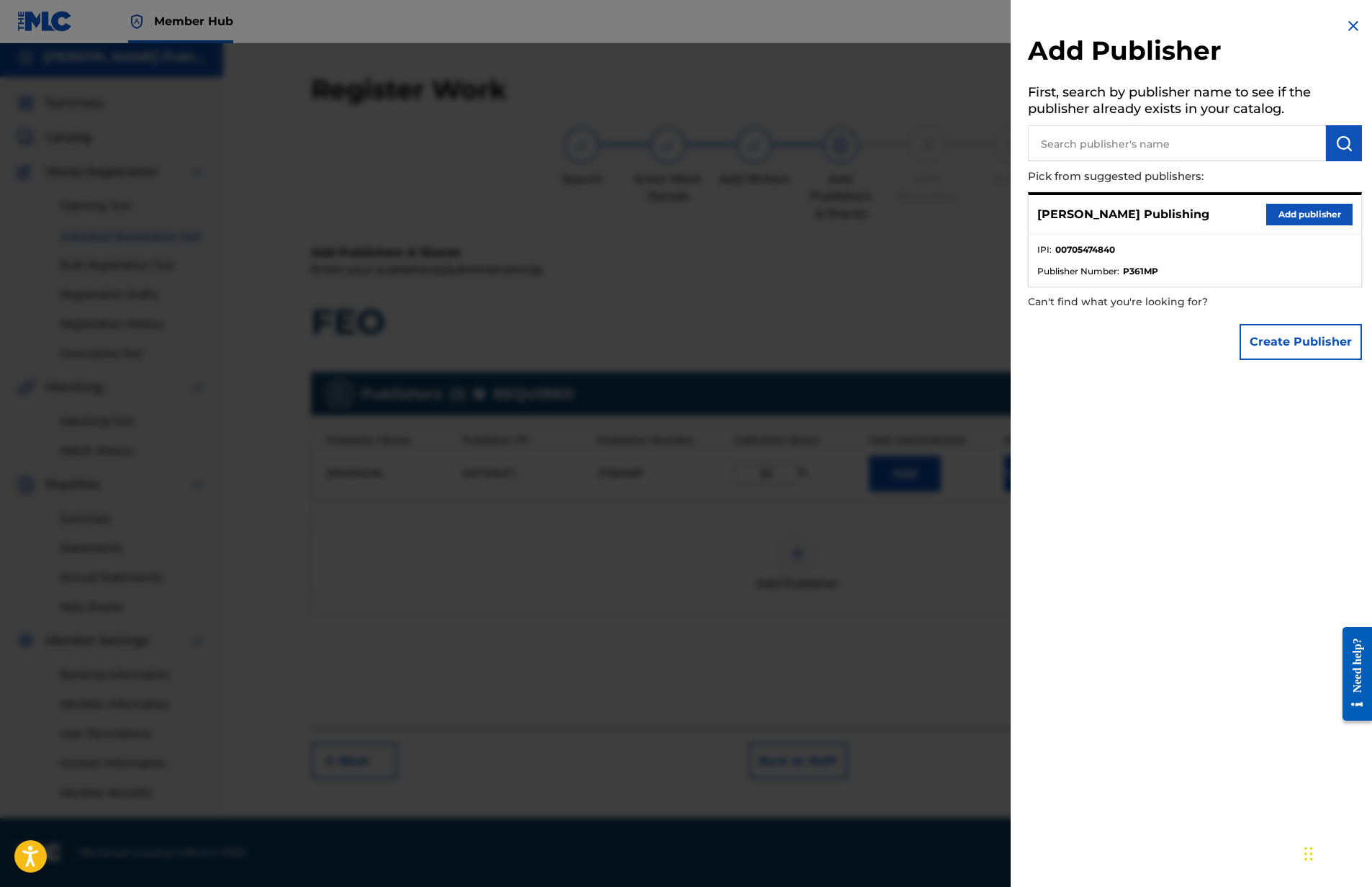
click at [1125, 144] on input "text" at bounding box center [1177, 143] width 298 height 36
type input "CD BABY ALPHA"
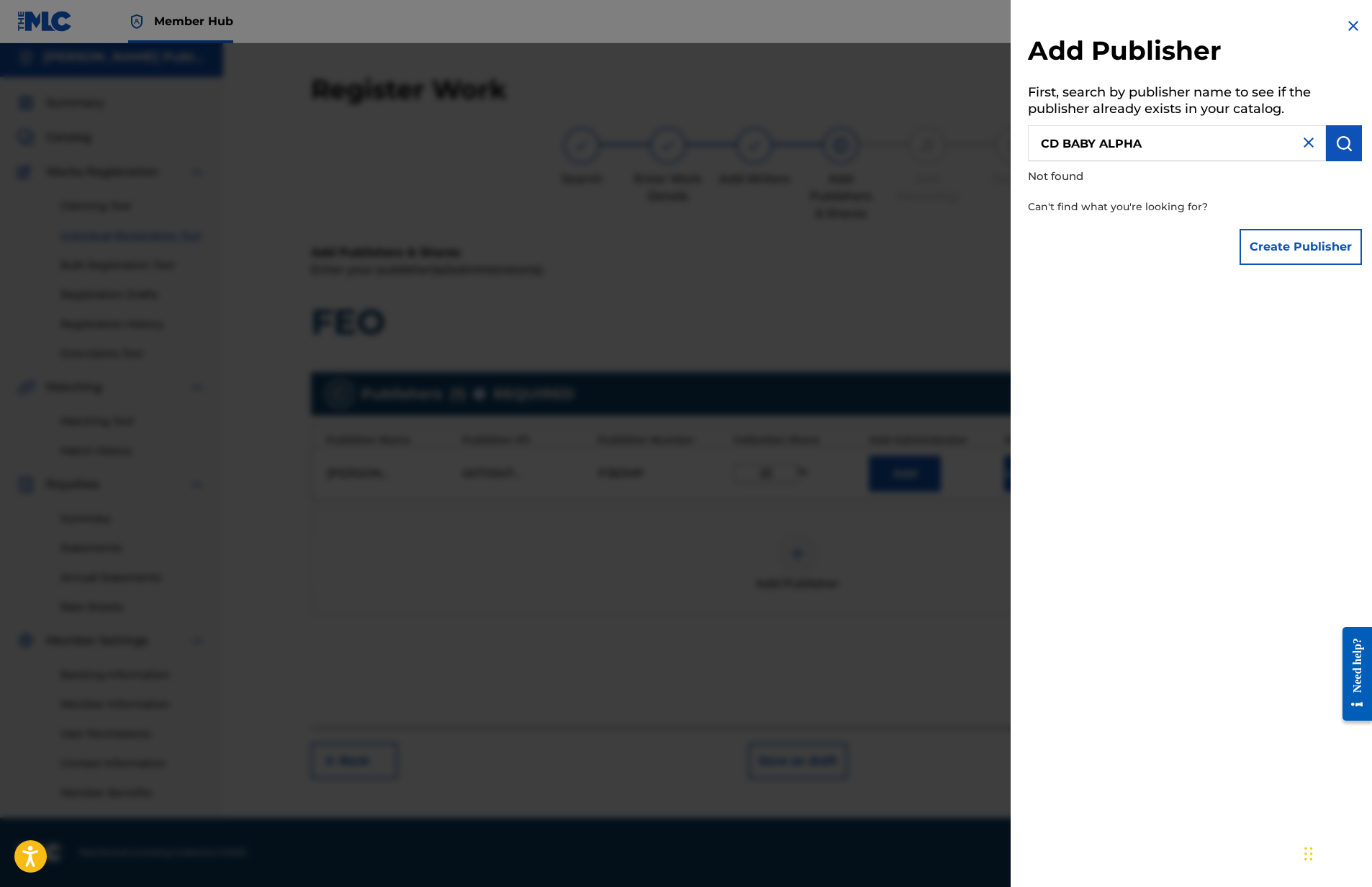
click at [1300, 145] on img at bounding box center [1308, 143] width 18 height 18
click at [1209, 146] on input "text" at bounding box center [1177, 143] width 298 height 36
type input "CD BABY"
click at [1284, 235] on button "Create Publisher" at bounding box center [1301, 247] width 122 height 36
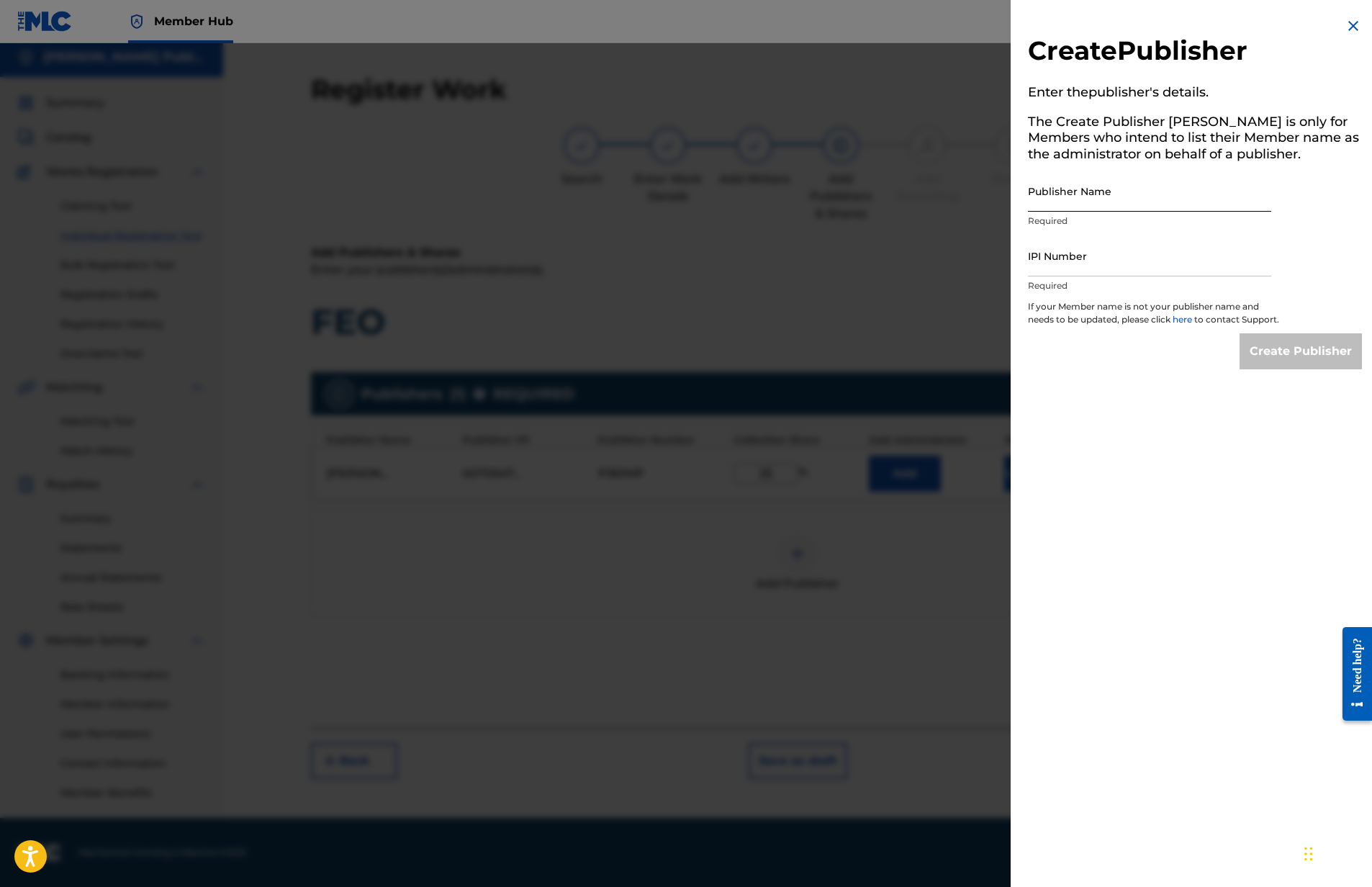
click at [1161, 193] on input "Publisher Name" at bounding box center [1150, 191] width 244 height 41
type input "CD BABY ALPHA MUSIC"
click at [1088, 265] on input "IPI Number" at bounding box center [1150, 256] width 244 height 41
click at [1349, 25] on img at bounding box center [1353, 26] width 18 height 18
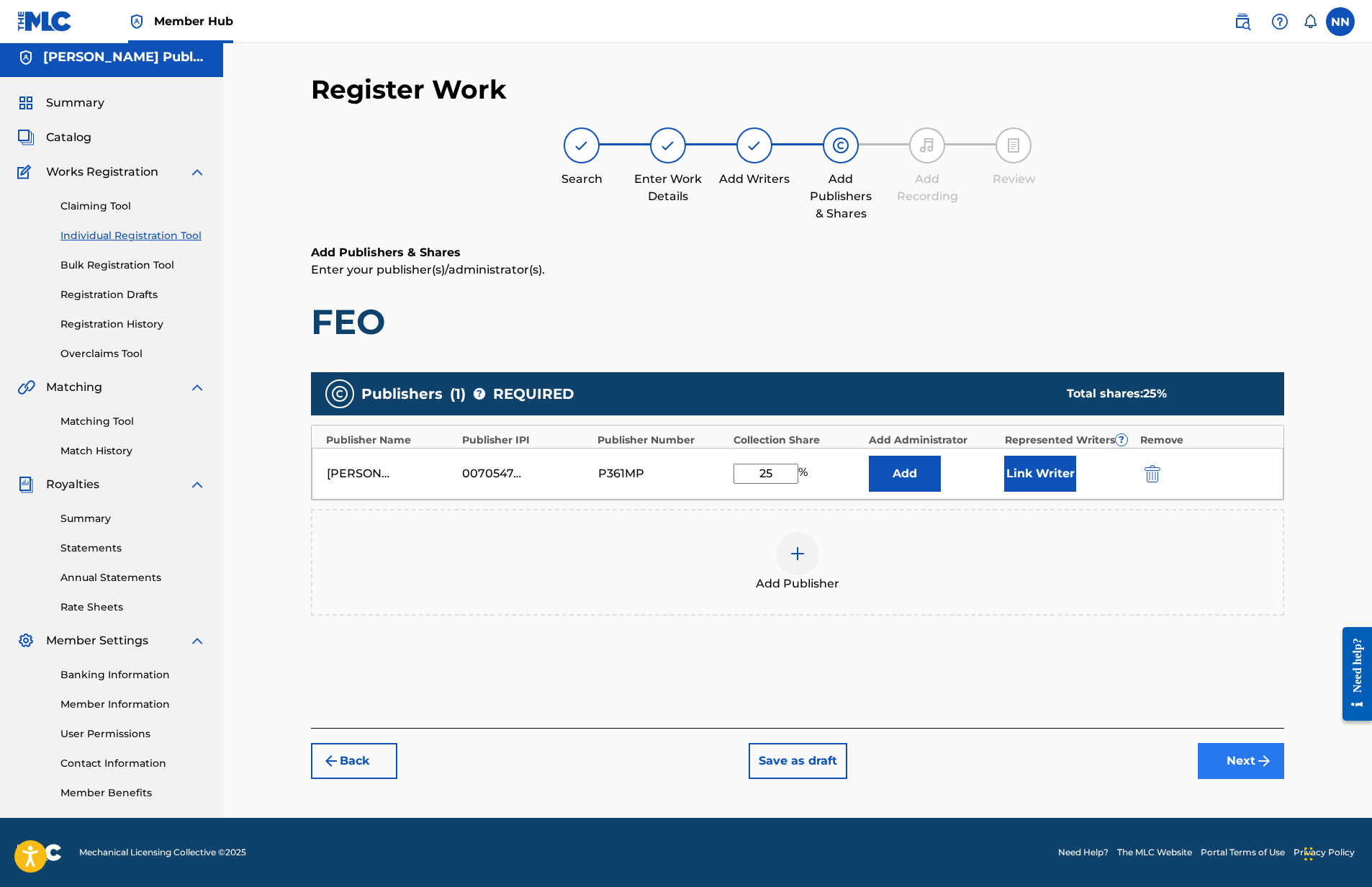
click at [1235, 757] on button "Next" at bounding box center [1240, 761] width 86 height 36
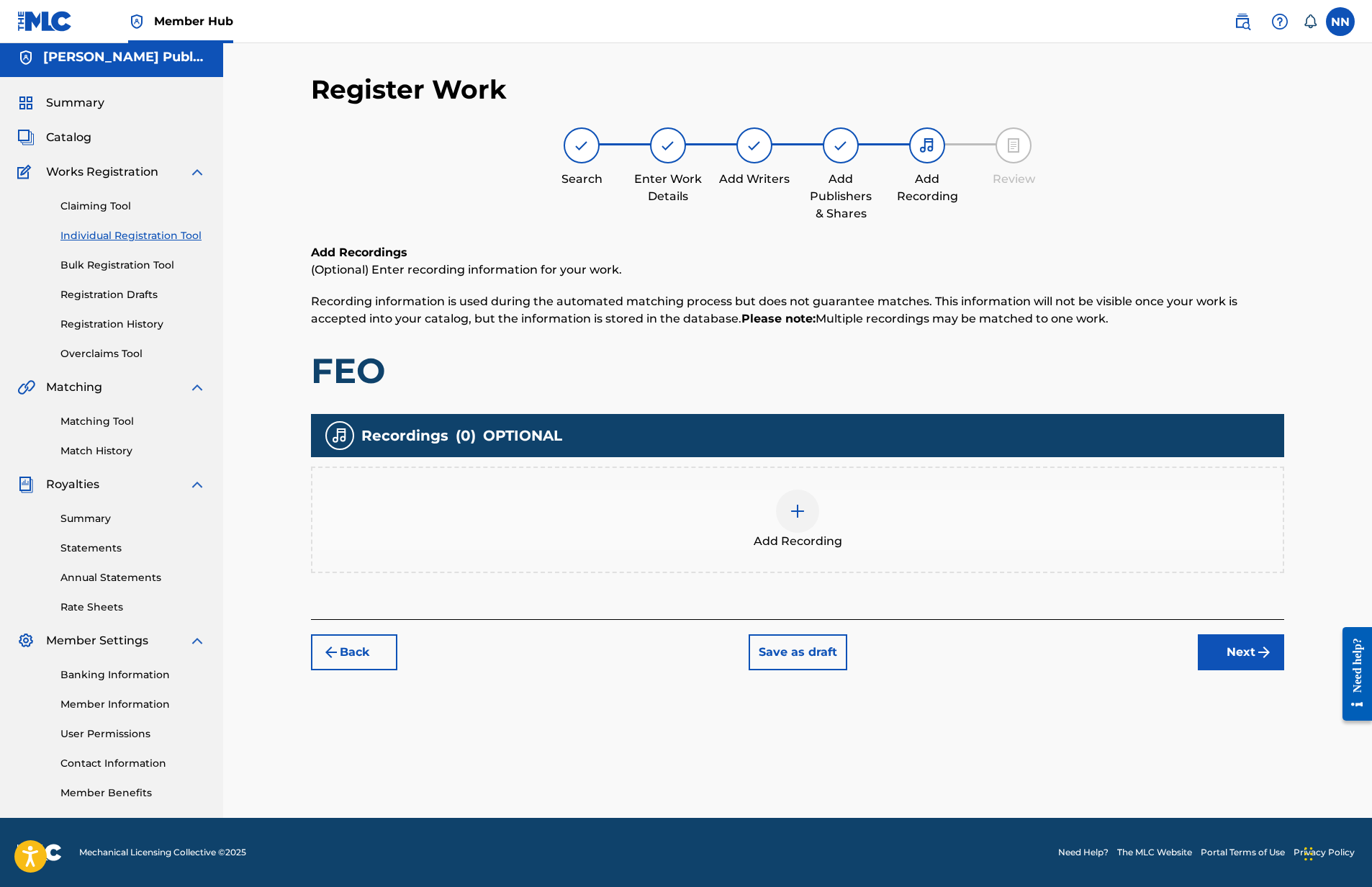
click at [795, 509] on img at bounding box center [798, 511] width 18 height 18
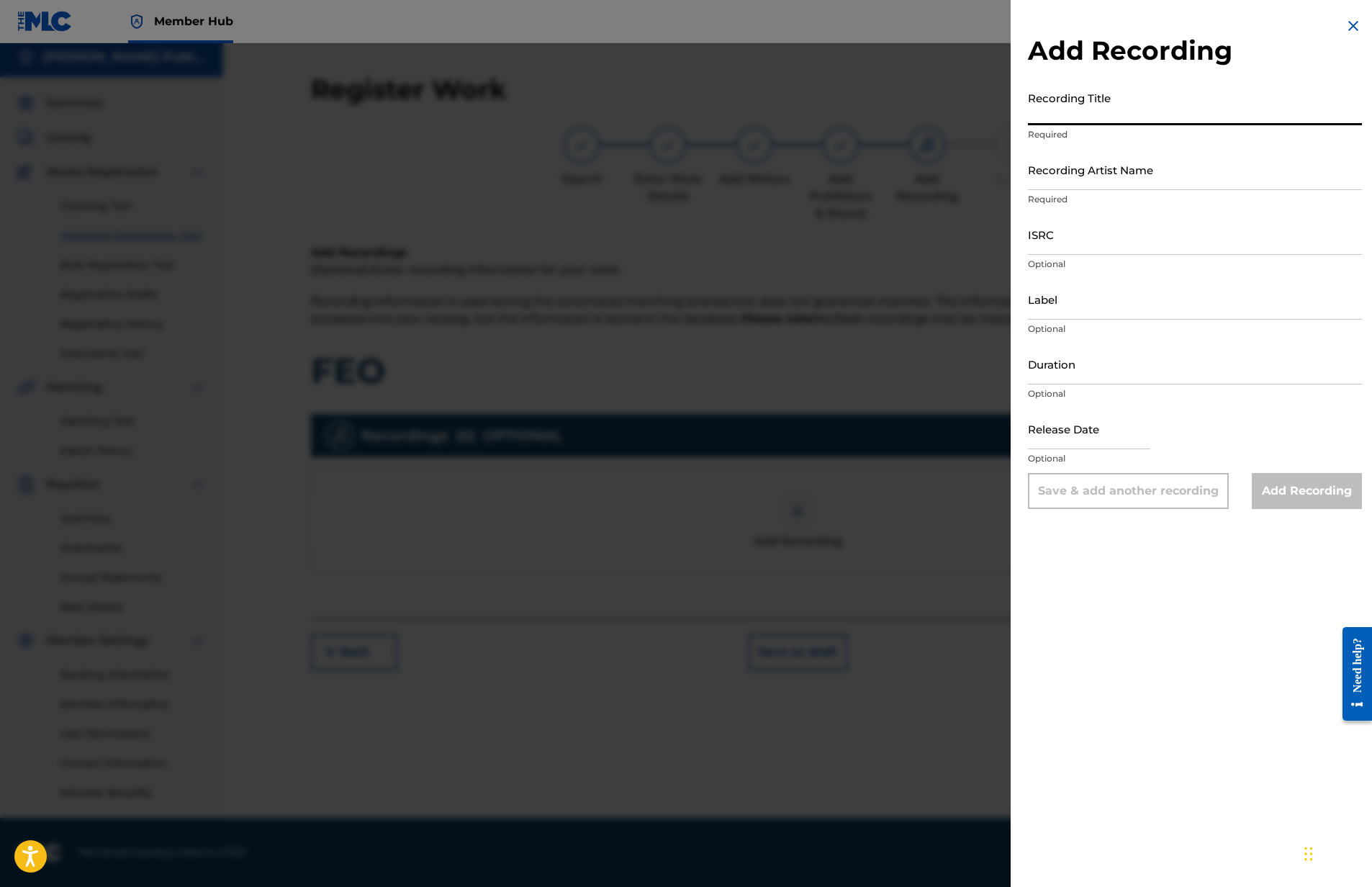
click at [1116, 113] on input "Recording Title" at bounding box center [1195, 105] width 334 height 41
type input "FEO"
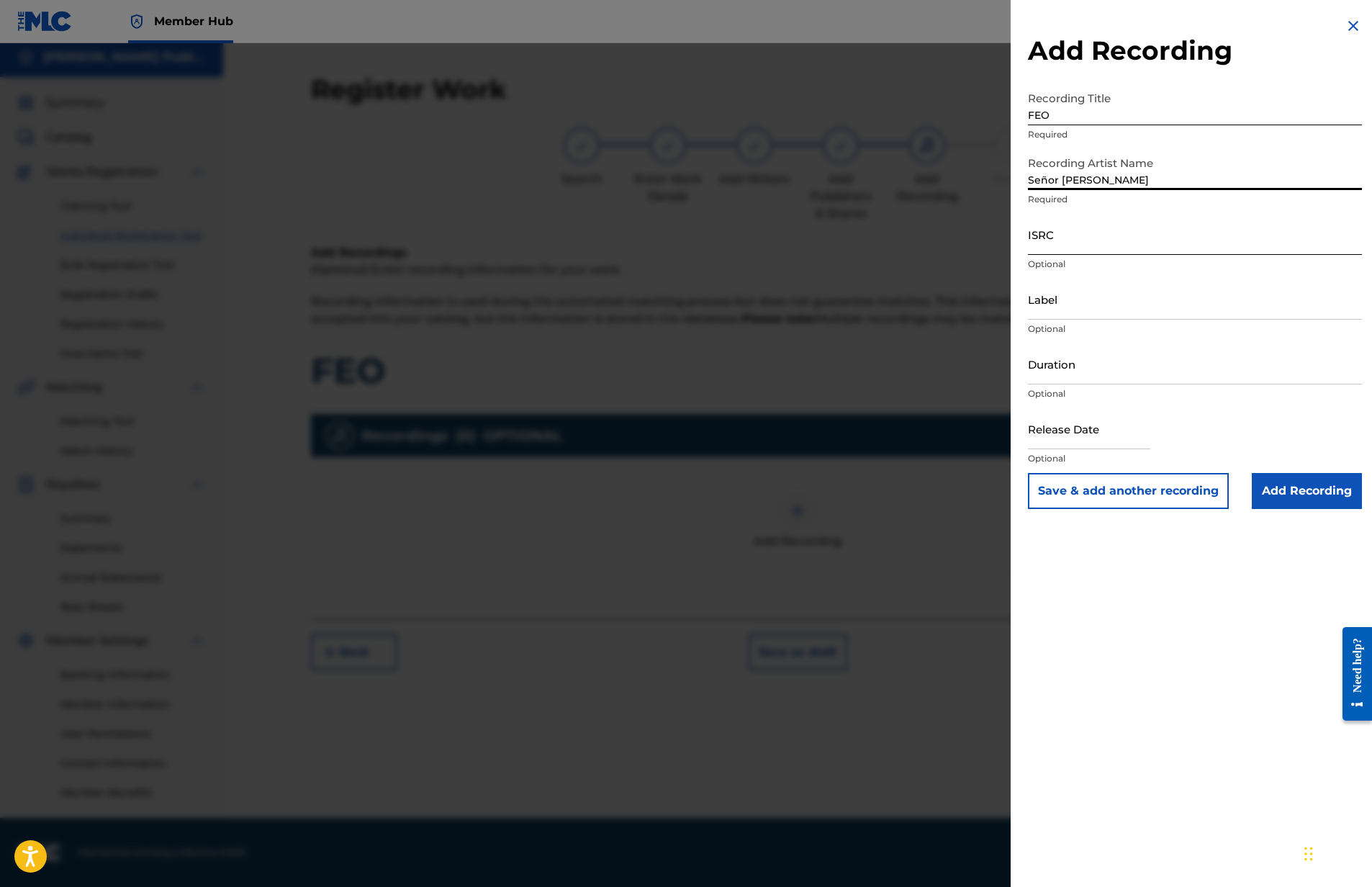
type input "Señor Wooly"
click at [1139, 234] on input "ISRC" at bounding box center [1195, 234] width 334 height 41
paste input "USCGJ1819697"
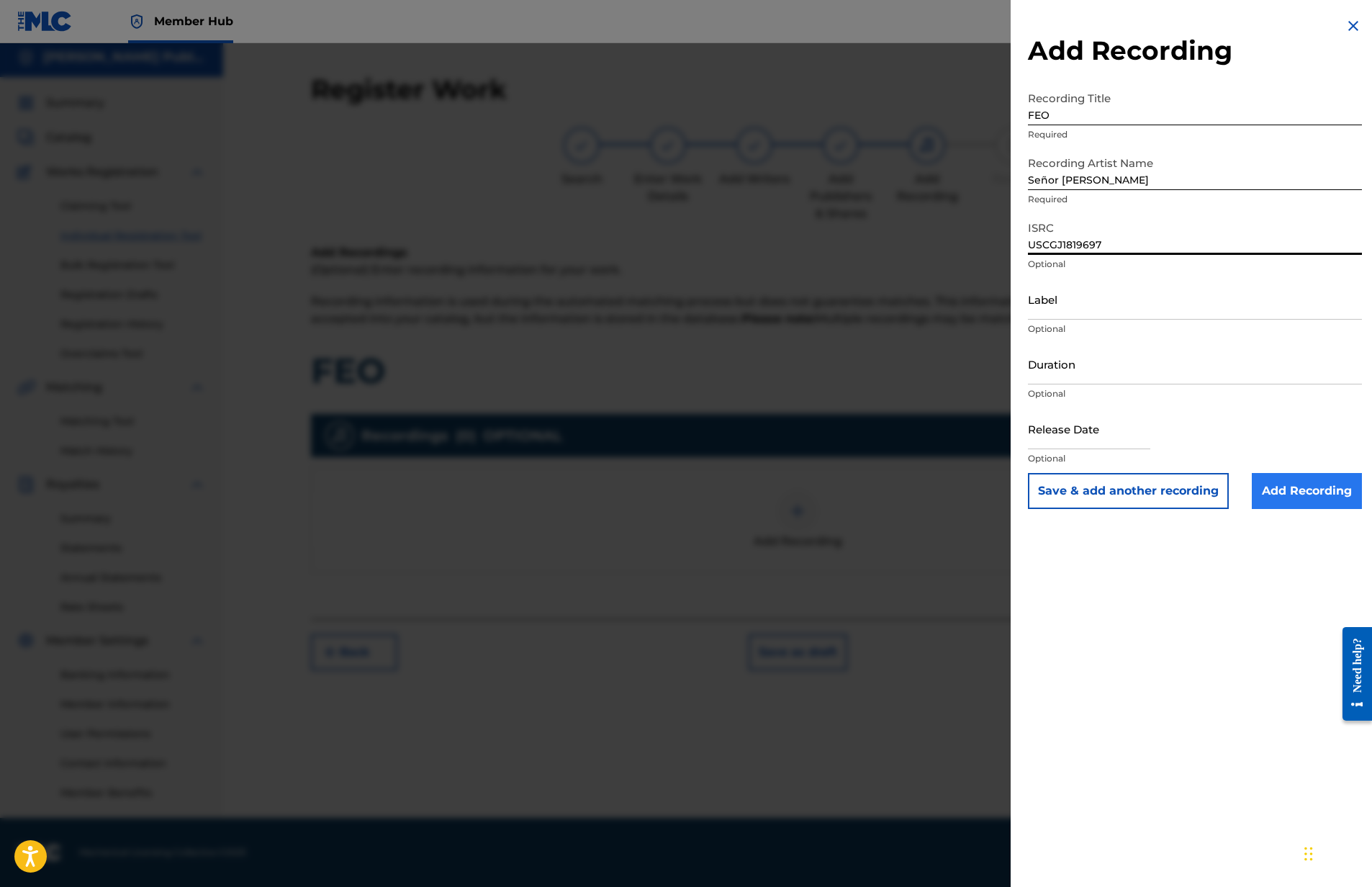
type input "USCGJ1819697"
click at [1299, 492] on input "Add Recording" at bounding box center [1306, 491] width 110 height 36
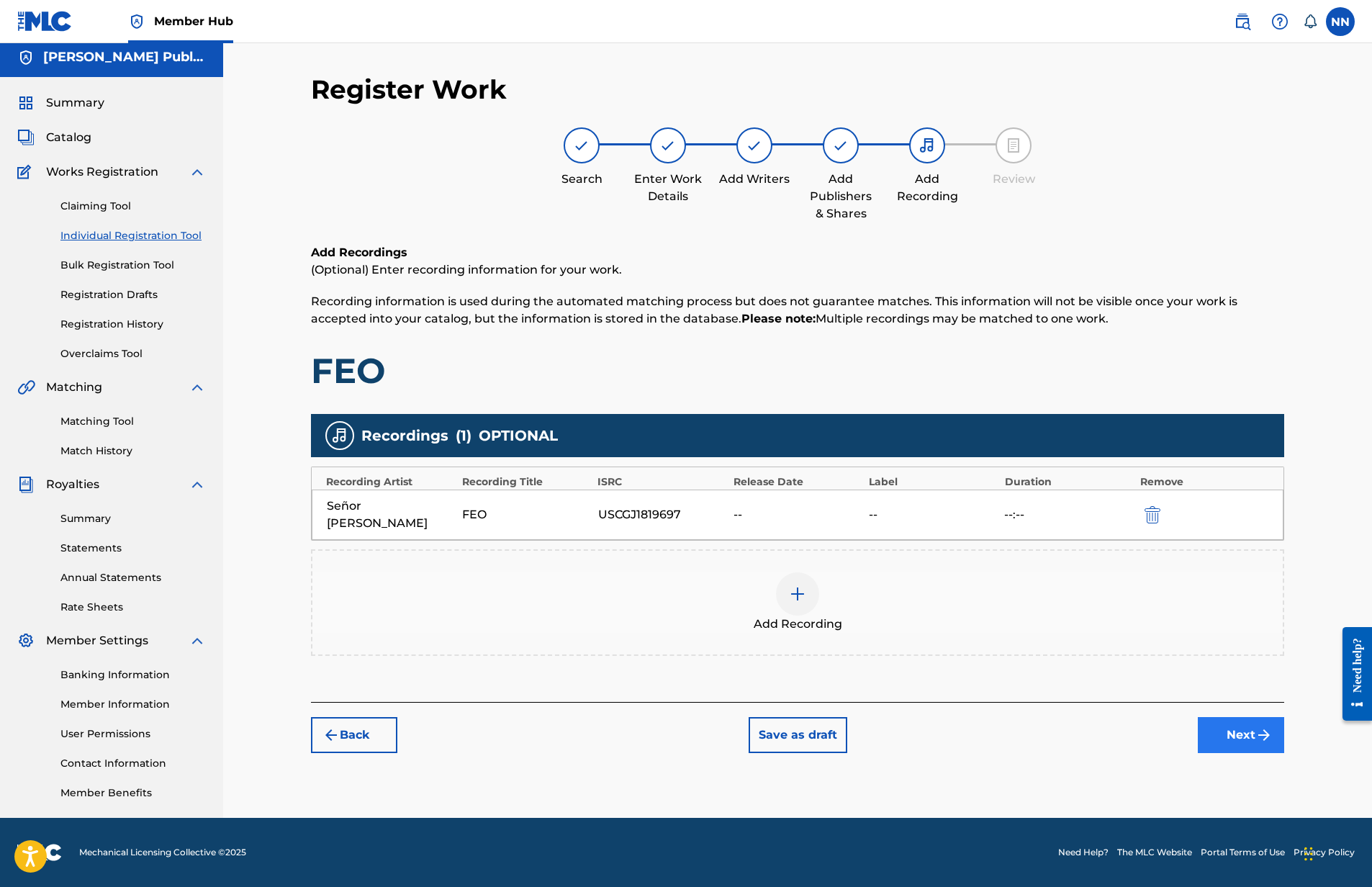
click at [1247, 717] on button "Next" at bounding box center [1240, 735] width 86 height 36
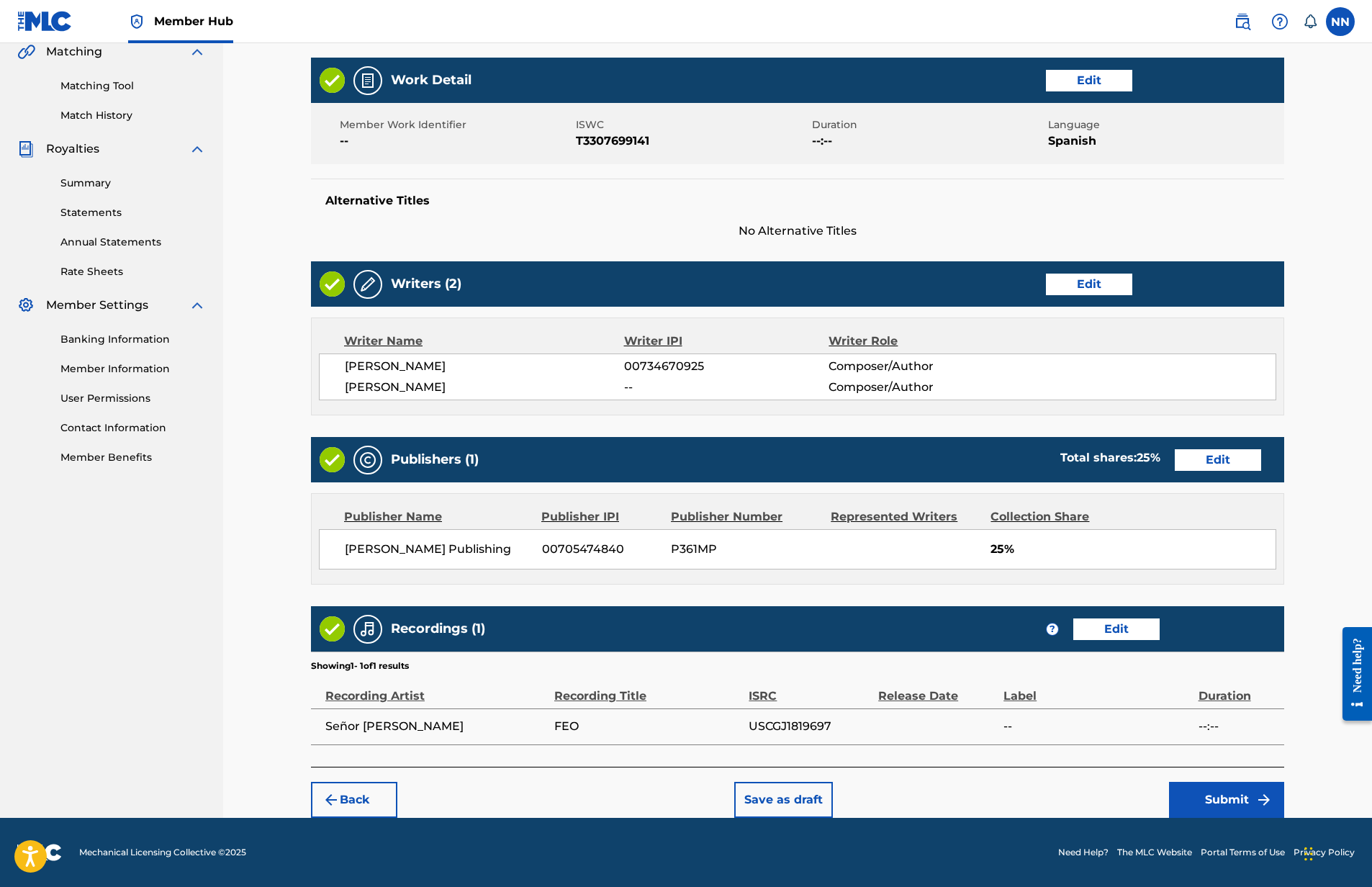
scroll to position [341, 0]
click at [1213, 807] on button "Submit" at bounding box center [1227, 800] width 115 height 36
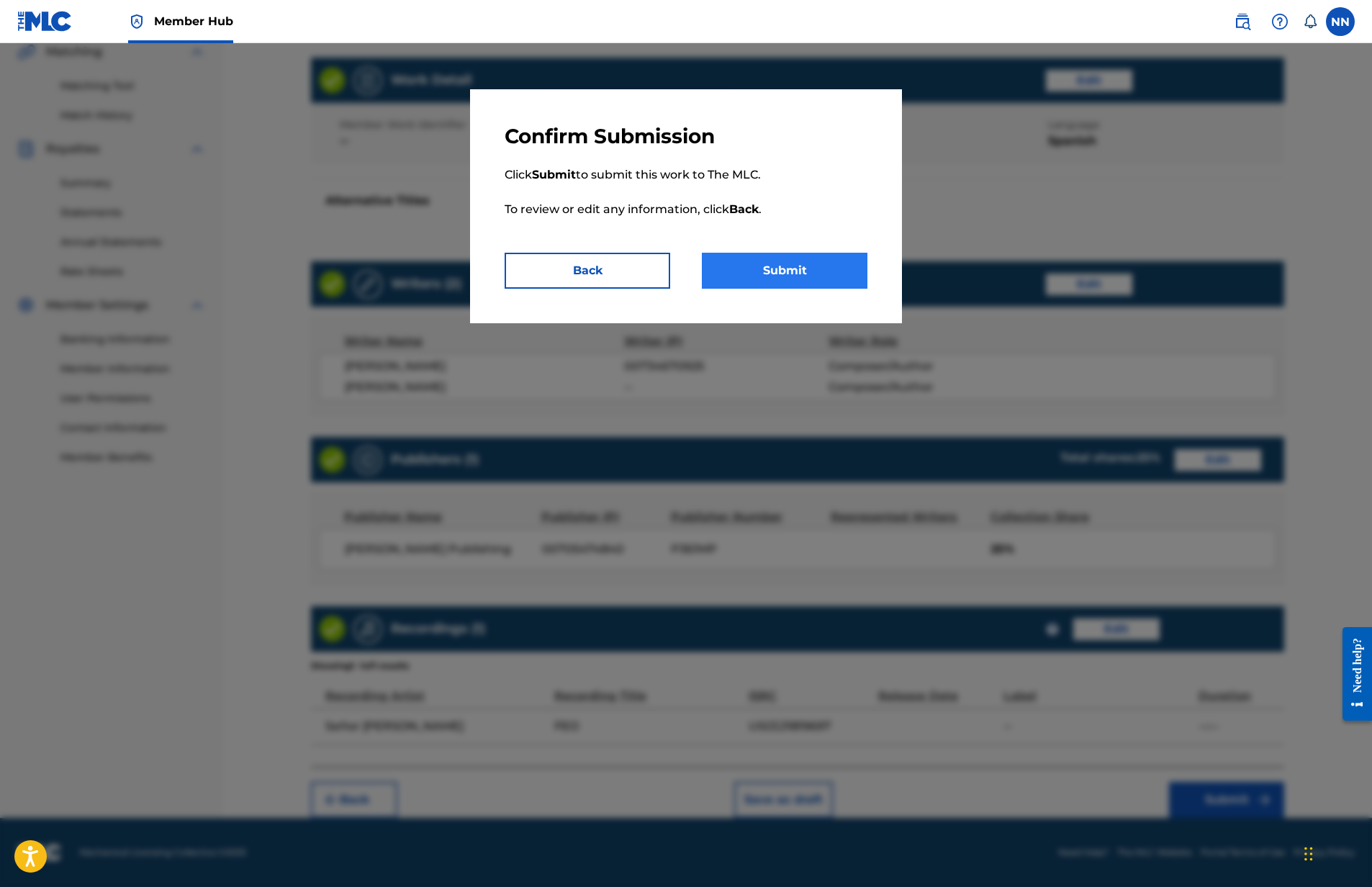
click at [781, 272] on button "Submit" at bounding box center [785, 271] width 166 height 36
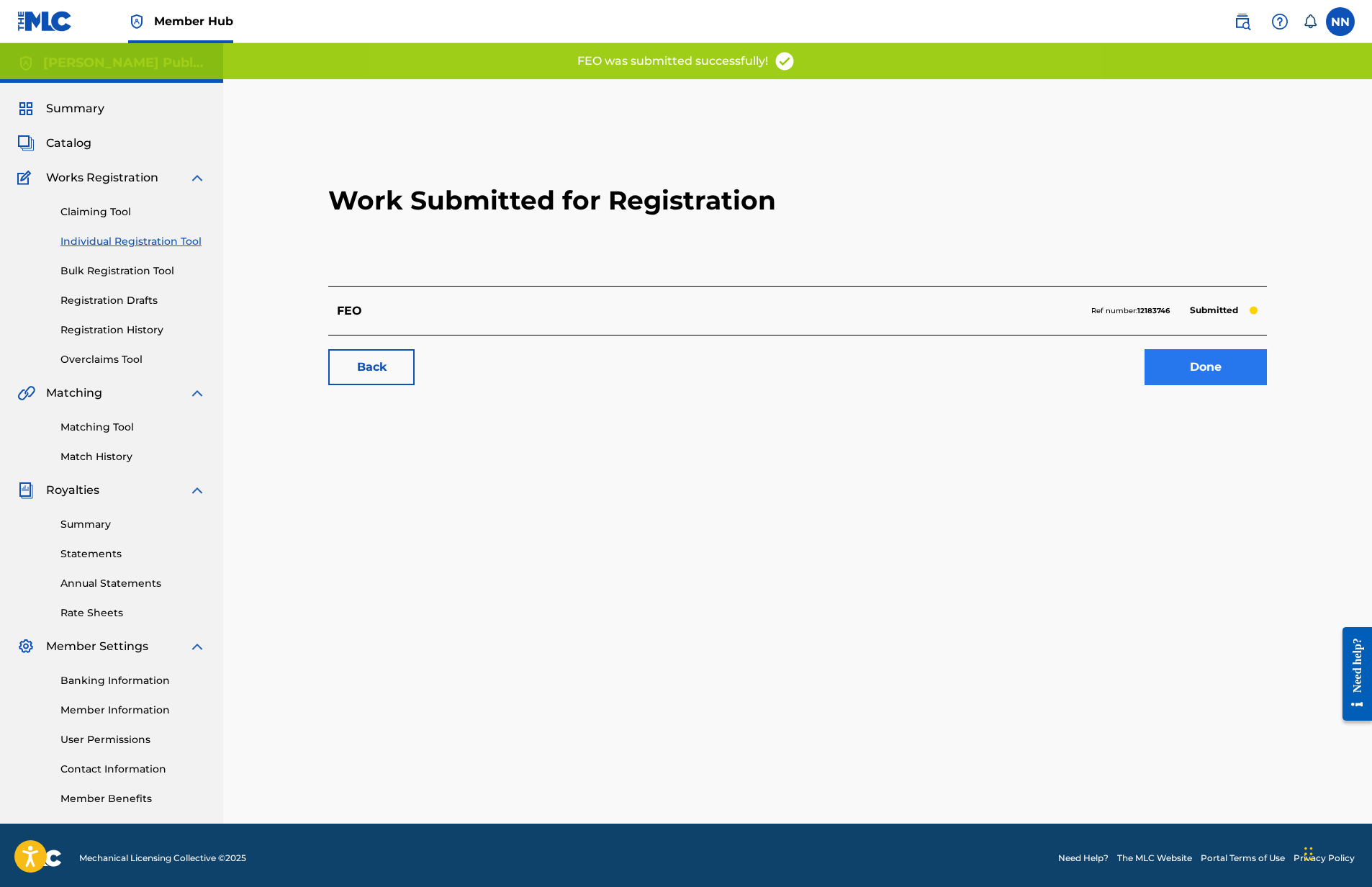
click at [1210, 357] on link "Done" at bounding box center [1206, 367] width 122 height 36
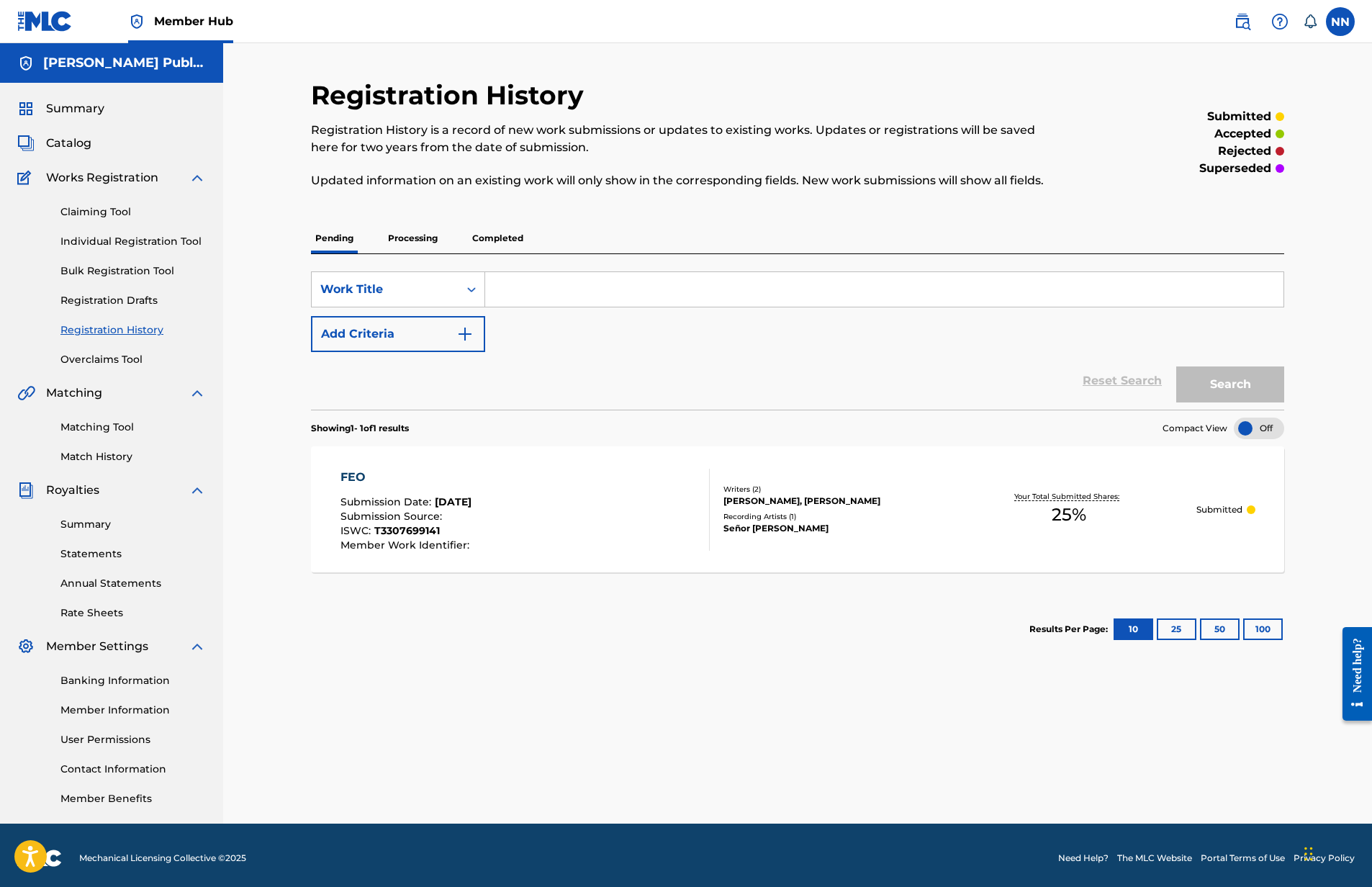
click at [967, 496] on div "Your Total Submitted Shares: 25 %" at bounding box center [1069, 509] width 256 height 44
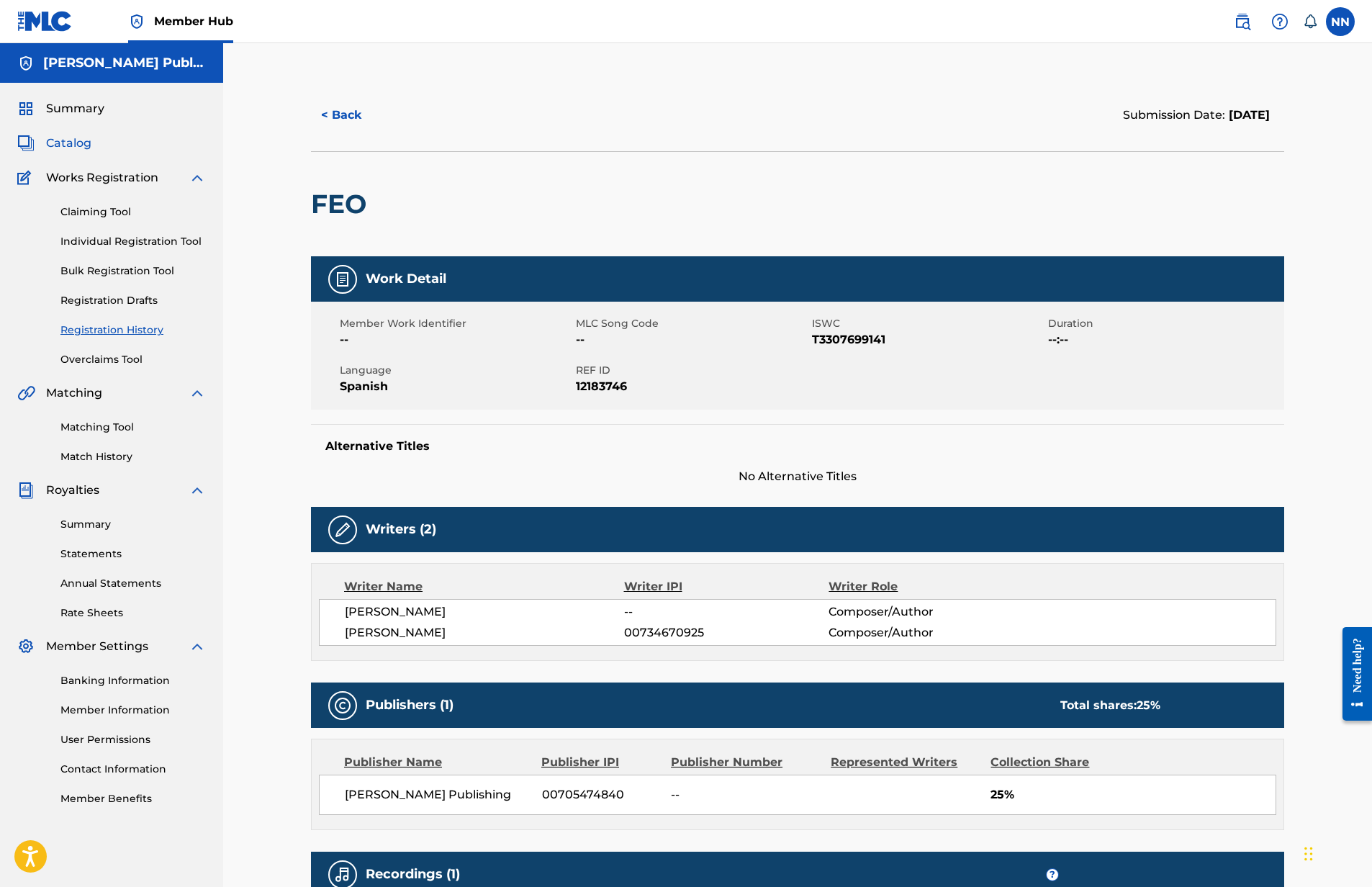
click at [70, 143] on span "Catalog" at bounding box center [69, 143] width 45 height 18
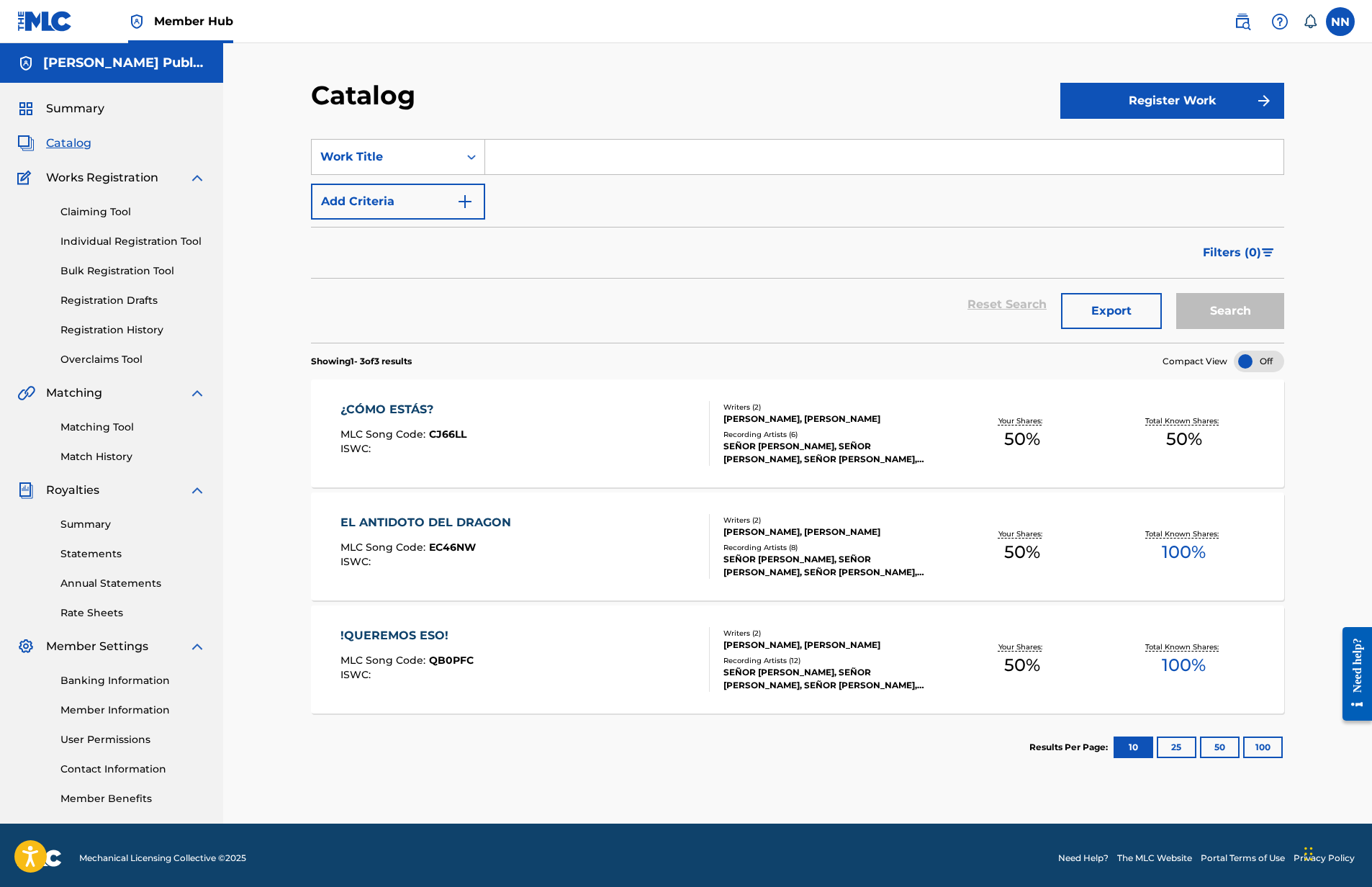
click at [398, 409] on div "¿CÓMO ESTÁS?" at bounding box center [404, 410] width 126 height 18
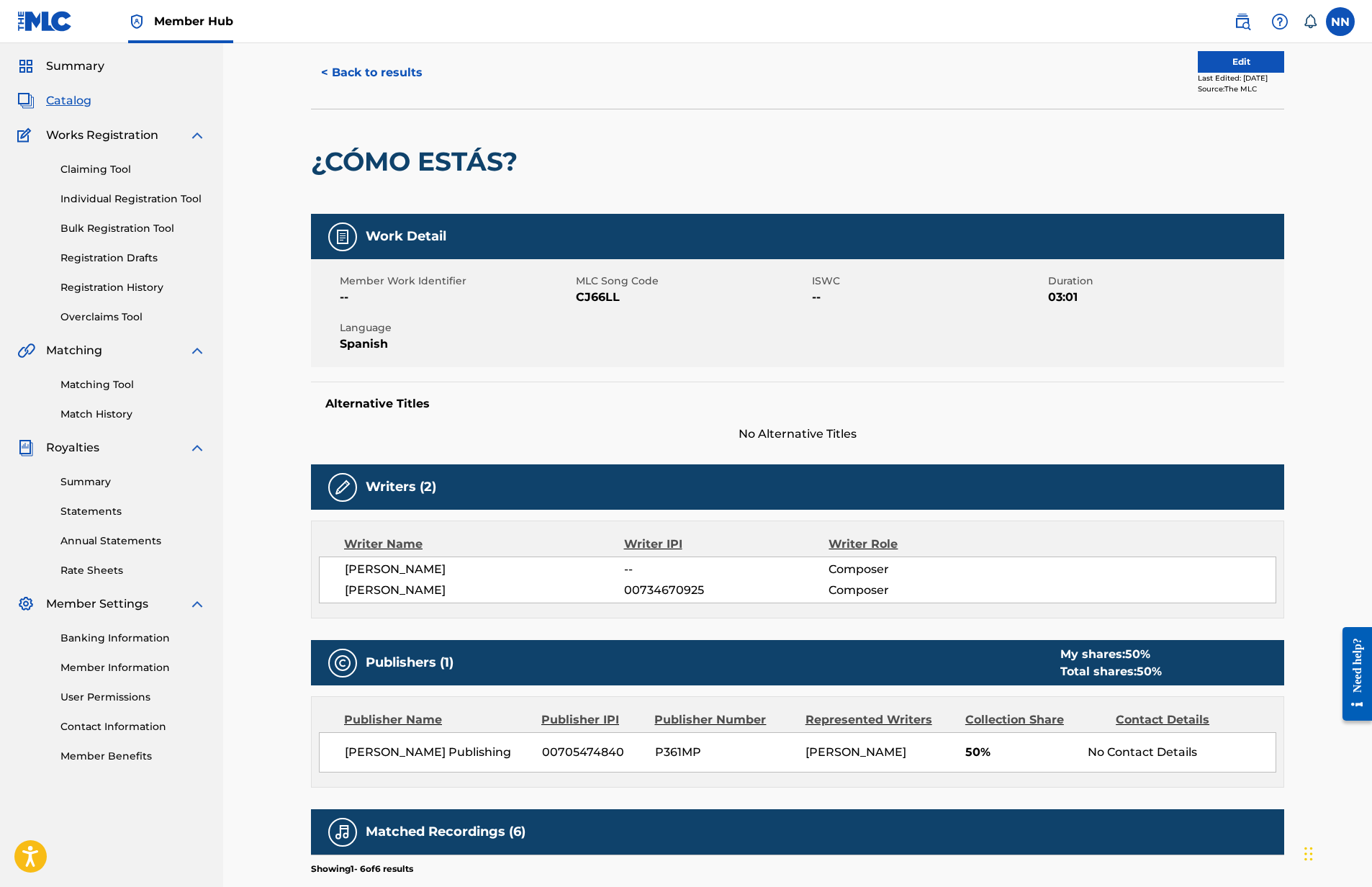
scroll to position [50, 0]
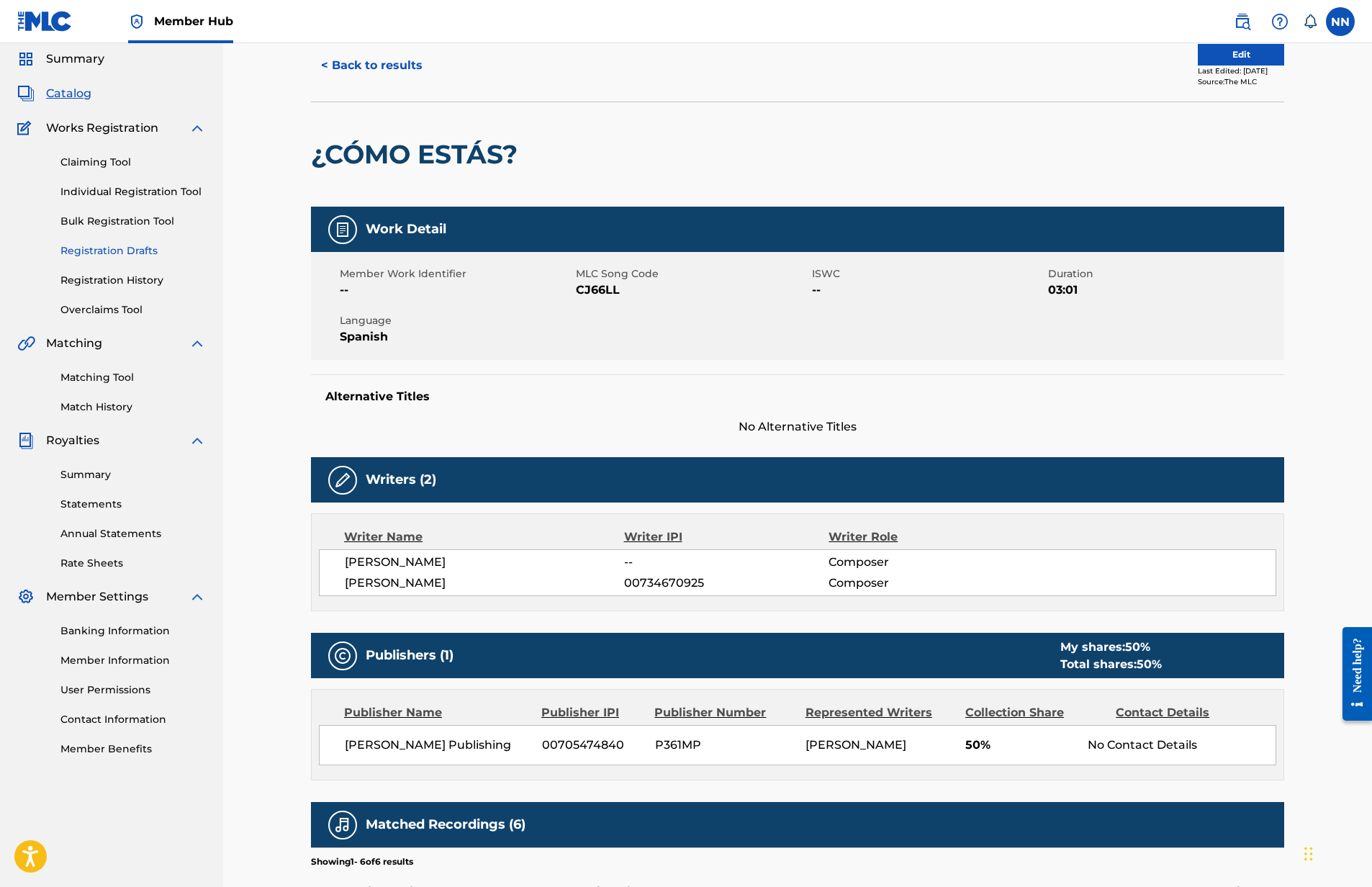
click at [101, 249] on link "Registration Drafts" at bounding box center [132, 251] width 145 height 15
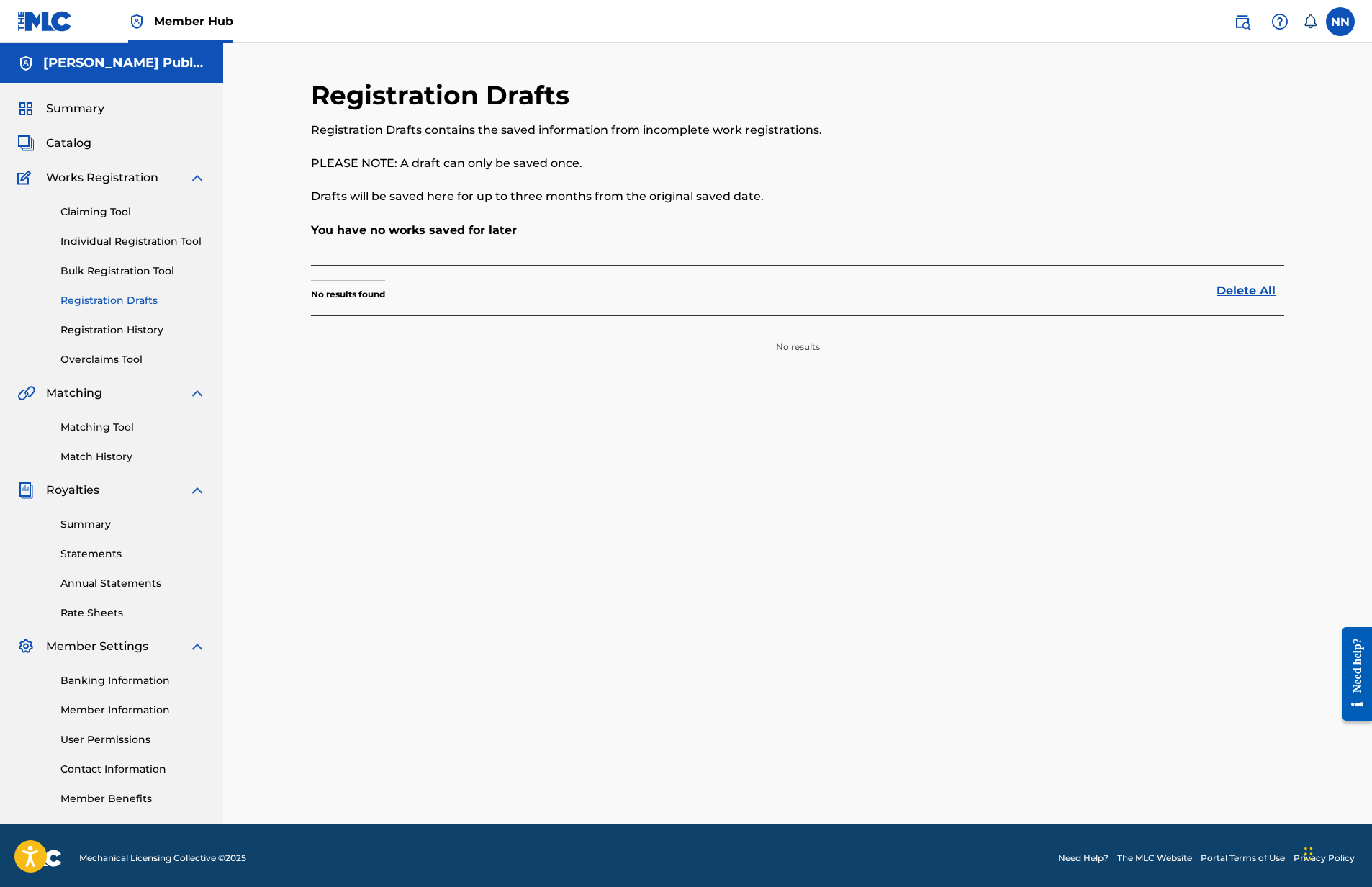
click at [144, 253] on div "Claiming Tool Individual Registration Tool Bulk Registration Tool Registration …" at bounding box center [112, 276] width 189 height 181
click at [145, 241] on link "Individual Registration Tool" at bounding box center [132, 242] width 145 height 15
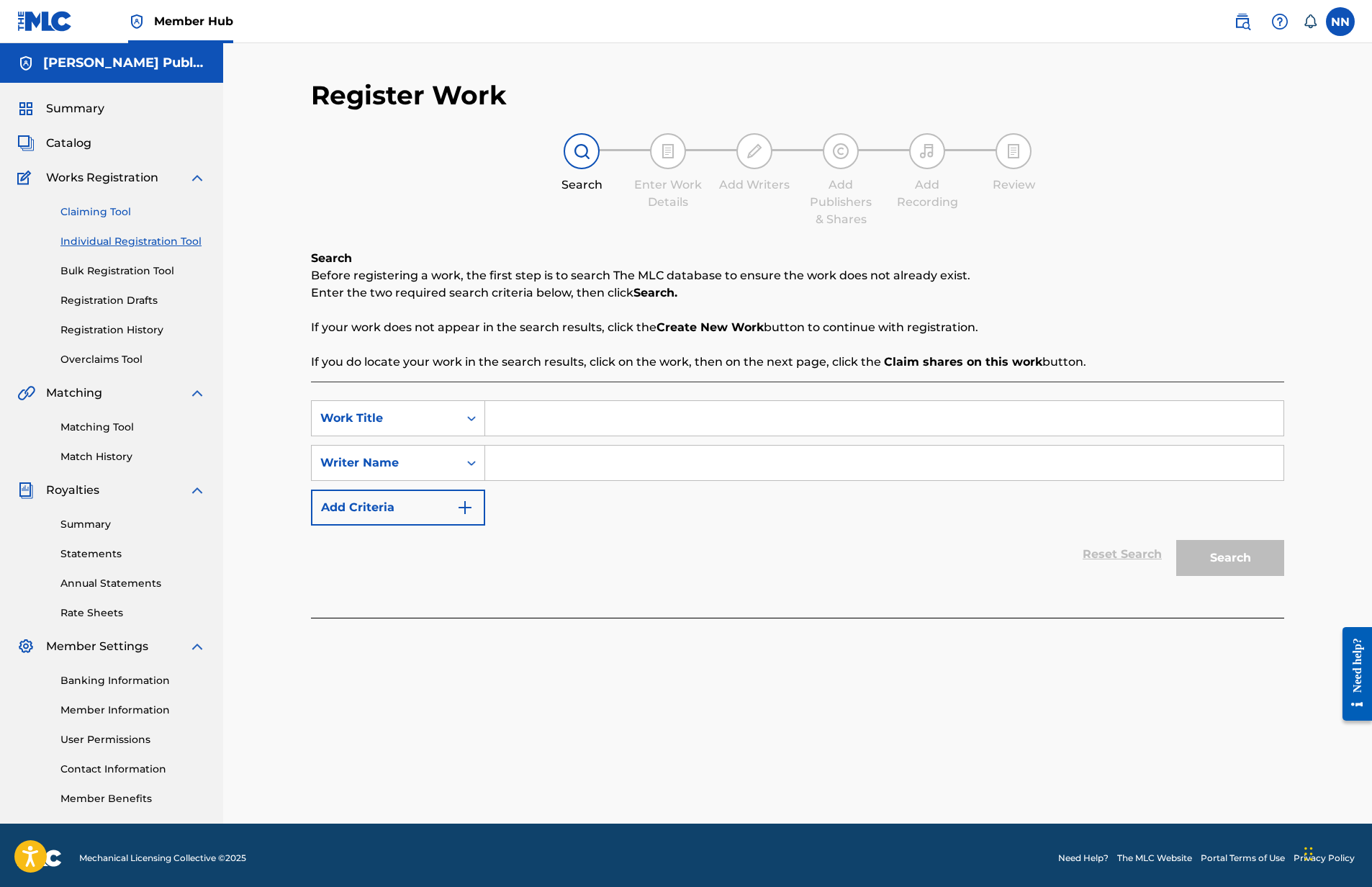
click at [95, 218] on link "Claiming Tool" at bounding box center [132, 212] width 145 height 15
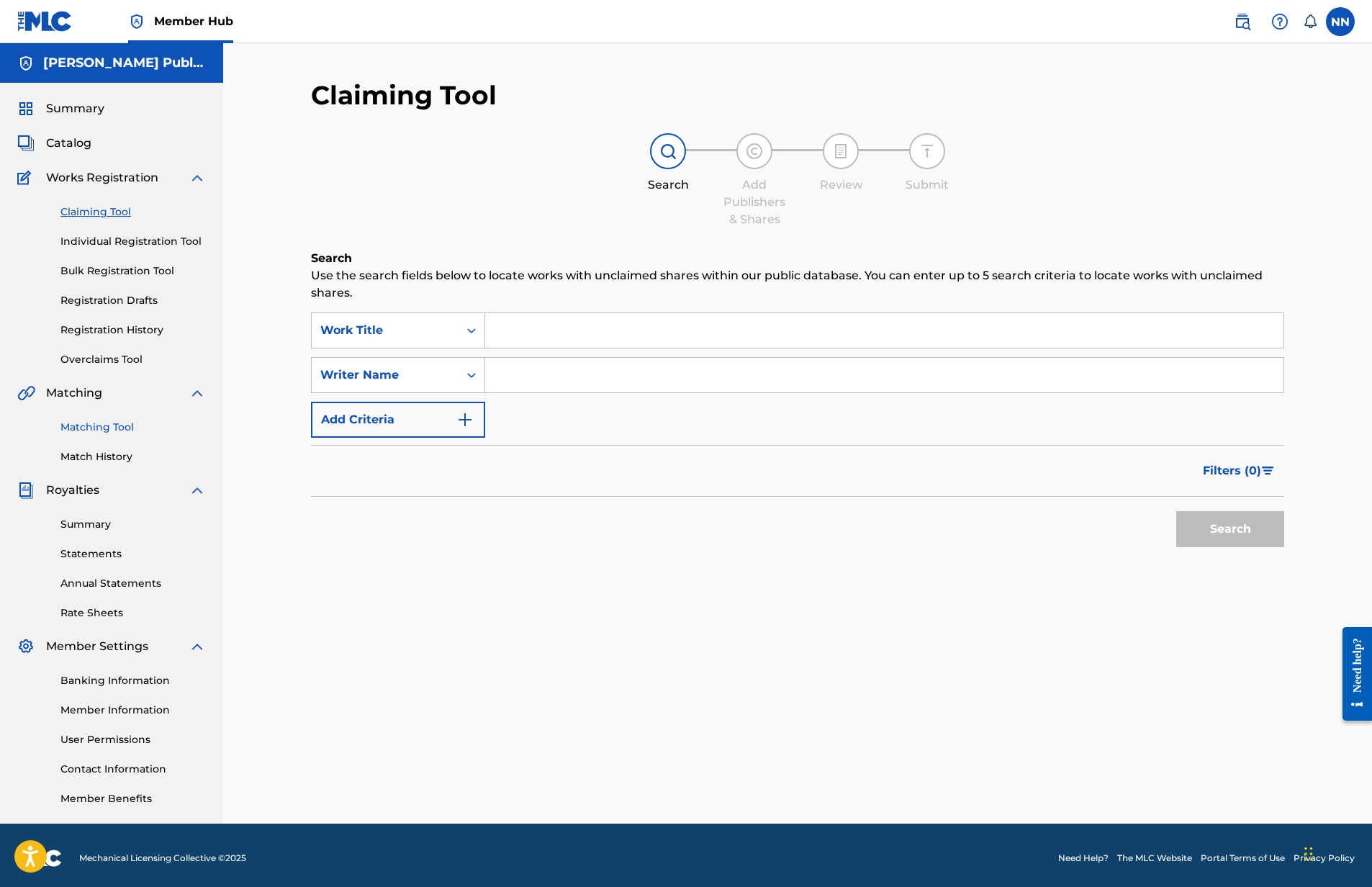
click at [92, 424] on link "Matching Tool" at bounding box center [132, 427] width 145 height 15
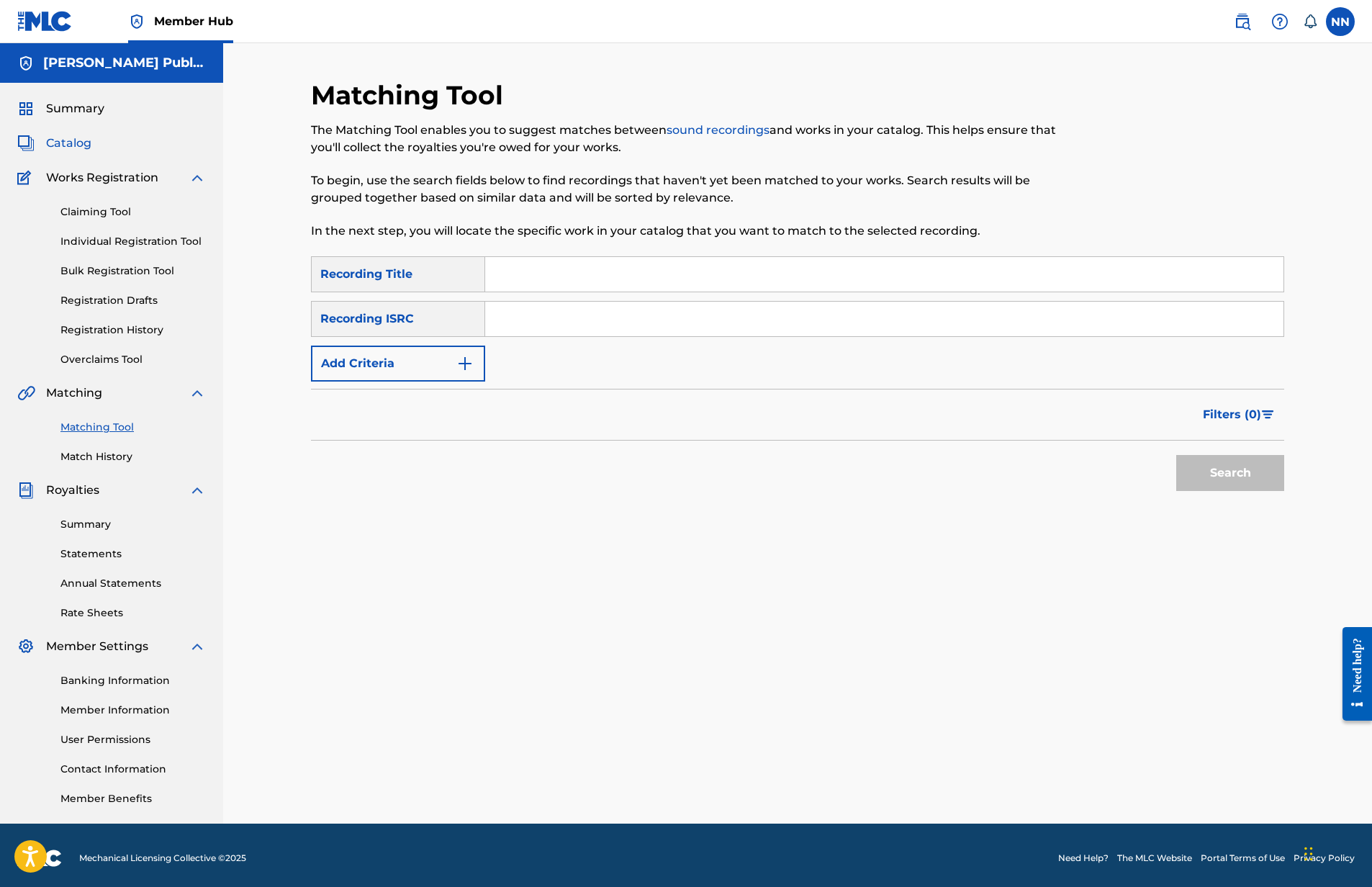
click at [69, 146] on span "Catalog" at bounding box center [69, 143] width 45 height 18
